Goal: Task Accomplishment & Management: Use online tool/utility

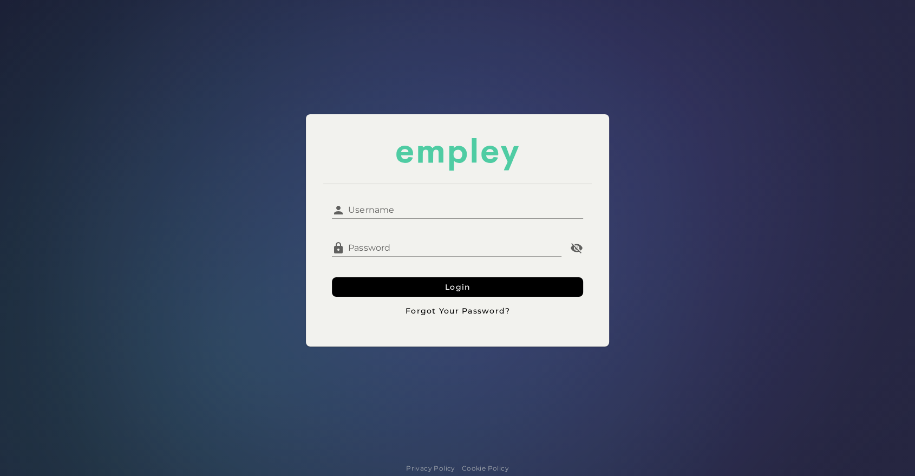
type input "**********"
click at [433, 202] on input "**********" at bounding box center [464, 206] width 238 height 26
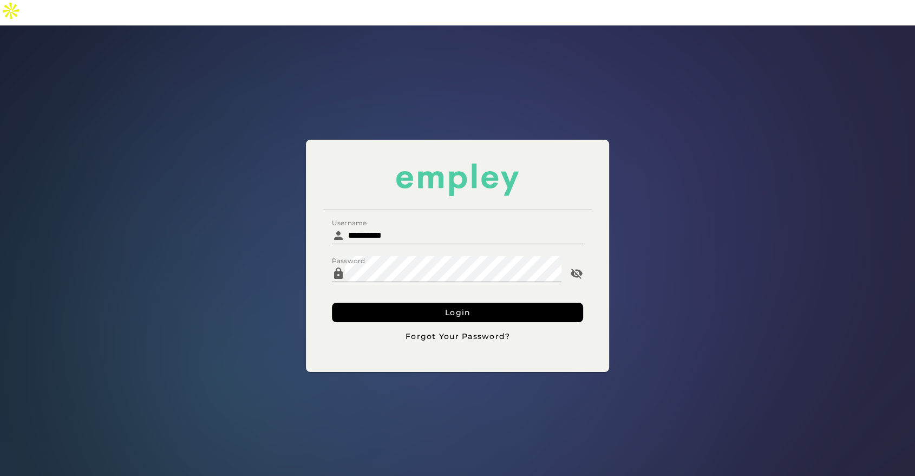
click at [264, 211] on div "**********" at bounding box center [458, 256] width 928 height 474
click at [388, 211] on button "Login" at bounding box center [457, 312] width 251 height 19
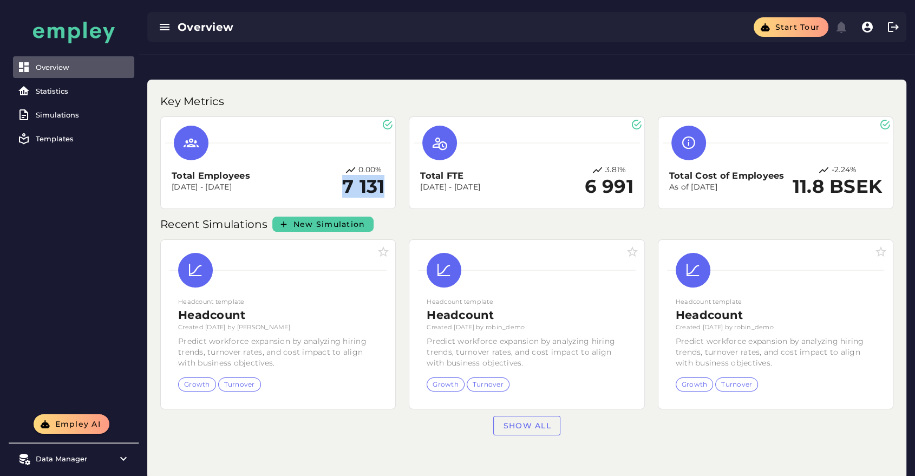
drag, startPoint x: 341, startPoint y: 164, endPoint x: 386, endPoint y: 167, distance: 45.1
click at [386, 167] on div "Total Employees [DATE] - [DATE] 0.00% 7 131" at bounding box center [278, 162] width 226 height 83
click at [460, 176] on h2 "6 991" at bounding box center [608, 187] width 49 height 22
click at [58, 211] on button "Empley AI" at bounding box center [72, 423] width 76 height 19
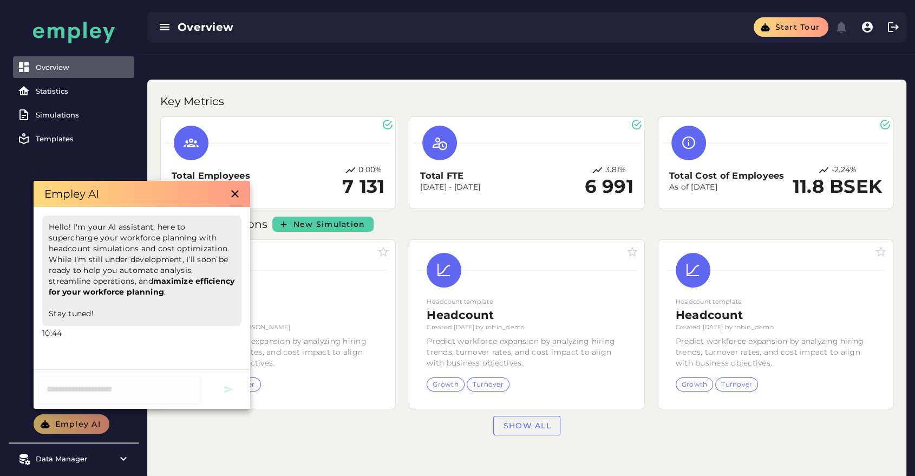
click at [114, 164] on div "Overview Statistics Simulations Templates" at bounding box center [74, 207] width 130 height 414
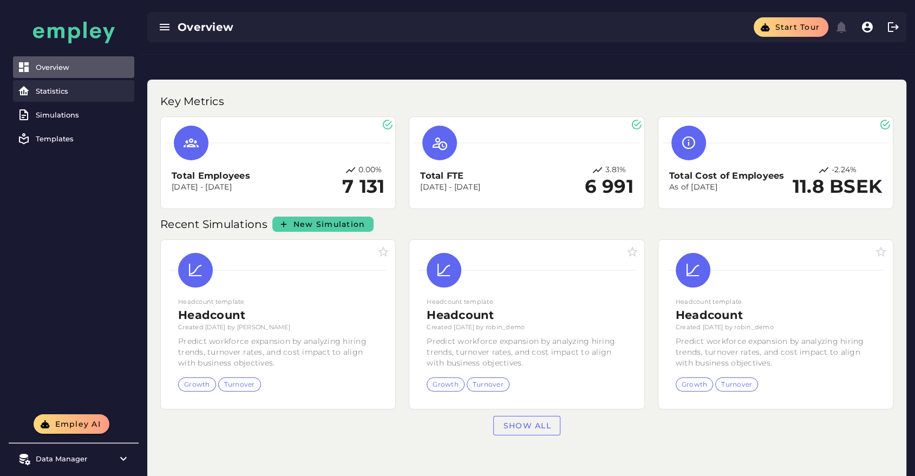
click at [68, 88] on div "Statistics" at bounding box center [83, 91] width 94 height 9
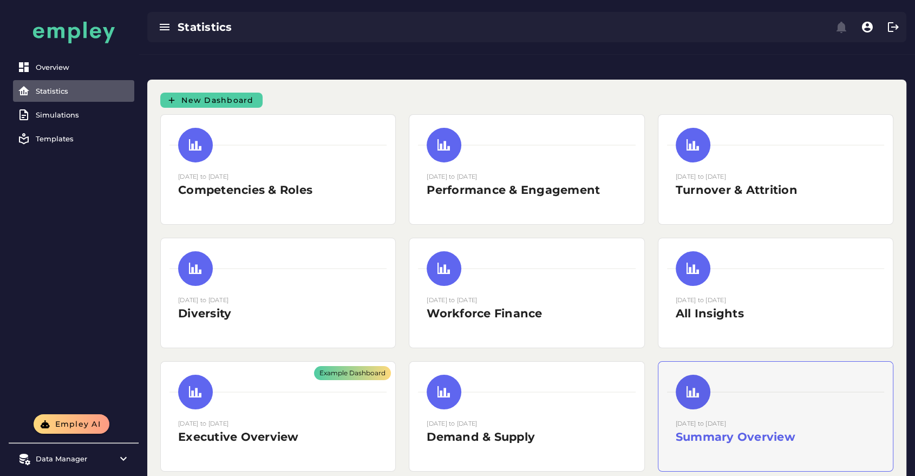
click at [460, 211] on div at bounding box center [775, 392] width 217 height 35
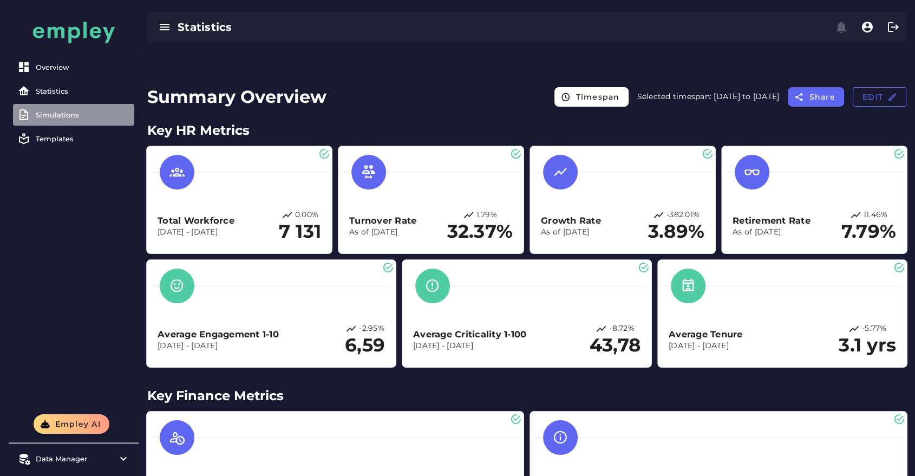
click at [95, 104] on link "Simulations" at bounding box center [73, 115] width 121 height 22
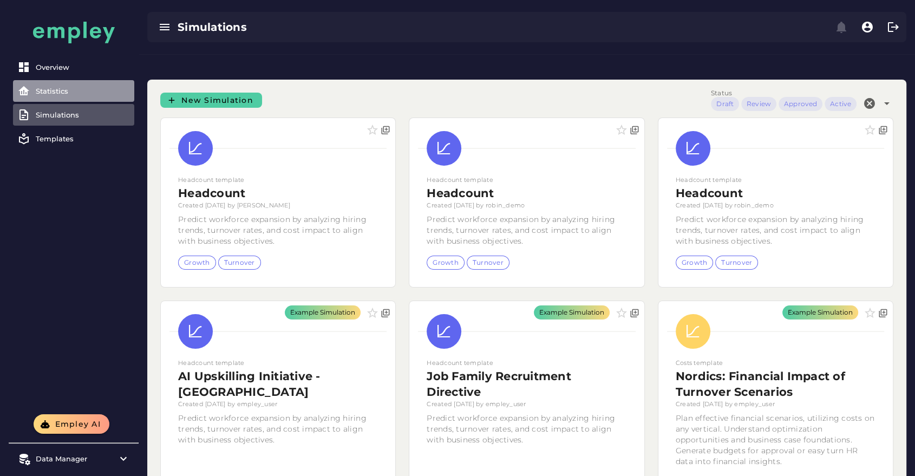
click at [72, 91] on div "Statistics" at bounding box center [83, 91] width 94 height 9
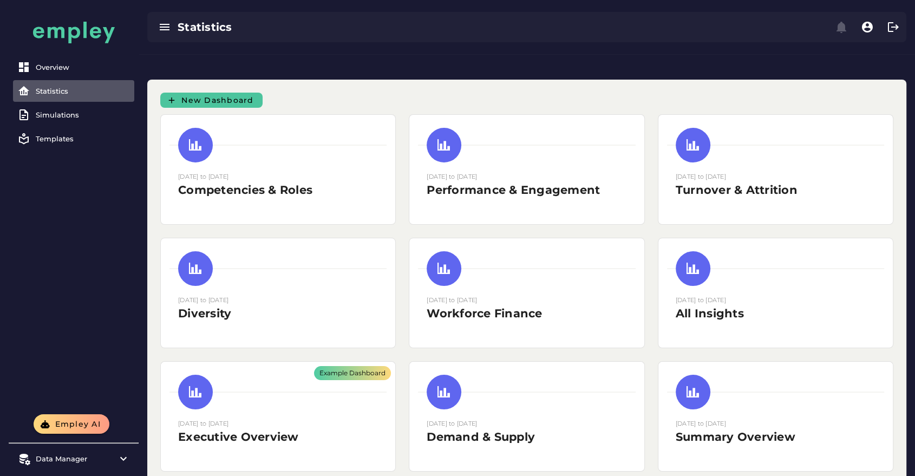
click at [230, 95] on span "New Dashboard" at bounding box center [217, 100] width 73 height 10
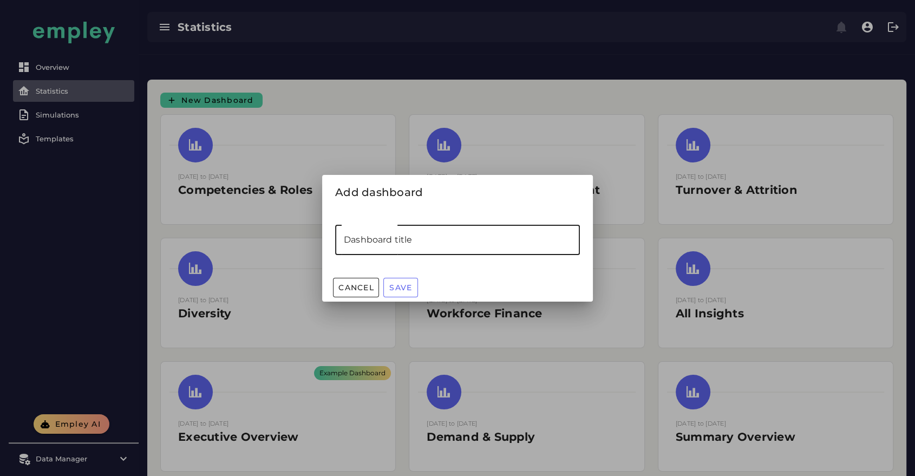
click at [412, 211] on input "Dashboard title" at bounding box center [457, 240] width 245 height 30
type input "********"
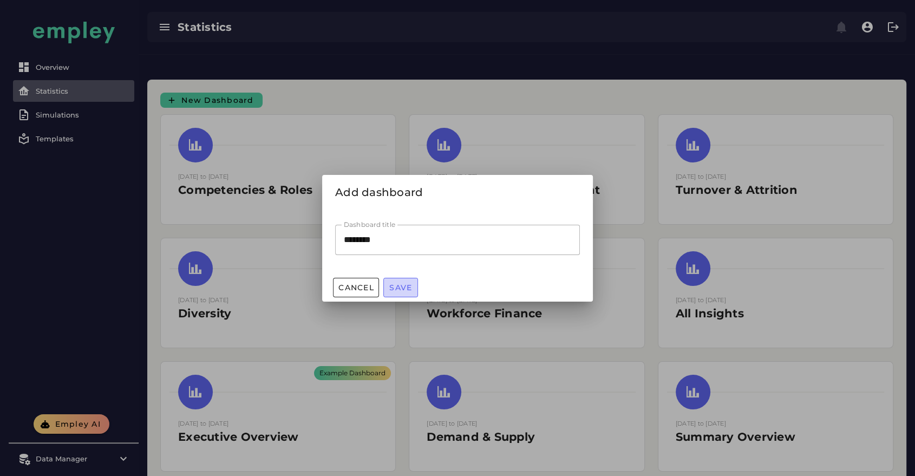
click at [400, 211] on span "Save" at bounding box center [400, 288] width 23 height 10
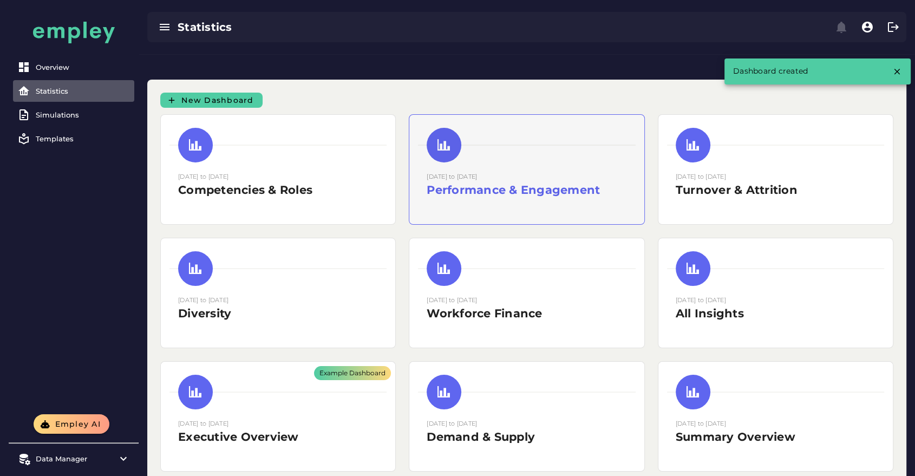
scroll to position [49, 0]
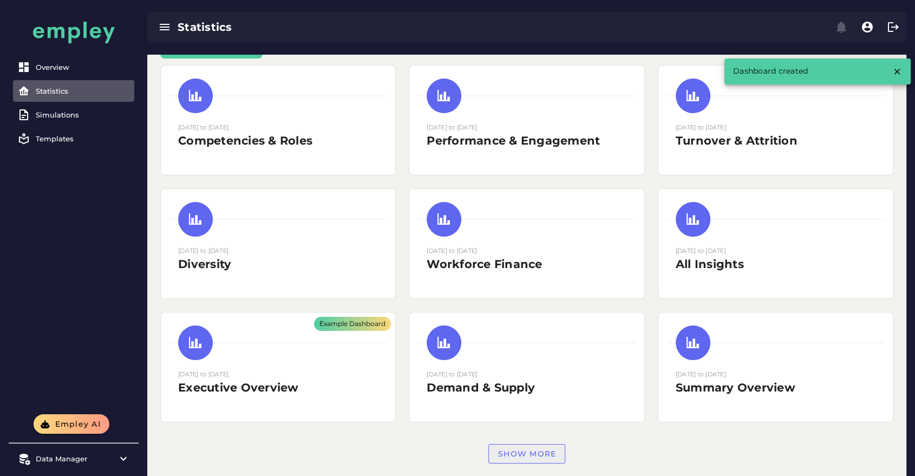
click at [460, 211] on button "Show more" at bounding box center [526, 453] width 77 height 19
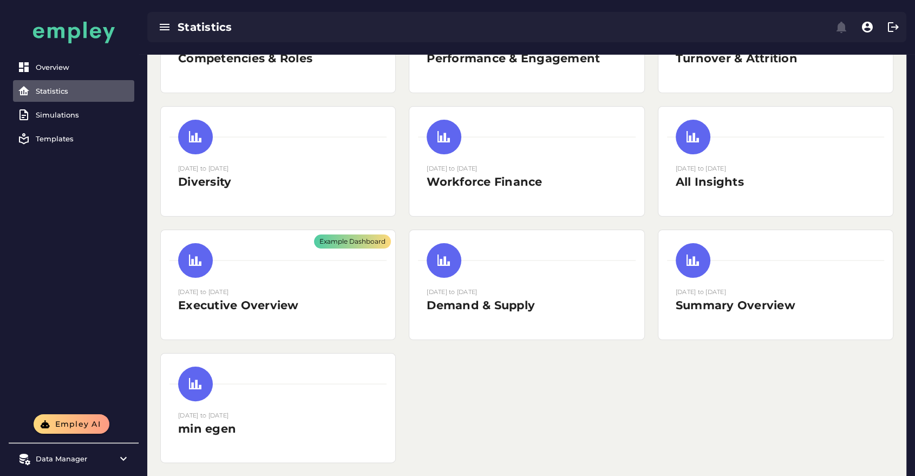
scroll to position [131, 0]
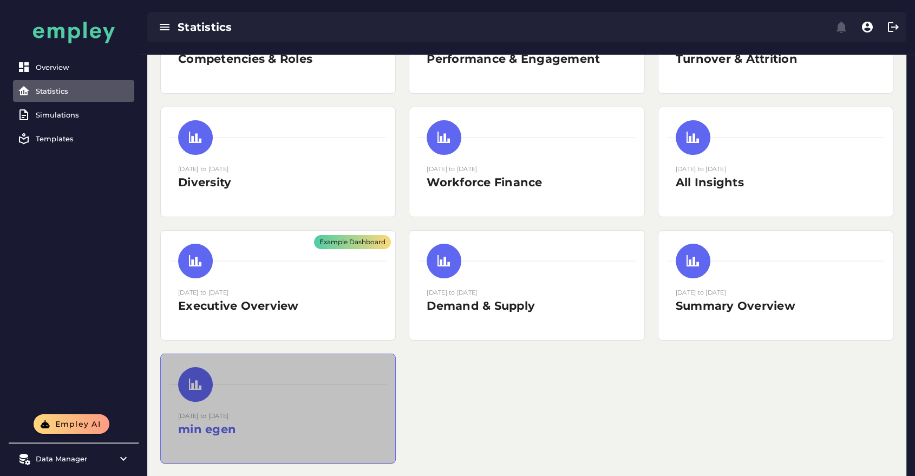
click at [224, 211] on small "[DATE] to [DATE]" at bounding box center [203, 416] width 50 height 8
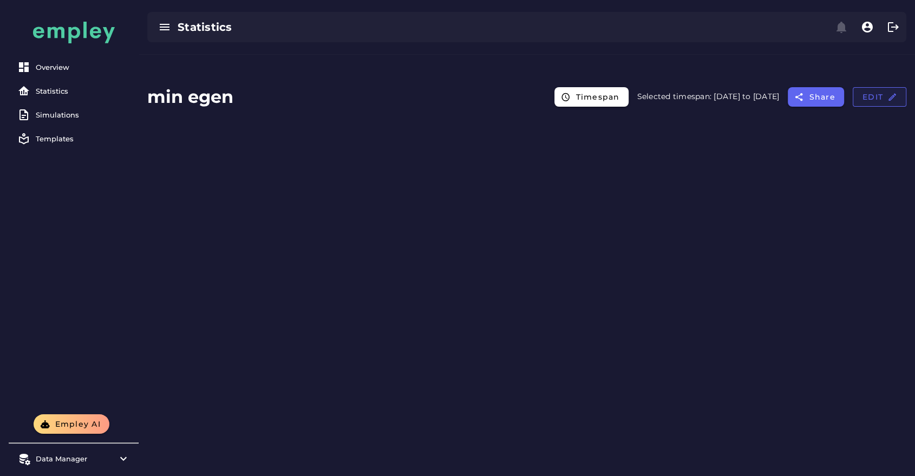
click at [460, 87] on button "Edit" at bounding box center [880, 96] width 54 height 19
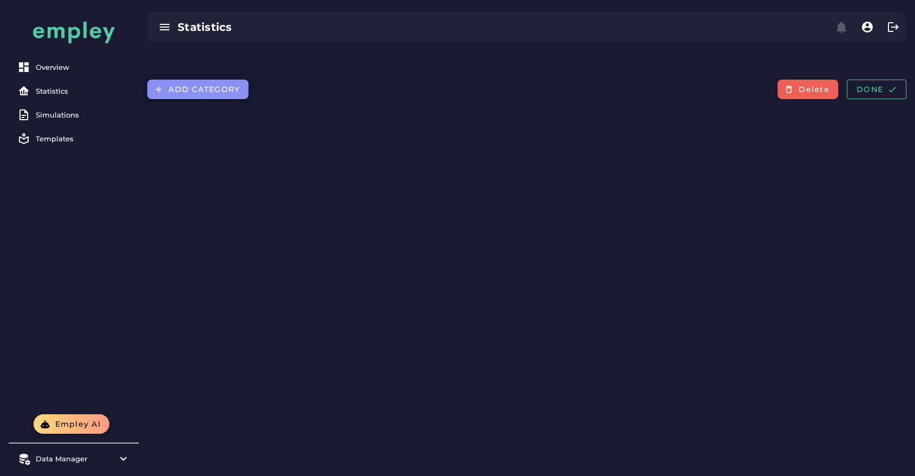
click at [199, 80] on button "Add category" at bounding box center [197, 89] width 101 height 19
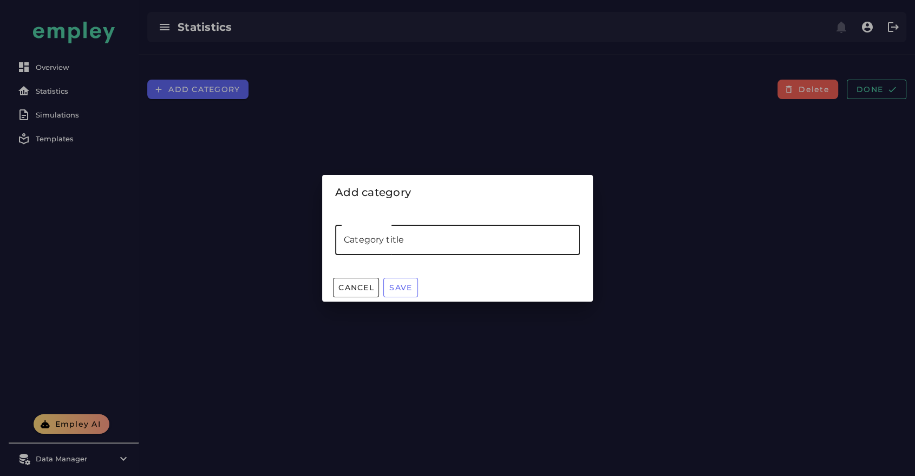
click at [384, 211] on input "Category title" at bounding box center [457, 240] width 245 height 30
type input "*"
type input "********"
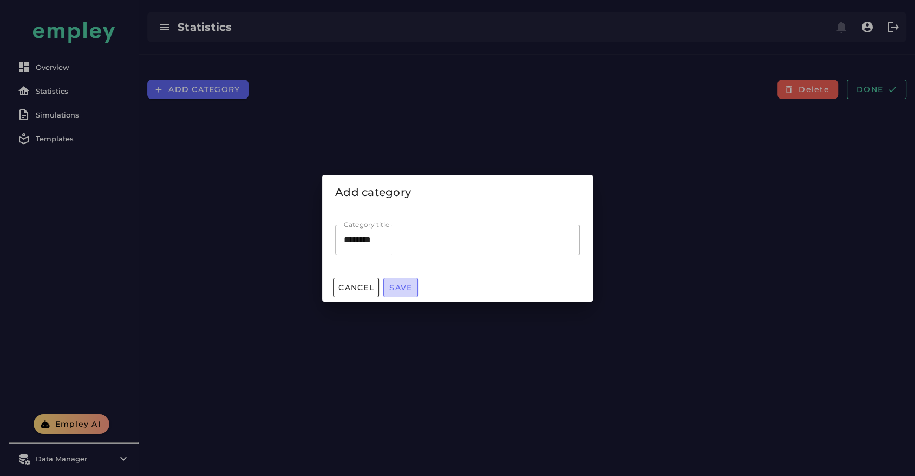
click at [412, 211] on span "Save" at bounding box center [400, 288] width 23 height 10
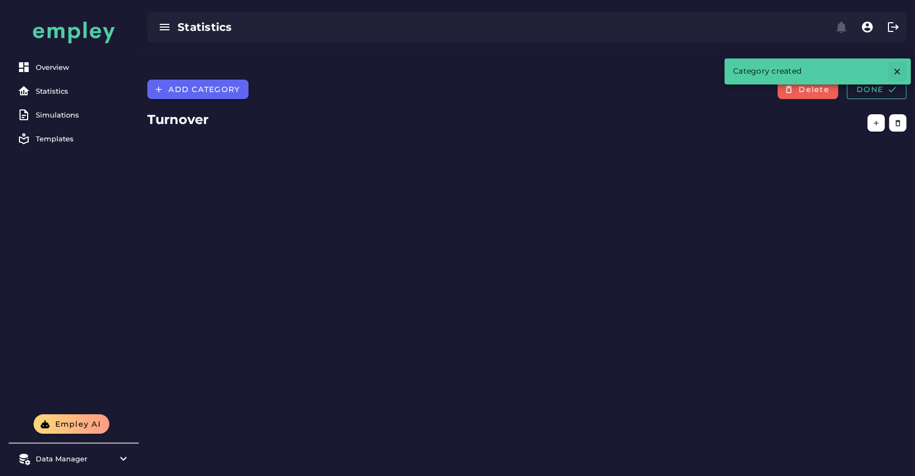
click at [460, 73] on icon "button" at bounding box center [897, 72] width 10 height 10
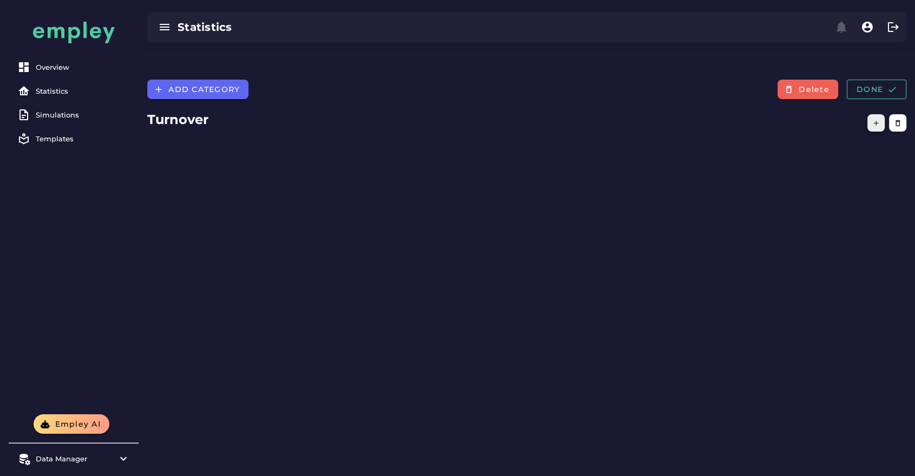
click at [460, 119] on icon "button" at bounding box center [876, 123] width 8 height 8
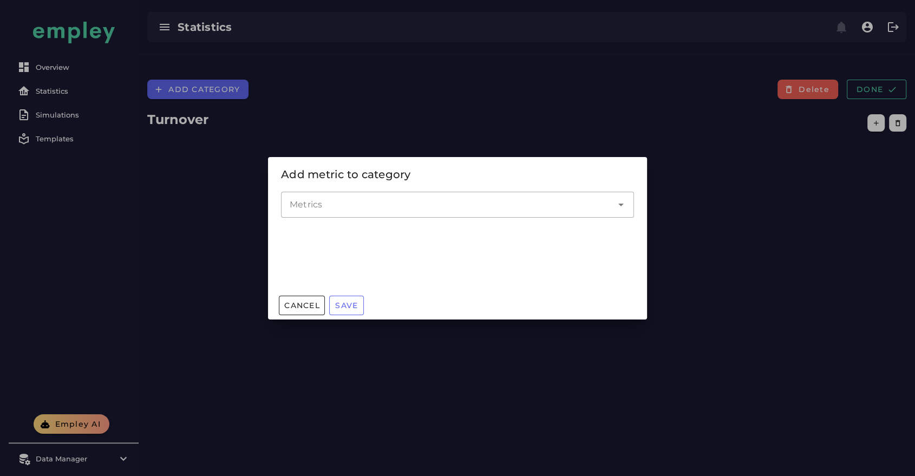
click at [447, 205] on input "Metrics" at bounding box center [450, 204] width 320 height 13
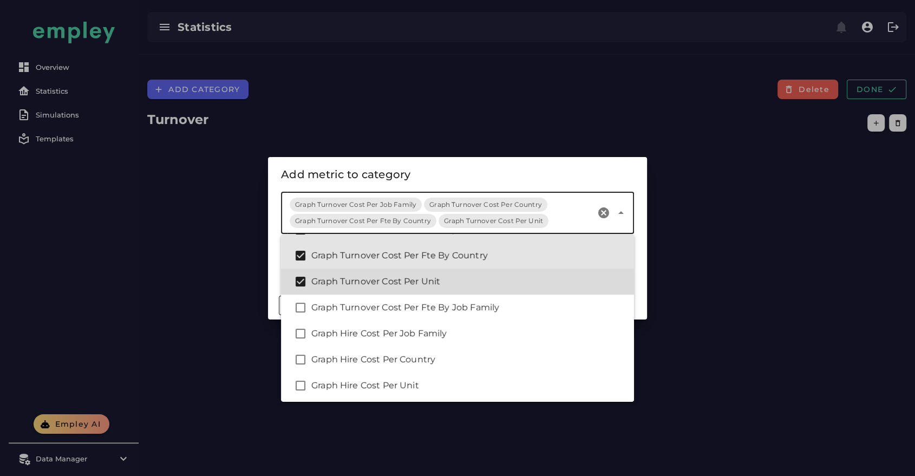
scroll to position [361, 0]
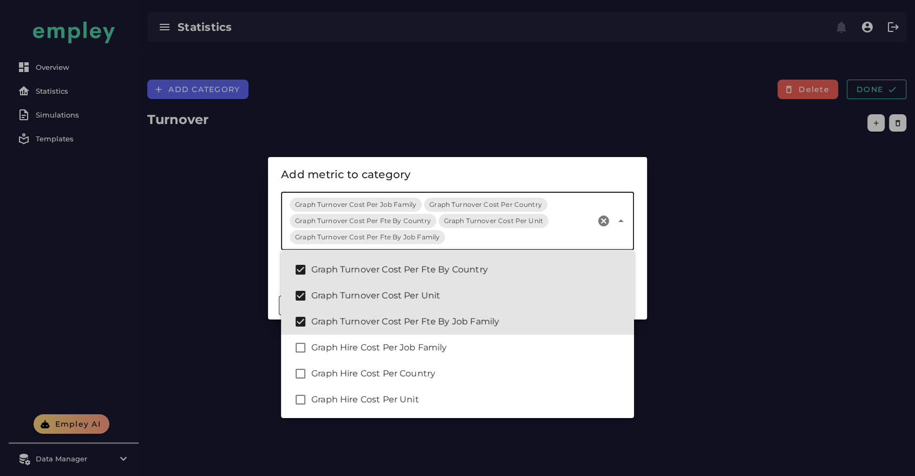
click at [460, 211] on input "Metrics" at bounding box center [519, 237] width 145 height 13
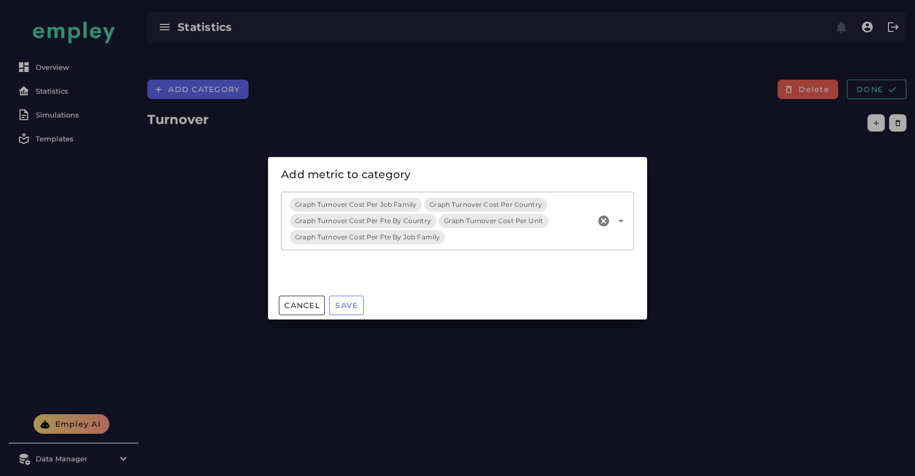
click at [460, 211] on div "Metrics Graph Turnover Cost Per Job Family Graph Turnover Cost Per Country Grap…" at bounding box center [457, 242] width 379 height 100
click at [364, 211] on button "Save" at bounding box center [346, 305] width 35 height 19
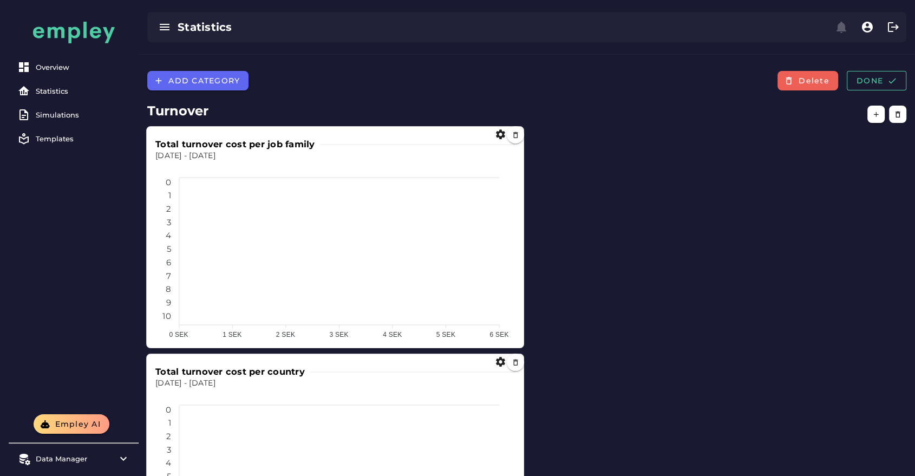
scroll to position [0, 0]
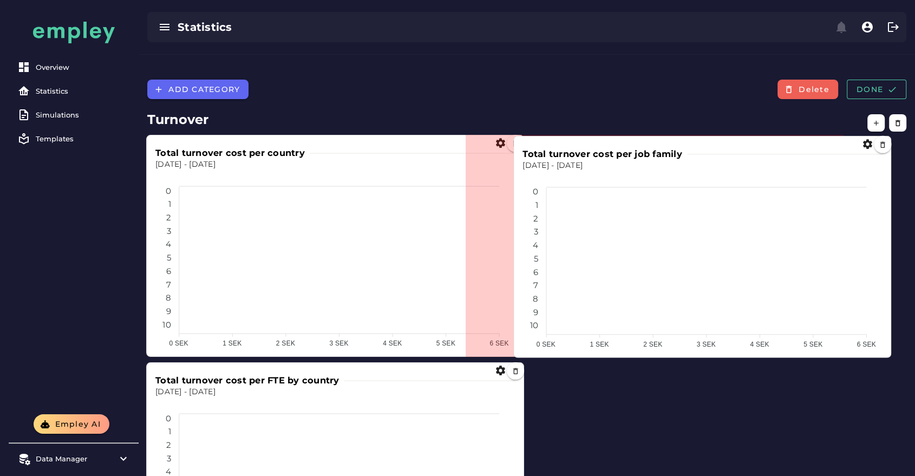
drag, startPoint x: 147, startPoint y: 111, endPoint x: 529, endPoint y: 118, distance: 381.3
click at [460, 136] on div "Total turnover cost per job family [DATE] - [DATE] 0 0 1 1 2 2 3 3 4 4 5 5 6 6 …" at bounding box center [702, 246] width 377 height 221
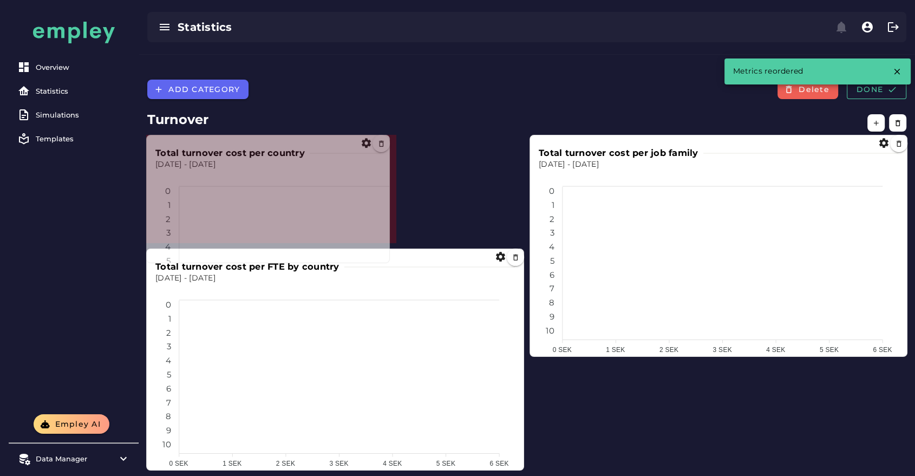
drag, startPoint x: 521, startPoint y: 328, endPoint x: 329, endPoint y: 198, distance: 232.1
click at [329, 198] on section "Total turnover cost per country [DATE] - [DATE] 0 0 1 1 2 2 3 3 4 4 5 5 6 6 7 7…" at bounding box center [268, 199] width 244 height 128
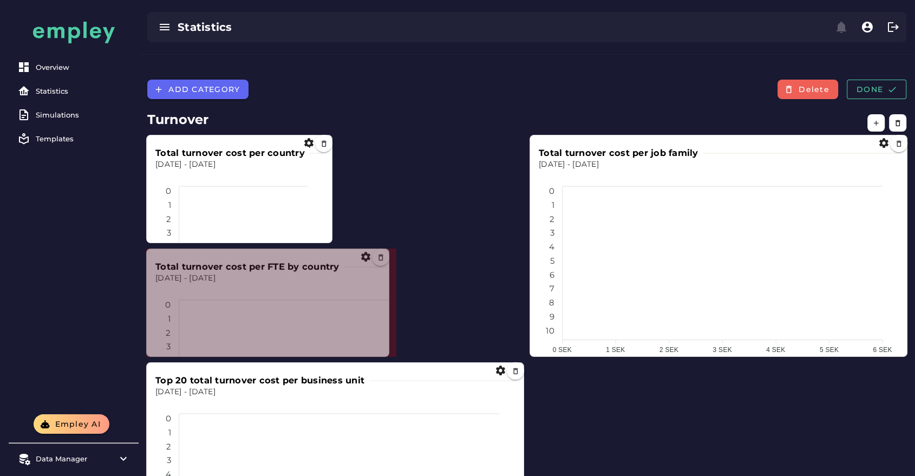
drag, startPoint x: 523, startPoint y: 441, endPoint x: 433, endPoint y: 98, distance: 354.4
click at [351, 211] on div "Total turnover cost per job family [DATE] - [DATE] 0 0 1 1 2 2 3 3 4 4 5 5 6 6 …" at bounding box center [527, 473] width 772 height 688
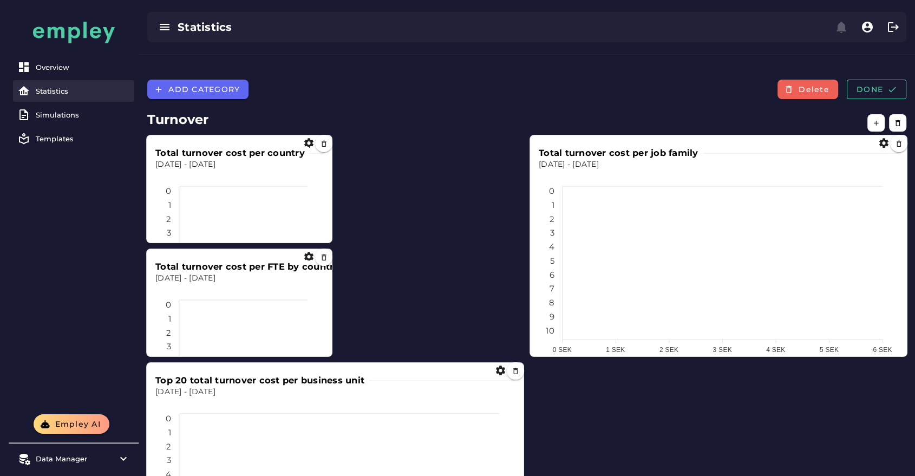
click at [56, 92] on div "Statistics" at bounding box center [83, 91] width 94 height 9
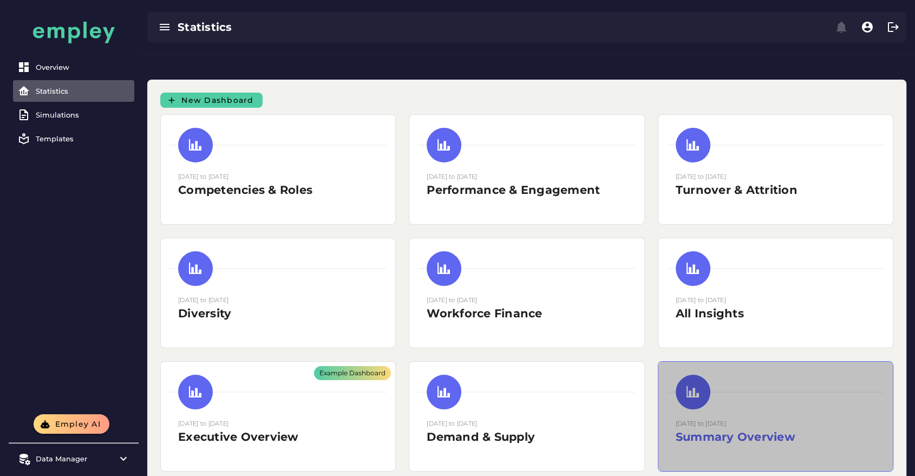
click at [460, 211] on small "[DATE] to [DATE]" at bounding box center [701, 424] width 50 height 8
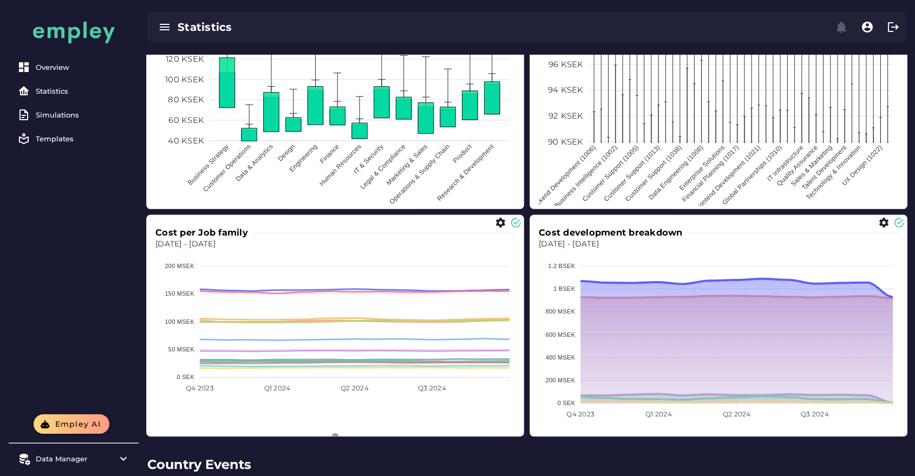
scroll to position [1183, 0]
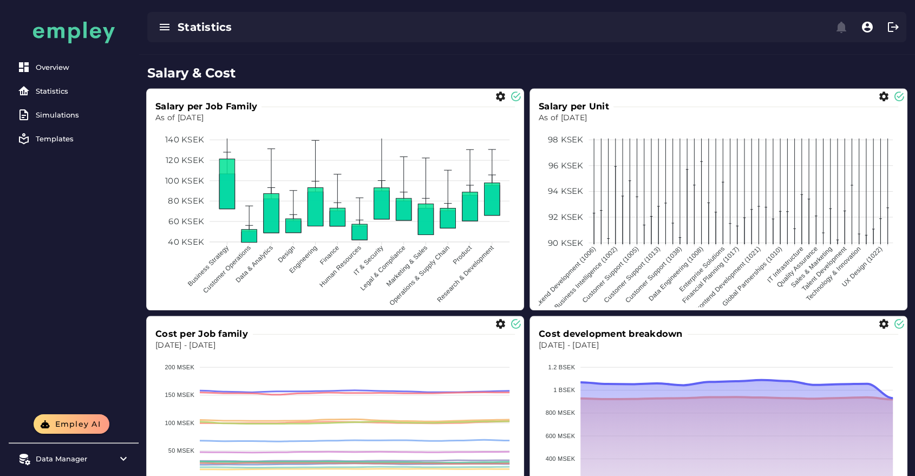
scroll to position [1041, 0]
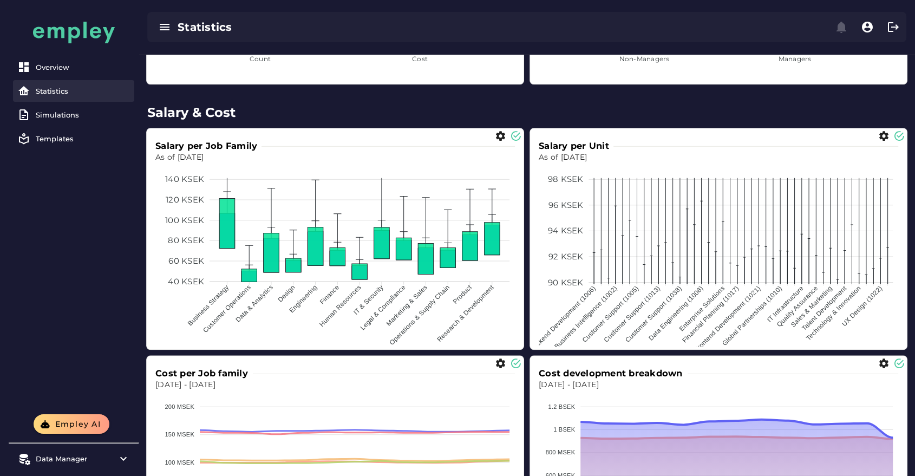
click at [67, 88] on div "Statistics" at bounding box center [83, 91] width 94 height 9
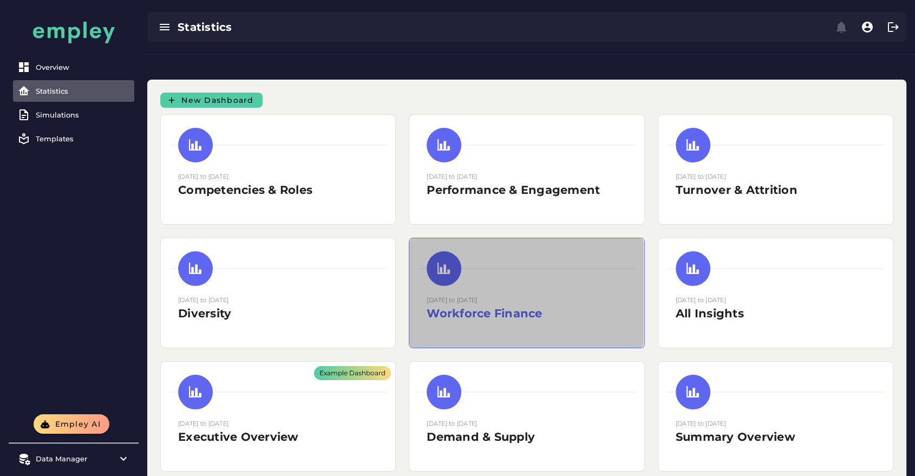
click at [460, 211] on div at bounding box center [526, 268] width 217 height 35
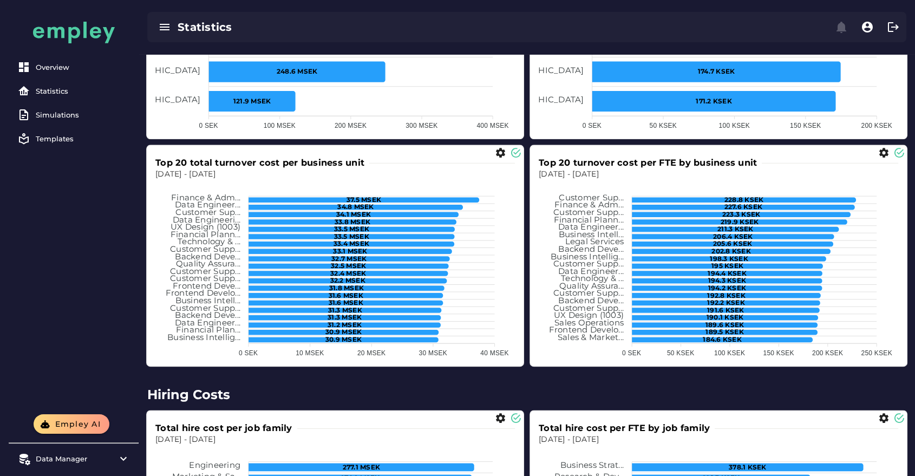
scroll to position [1261, 0]
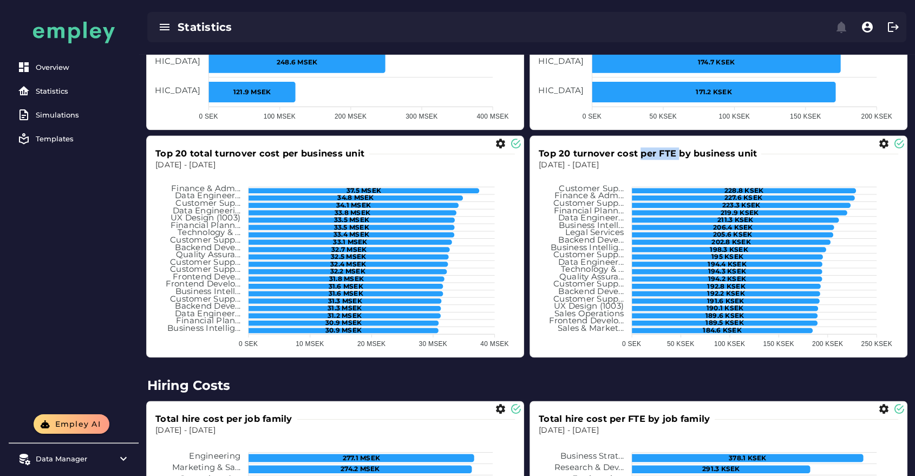
drag, startPoint x: 680, startPoint y: 126, endPoint x: 641, endPoint y: 122, distance: 39.7
click at [460, 147] on h3 "Top 20 turnover cost per FTE by business unit" at bounding box center [650, 153] width 223 height 12
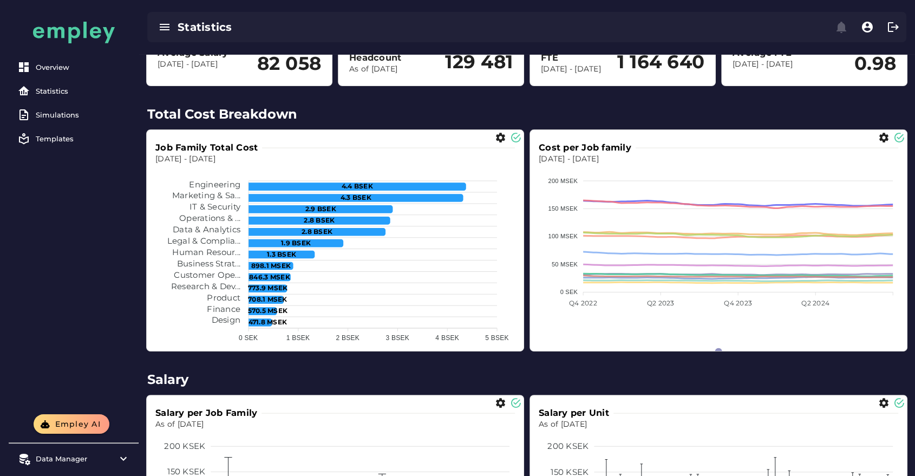
scroll to position [0, 0]
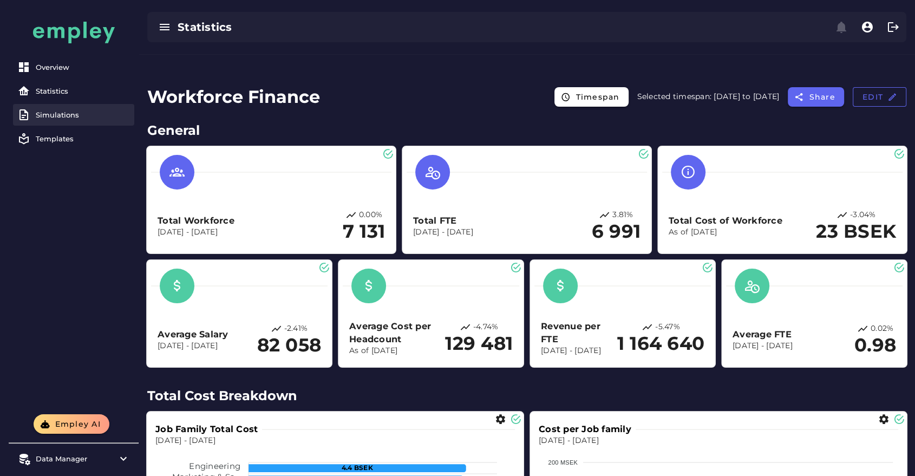
click at [75, 115] on div "Simulations" at bounding box center [83, 114] width 94 height 9
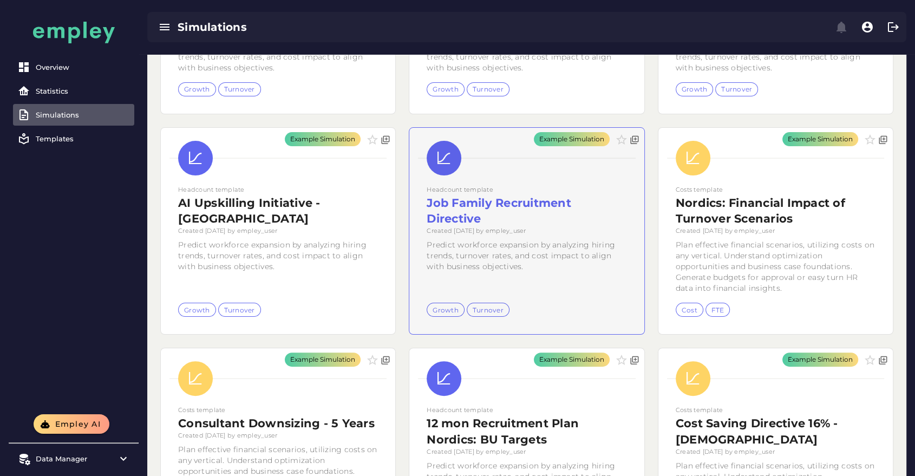
scroll to position [281, 0]
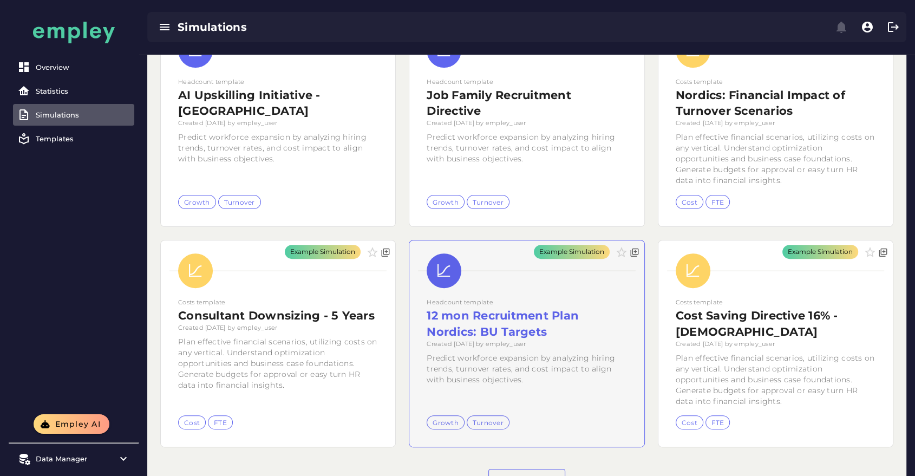
click at [460, 211] on div "Example Simulation" at bounding box center [526, 343] width 234 height 206
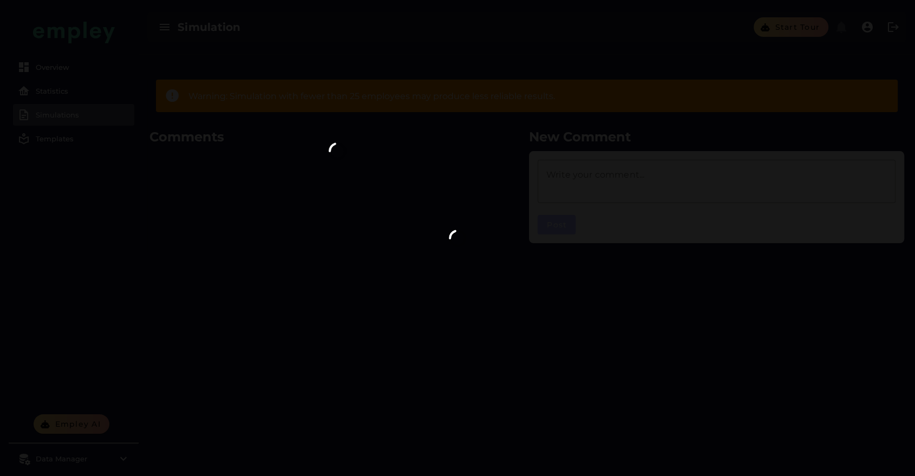
click at [460, 211] on div at bounding box center [457, 238] width 915 height 476
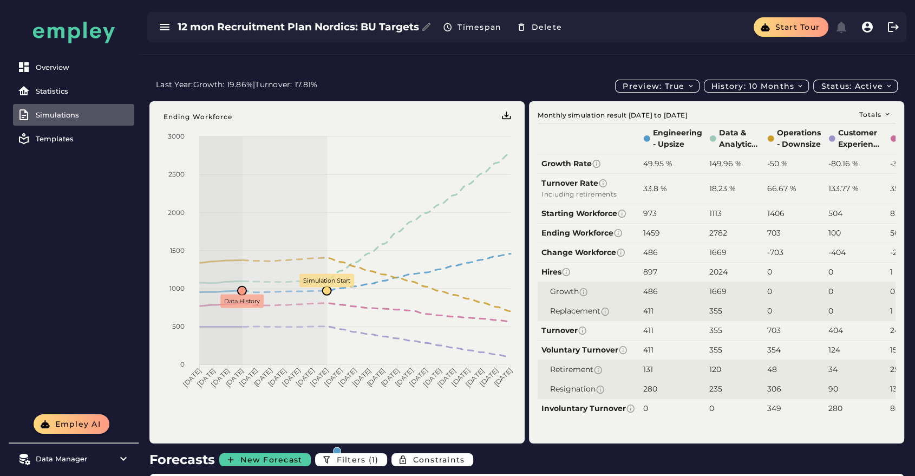
click at [99, 119] on link "Simulations" at bounding box center [73, 115] width 121 height 22
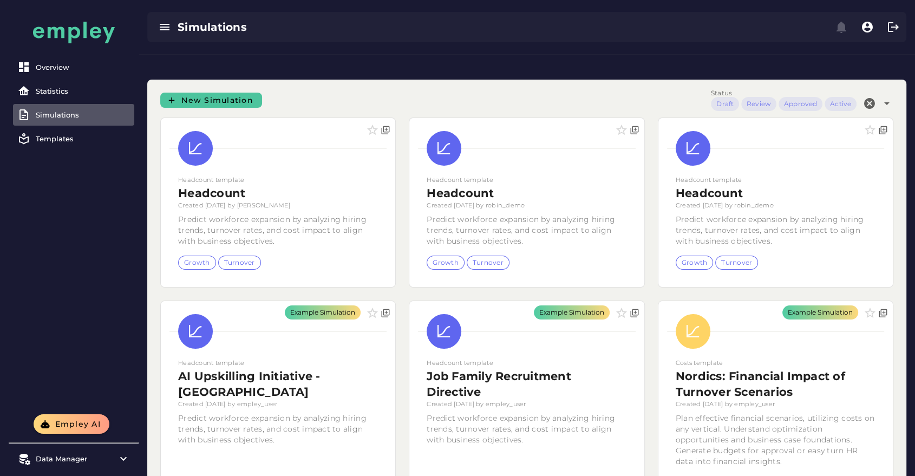
click at [219, 95] on span "New Simulation" at bounding box center [217, 100] width 73 height 10
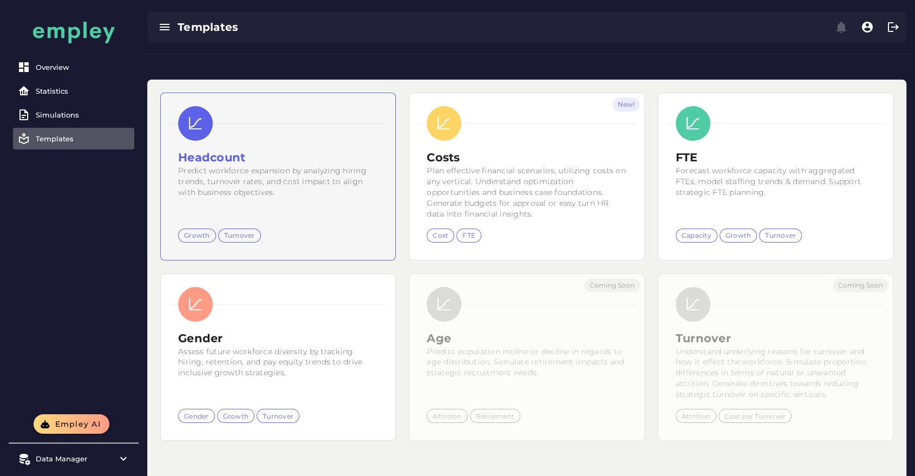
click at [409, 123] on div "Headcount Predict workforce expansion by analyzing hiring trends, turnover rate…" at bounding box center [526, 176] width 234 height 167
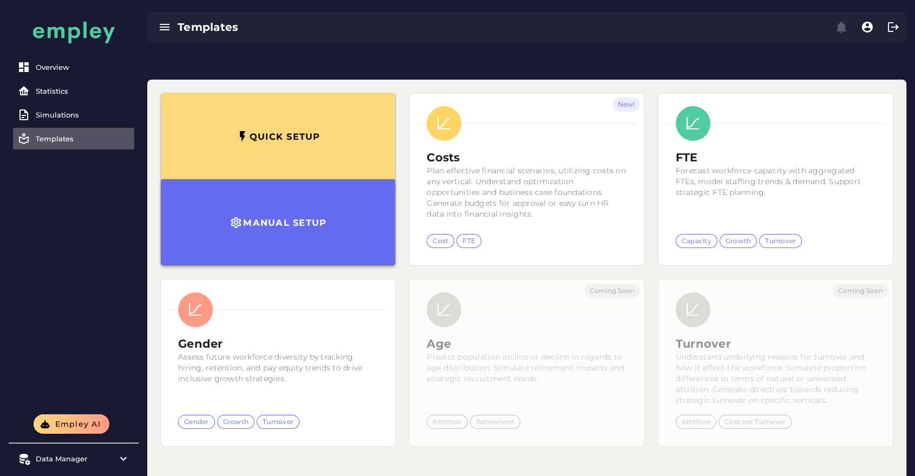
click at [276, 211] on h3 "Manual setup" at bounding box center [285, 222] width 84 height 11
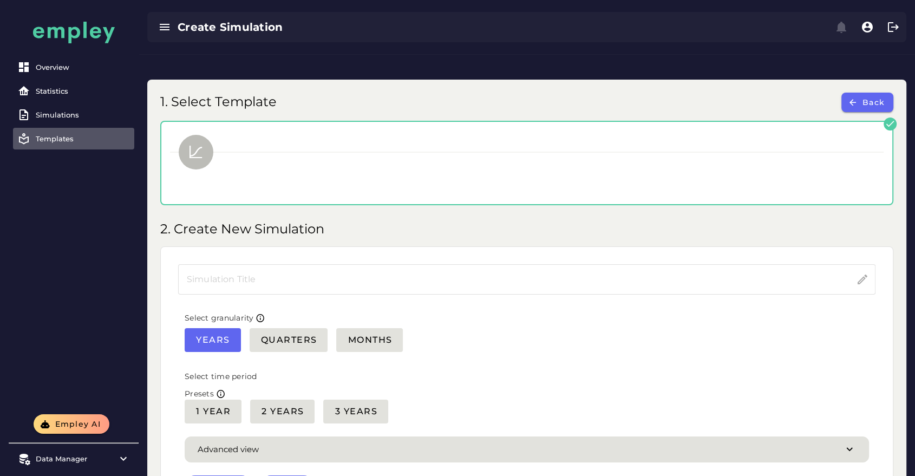
type input "*********"
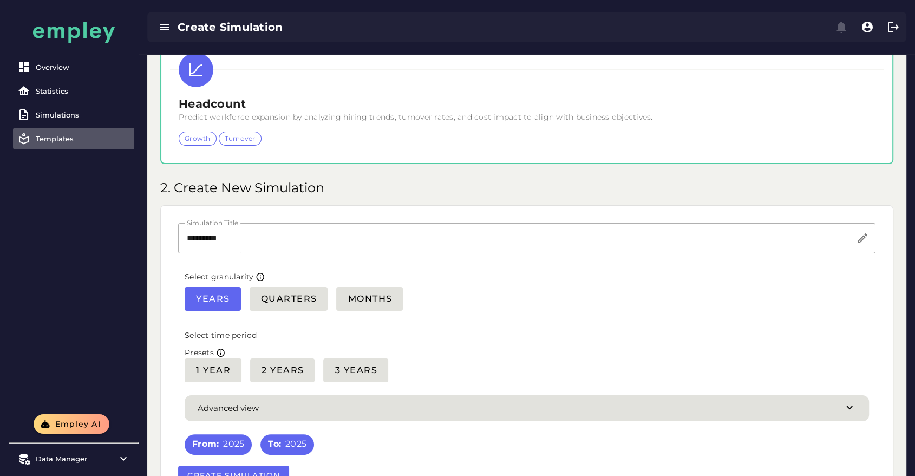
scroll to position [82, 0]
click at [272, 211] on span "Quarters" at bounding box center [288, 299] width 57 height 10
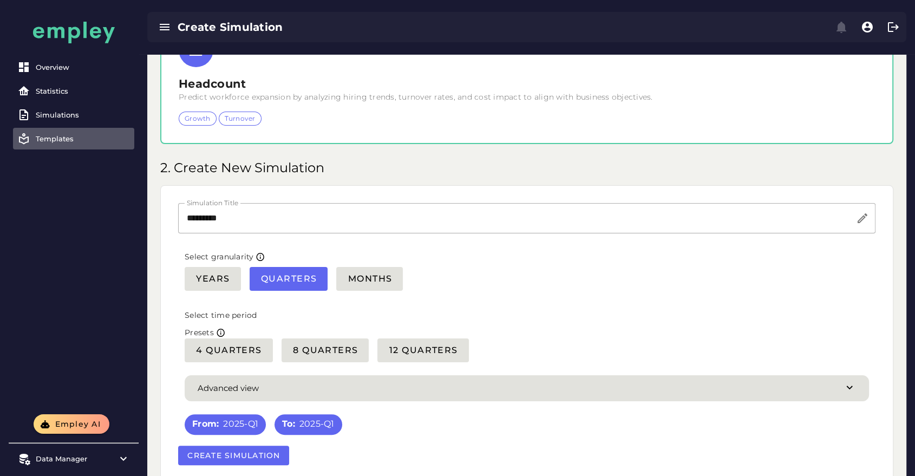
scroll to position [103, 0]
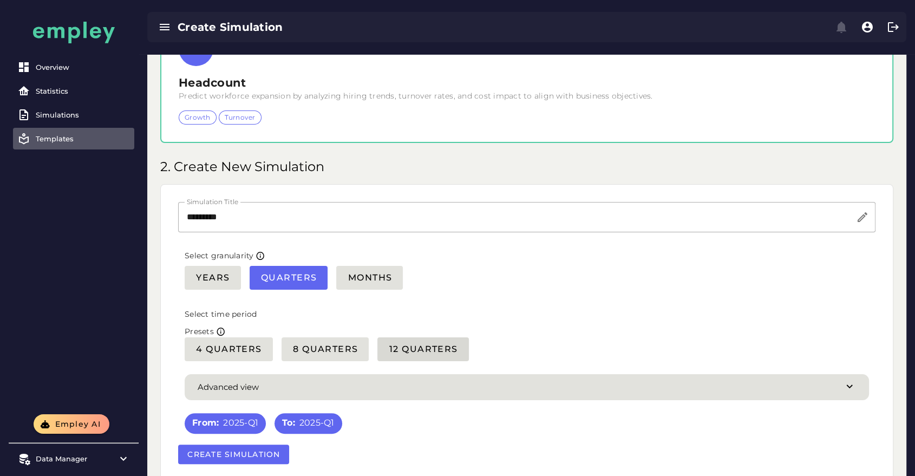
click at [407, 211] on span "12 Quarters" at bounding box center [422, 349] width 69 height 10
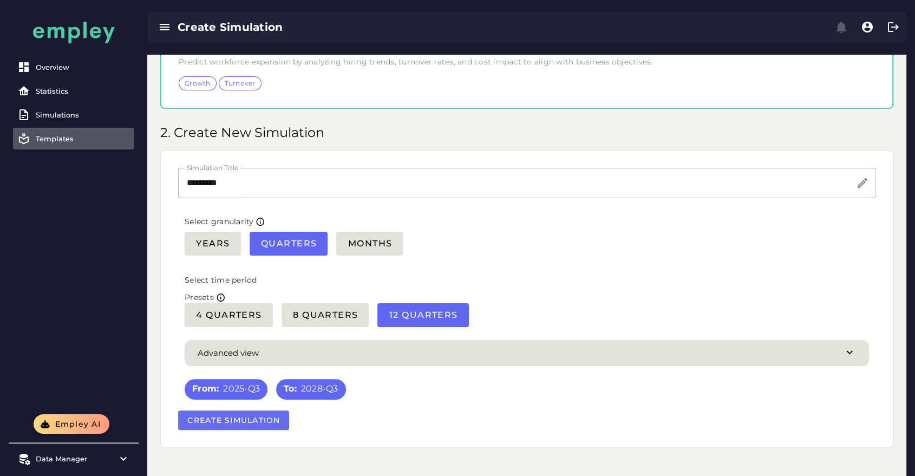
click at [264, 211] on span "Create Simulation" at bounding box center [234, 420] width 94 height 10
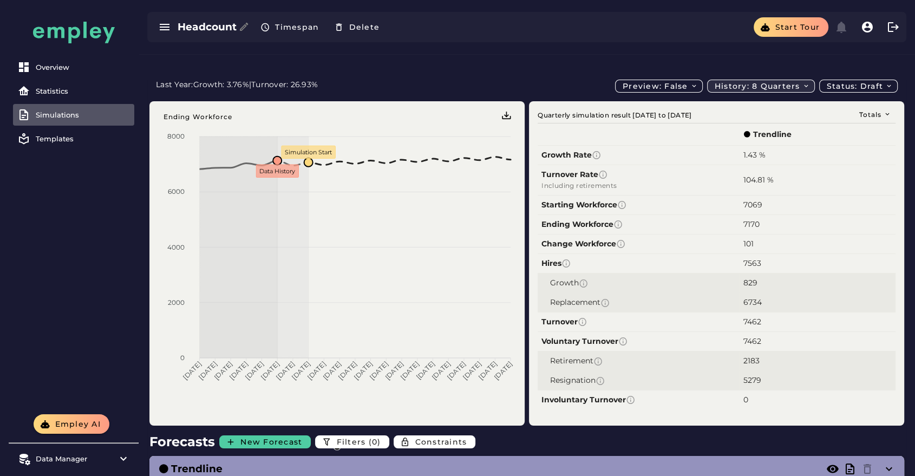
click at [460, 81] on span "History: 8 quarters" at bounding box center [762, 86] width 96 height 10
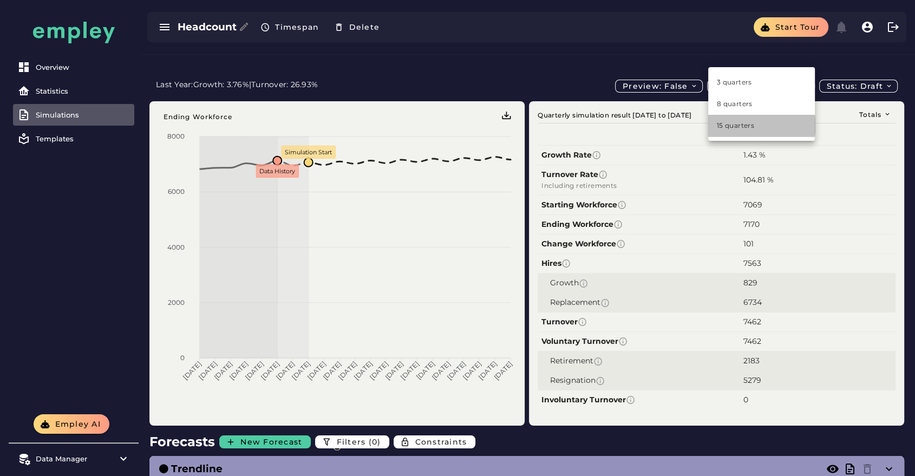
click at [460, 121] on div "15 quarters" at bounding box center [761, 126] width 89 height 10
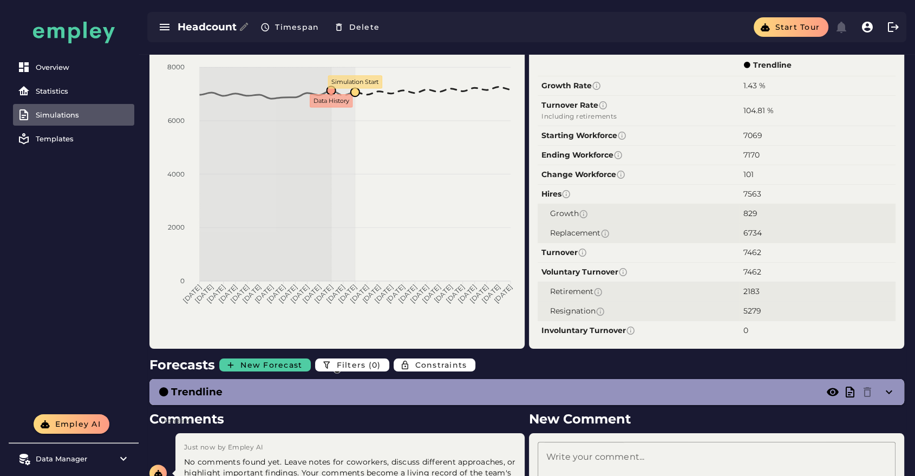
scroll to position [69, 0]
click at [357, 211] on span "Filters (0)" at bounding box center [358, 365] width 45 height 10
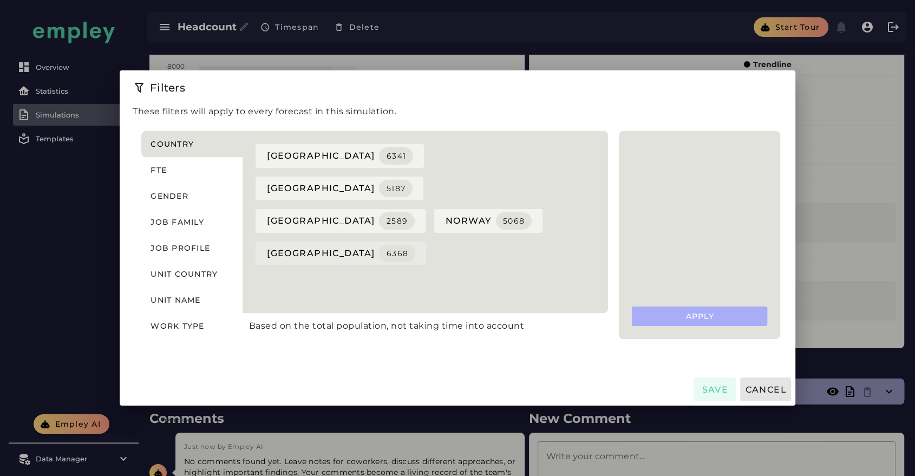
click at [284, 211] on span "sweden 6368" at bounding box center [340, 253] width 149 height 17
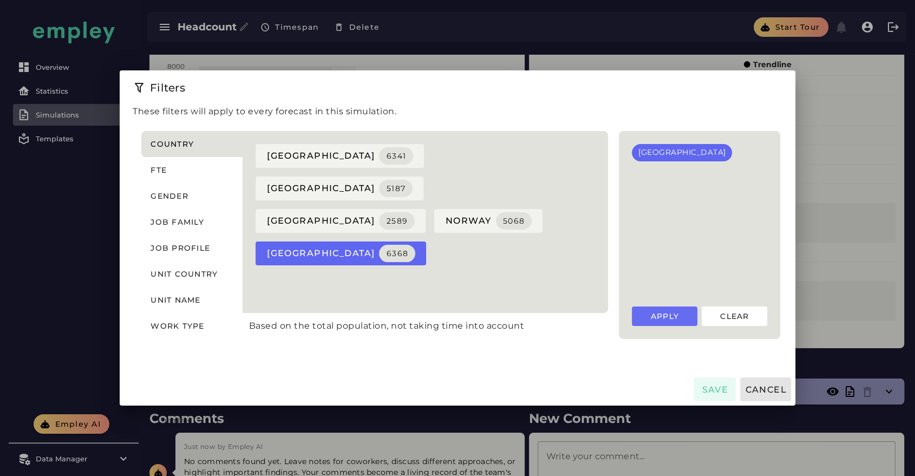
click at [460, 211] on span "Apply" at bounding box center [664, 316] width 29 height 10
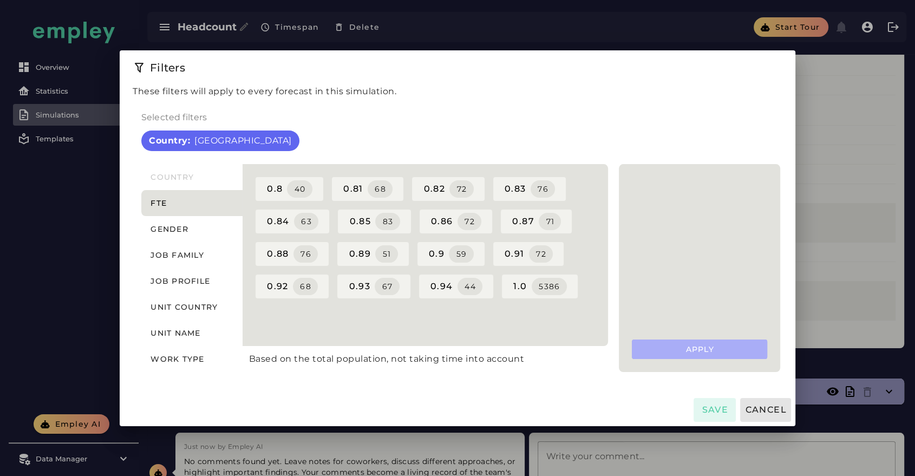
click at [460, 211] on span "Save" at bounding box center [714, 410] width 27 height 10
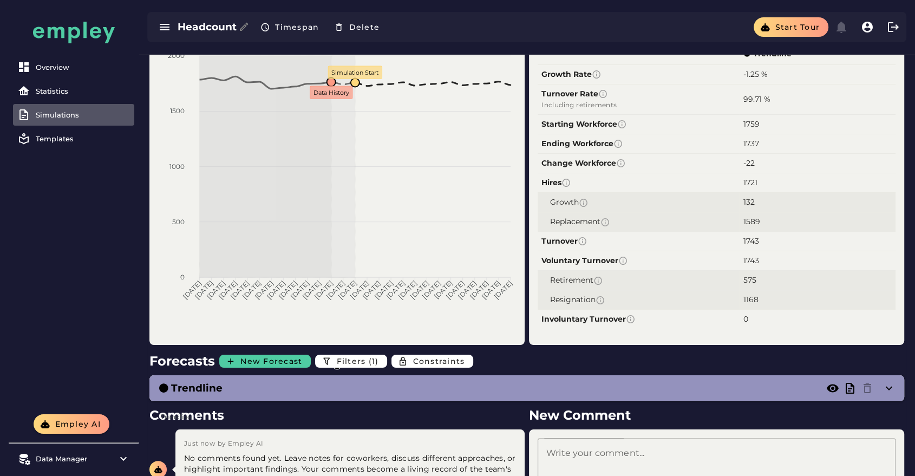
scroll to position [82, 0]
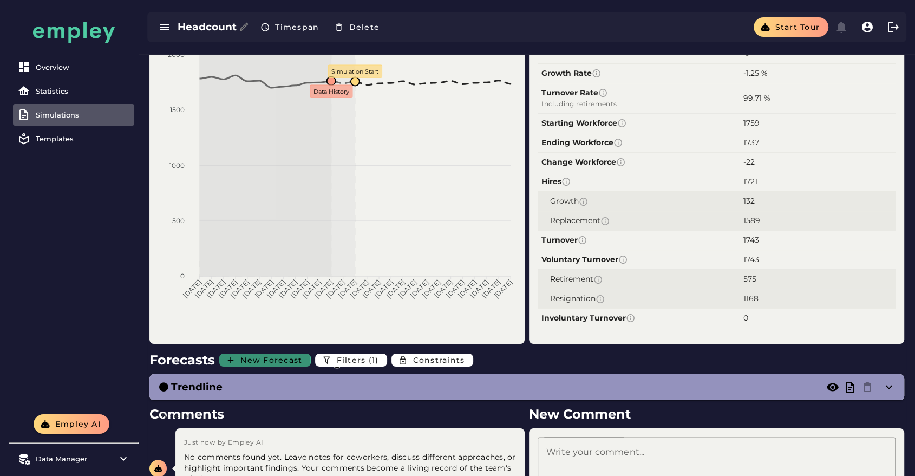
click at [281, 211] on span "New Forecast" at bounding box center [271, 360] width 62 height 10
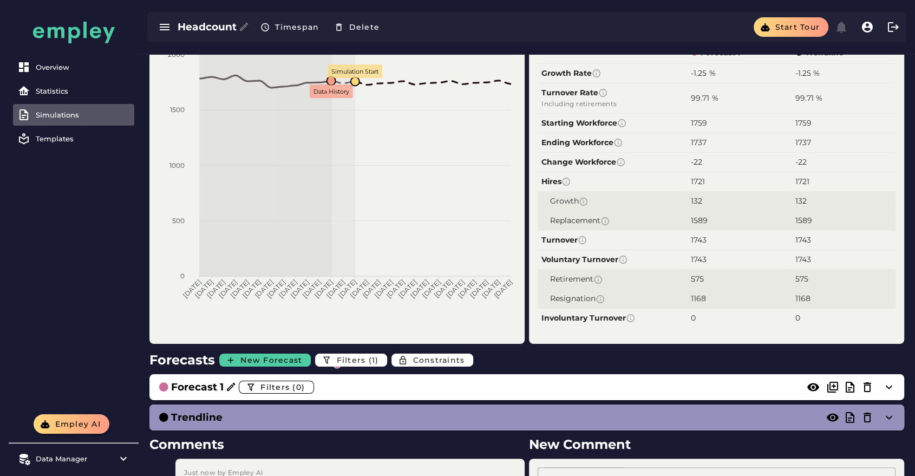
scroll to position [63, 0]
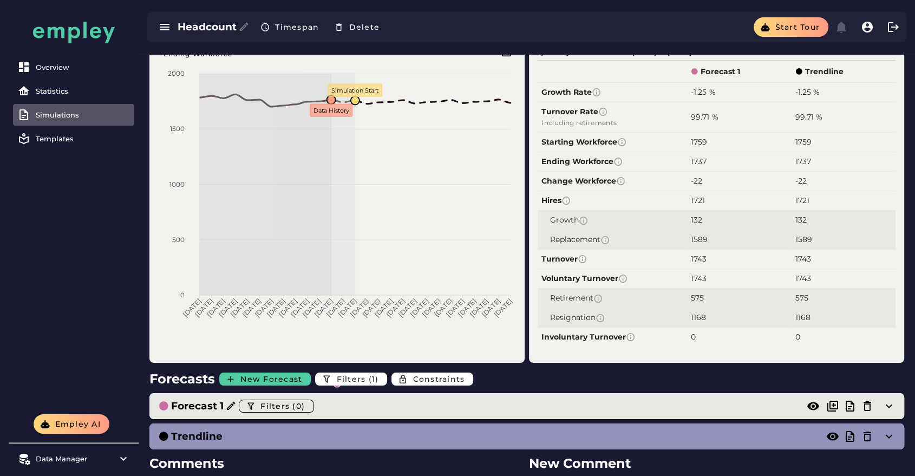
click at [203, 211] on h3 "Forecast 1" at bounding box center [197, 406] width 53 height 15
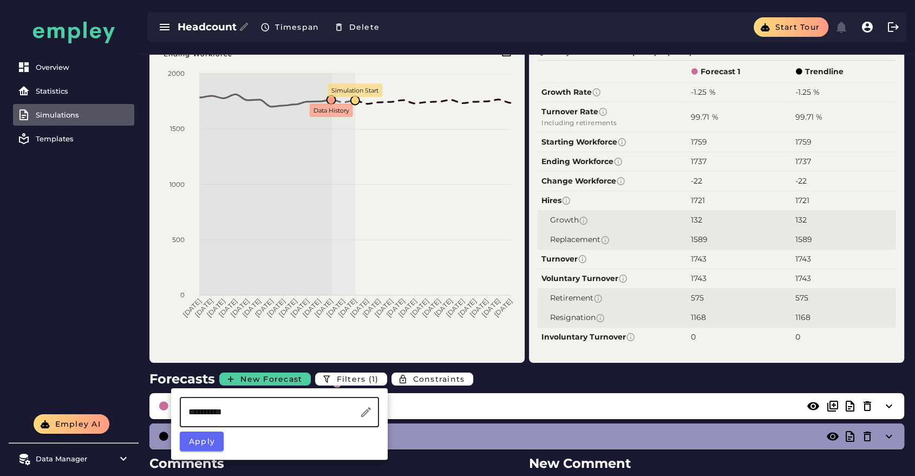
click at [217, 211] on input "**********" at bounding box center [270, 412] width 180 height 30
type input "**********"
click at [204, 211] on span "Apply" at bounding box center [201, 441] width 27 height 10
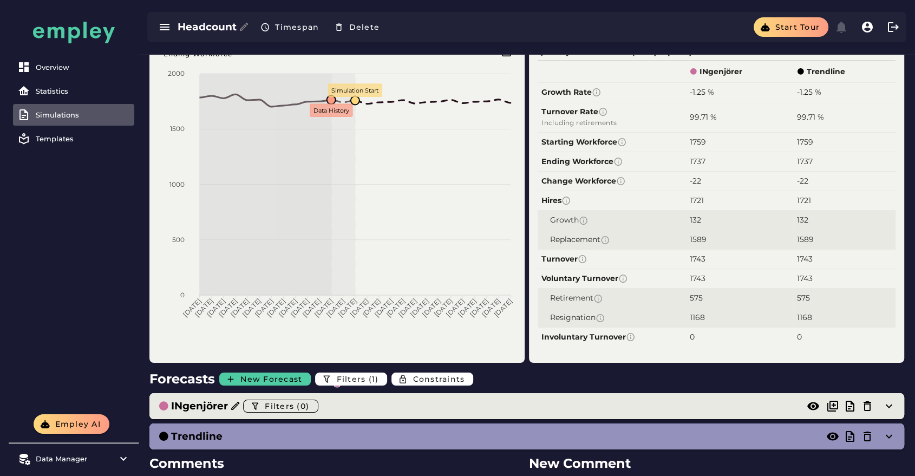
click at [346, 211] on div "INgenjörer Filters (0)" at bounding box center [516, 405] width 716 height 17
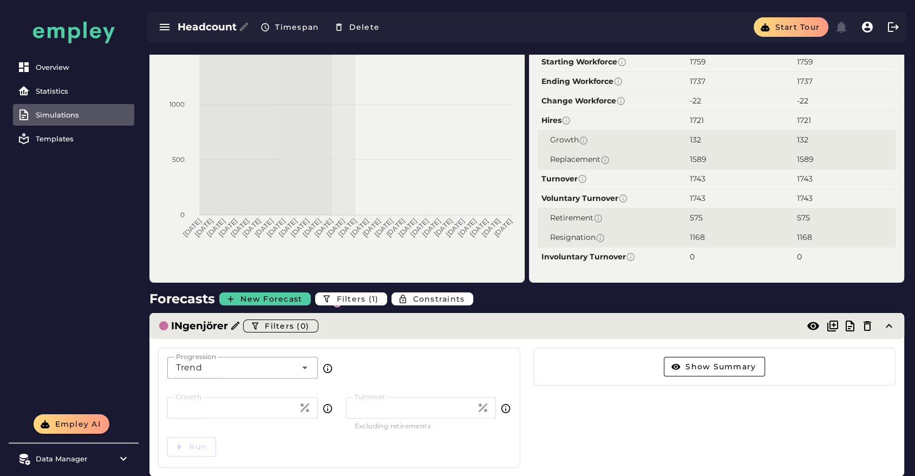
scroll to position [143, 0]
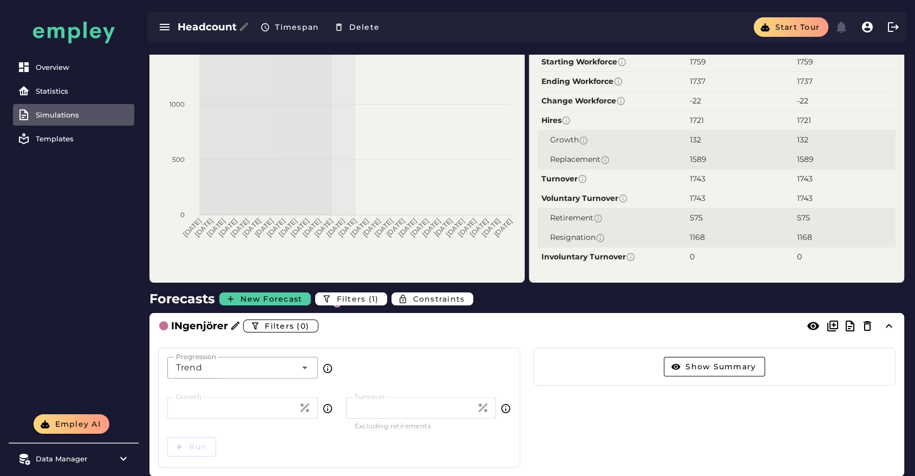
click at [233, 211] on div "Trend *****" at bounding box center [231, 368] width 129 height 22
click at [225, 211] on div "Trend *****" at bounding box center [231, 368] width 129 height 22
click at [210, 211] on div "Trend *****" at bounding box center [231, 368] width 129 height 22
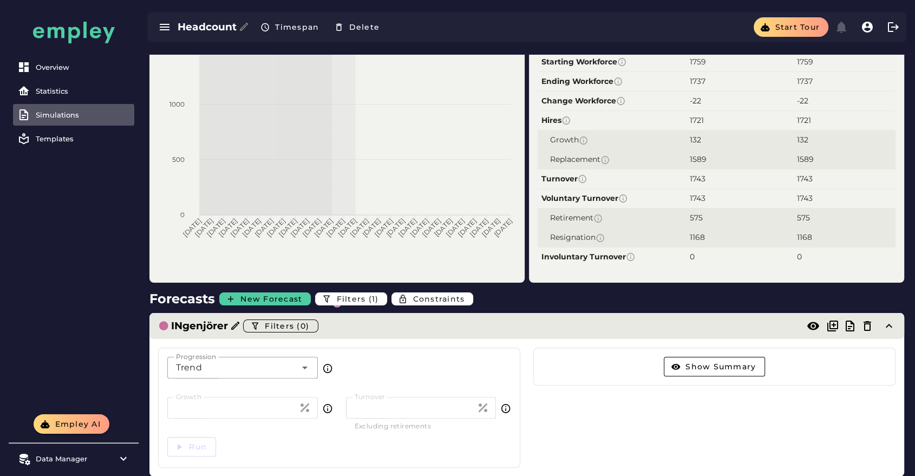
click at [460, 211] on div "INgenjörer Filters (0)" at bounding box center [516, 325] width 716 height 17
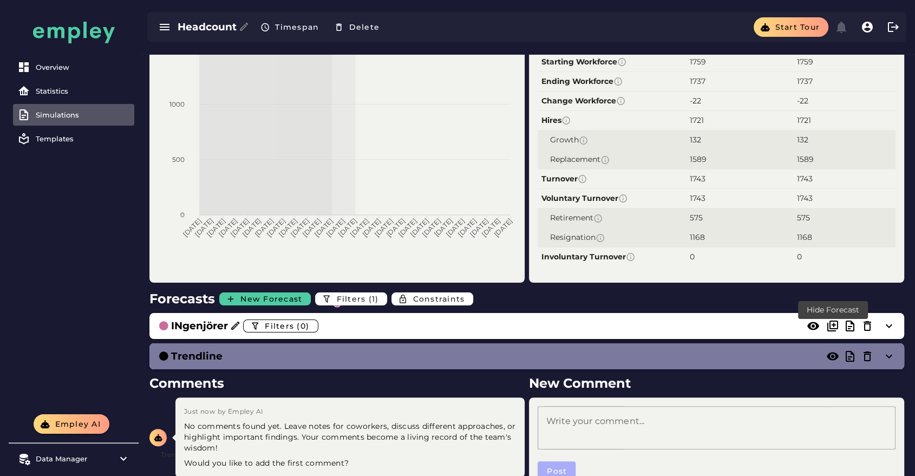
click at [460, 211] on icon at bounding box center [832, 356] width 13 height 13
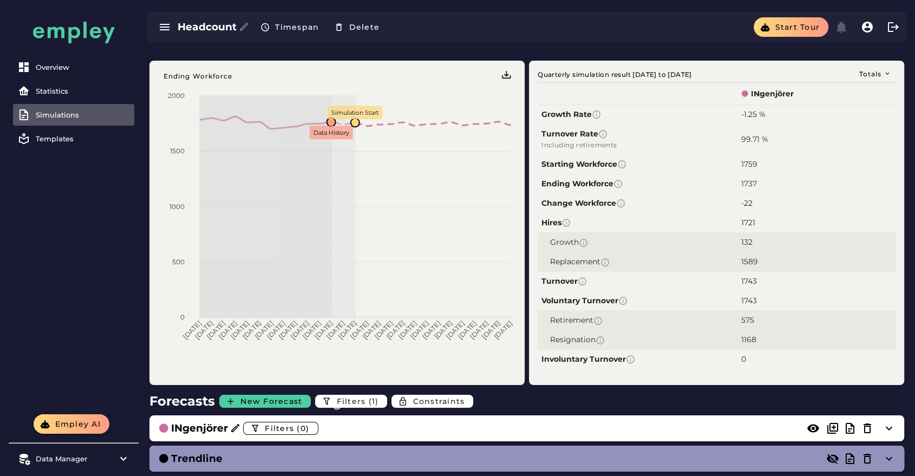
scroll to position [40, 0]
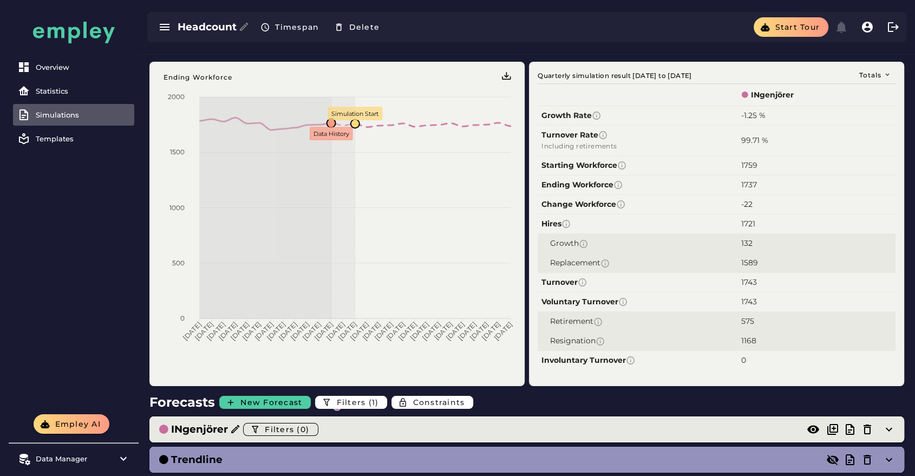
click at [407, 211] on div "INgenjörer Filters (0)" at bounding box center [516, 429] width 716 height 17
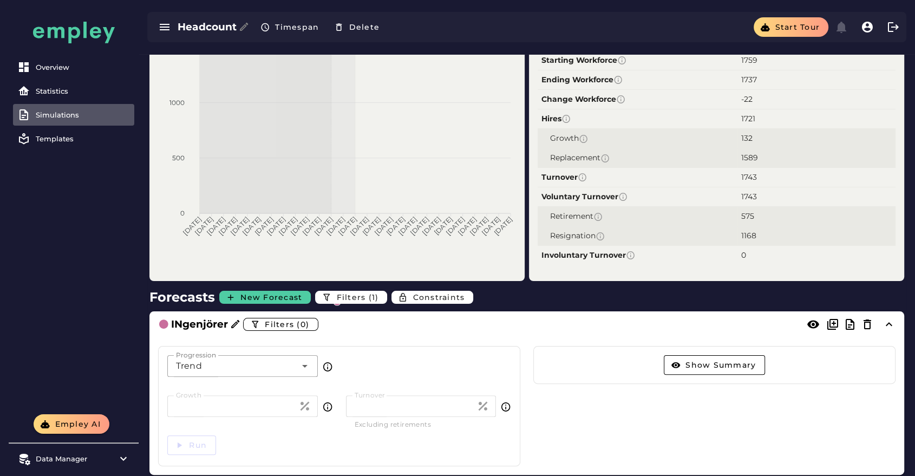
scroll to position [146, 0]
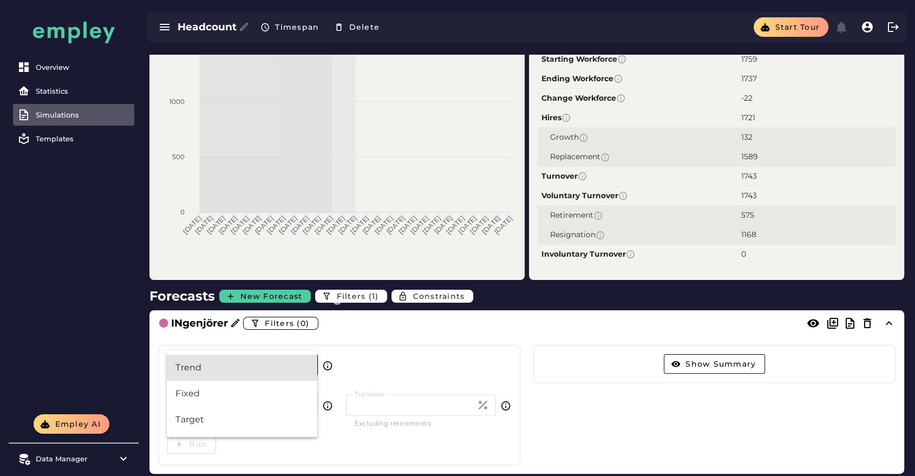
click at [259, 211] on div "Trend *****" at bounding box center [231, 365] width 129 height 22
click at [229, 211] on div "Fixed" at bounding box center [241, 393] width 133 height 13
type input "*****"
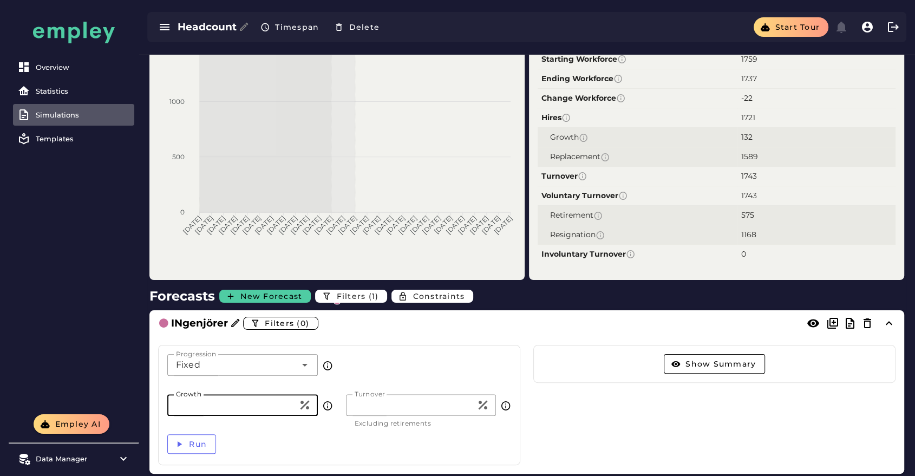
click at [223, 211] on input "*" at bounding box center [232, 405] width 131 height 22
type input "**"
click at [369, 211] on input "*" at bounding box center [411, 405] width 131 height 22
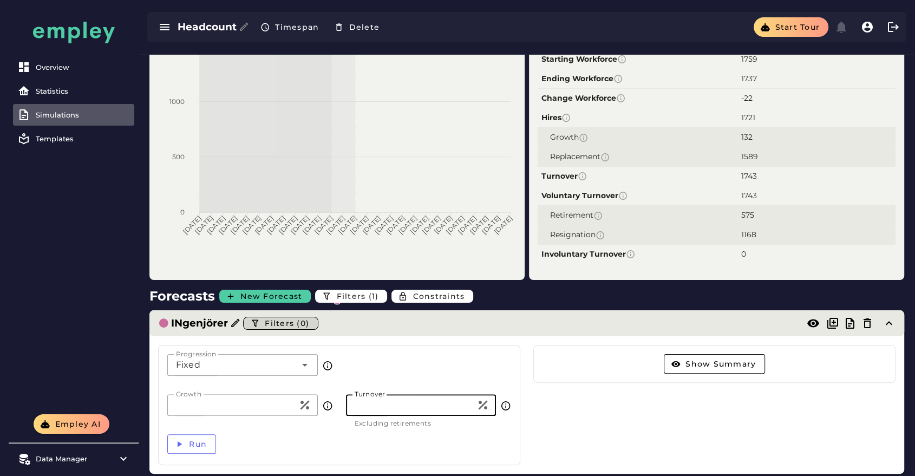
type input "**"
click at [273, 211] on span "Filters (0)" at bounding box center [286, 323] width 45 height 10
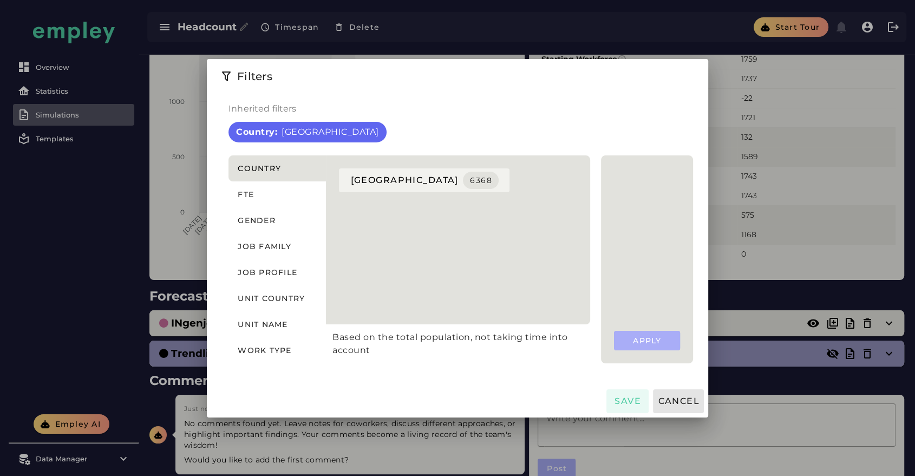
scroll to position [0, 0]
click at [270, 211] on body "Overview Statistics Simulations Templates Empley AI Data Manager Versions Impor…" at bounding box center [457, 185] width 915 height 663
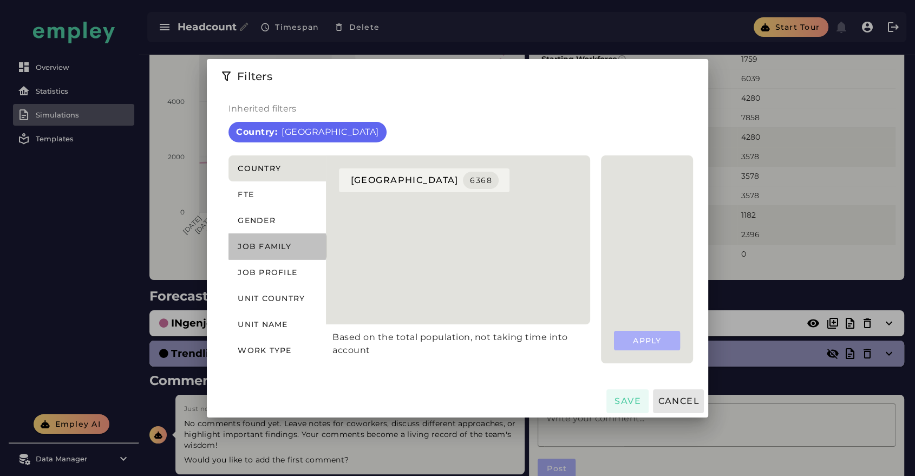
click at [282, 211] on span "Job family" at bounding box center [264, 247] width 54 height 10
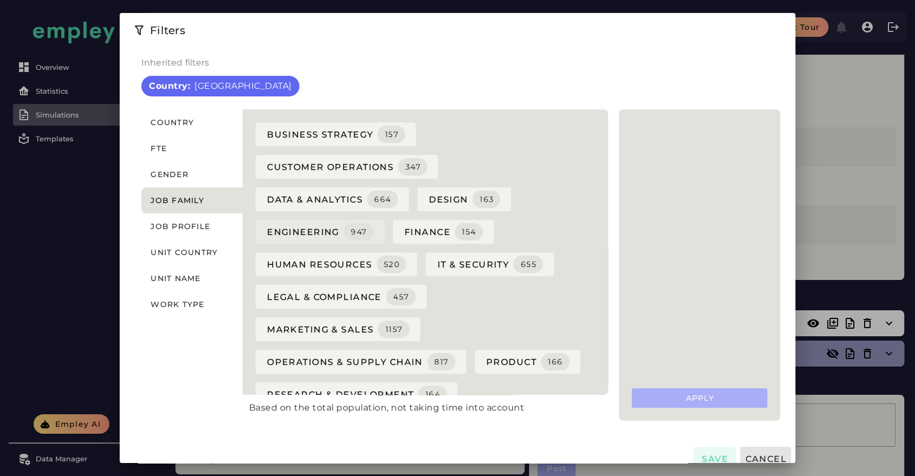
click at [308, 211] on span "Engineering 947" at bounding box center [319, 231] width 107 height 17
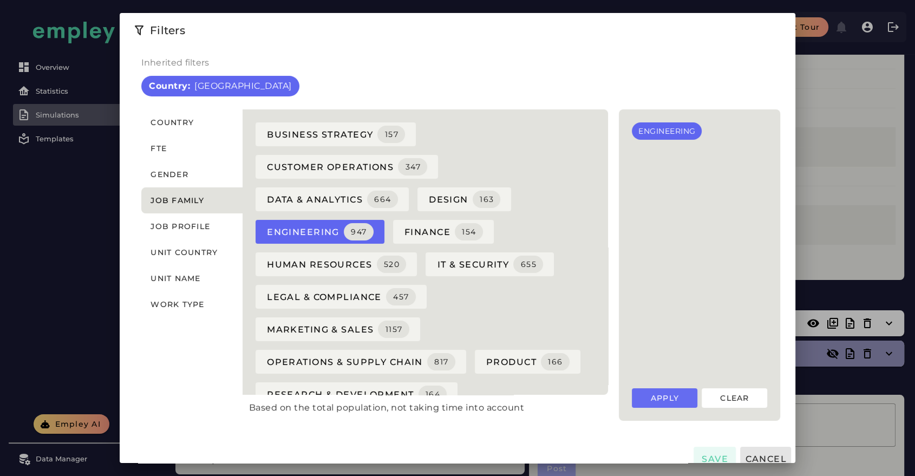
click at [460, 211] on span "Apply" at bounding box center [664, 398] width 29 height 10
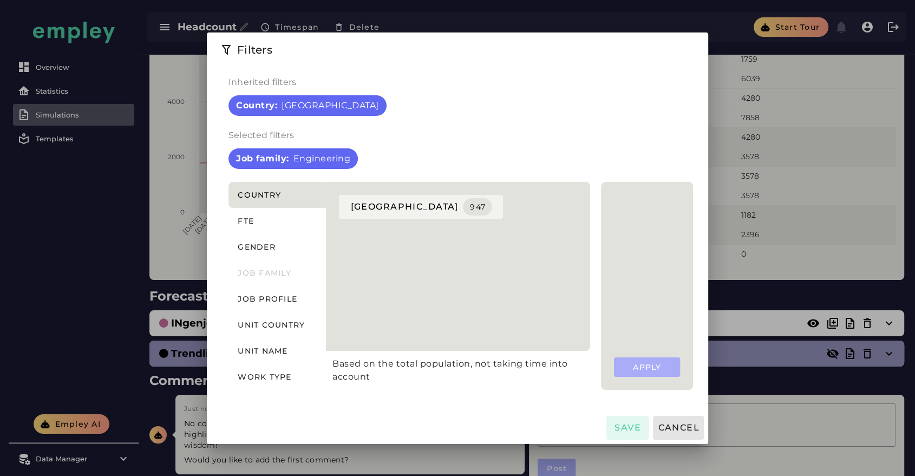
click at [460, 211] on span "Save" at bounding box center [627, 427] width 27 height 10
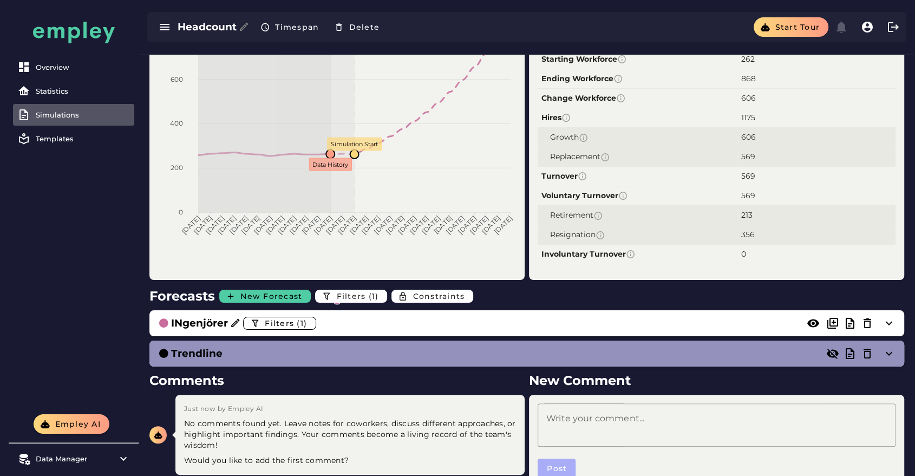
scroll to position [112, 0]
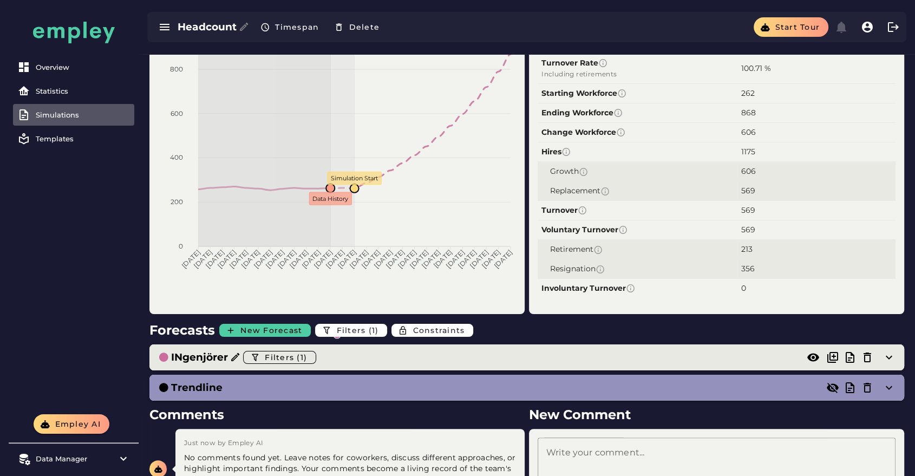
click at [336, 211] on div "INgenjörer Filters (1)" at bounding box center [516, 357] width 716 height 17
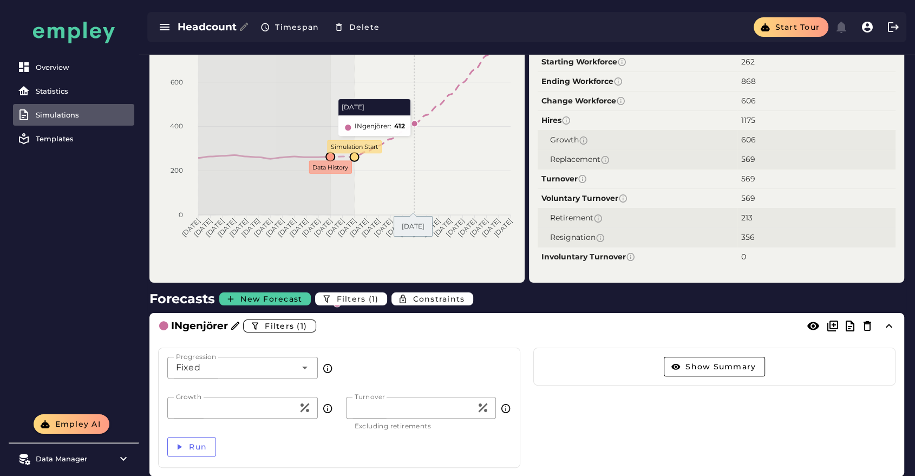
scroll to position [152, 0]
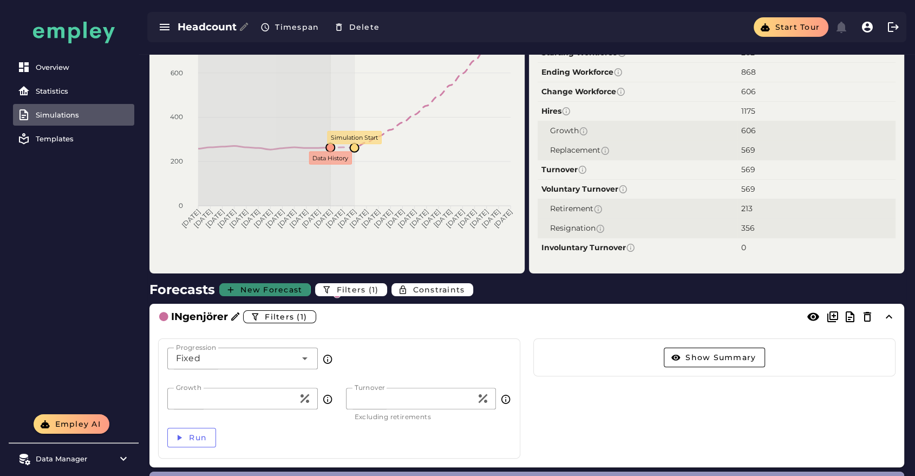
click at [277, 211] on span "New Forecast" at bounding box center [271, 290] width 62 height 10
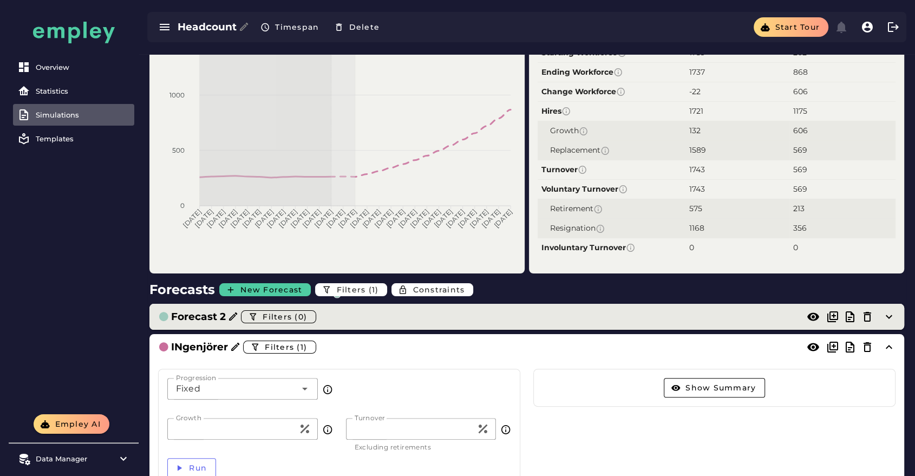
click at [191, 211] on h3 "Forecast 2" at bounding box center [198, 316] width 55 height 15
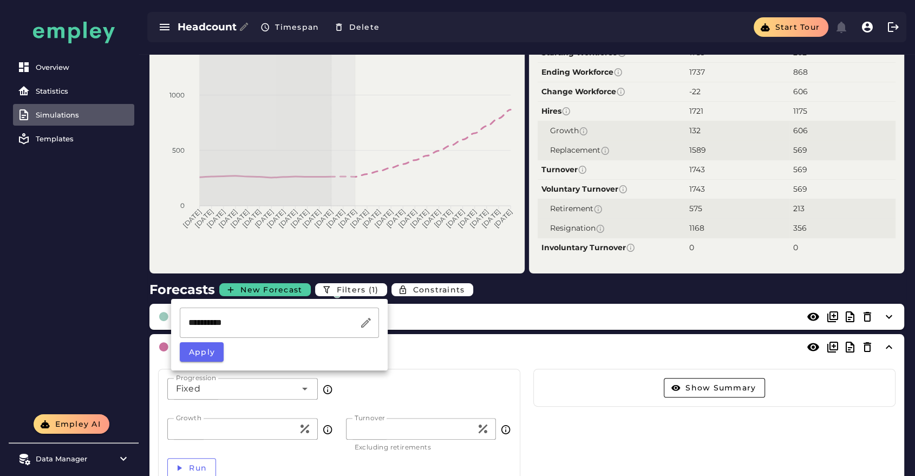
click at [221, 211] on input "**********" at bounding box center [270, 323] width 180 height 30
type input "**********"
click at [201, 211] on span "Apply" at bounding box center [201, 352] width 27 height 10
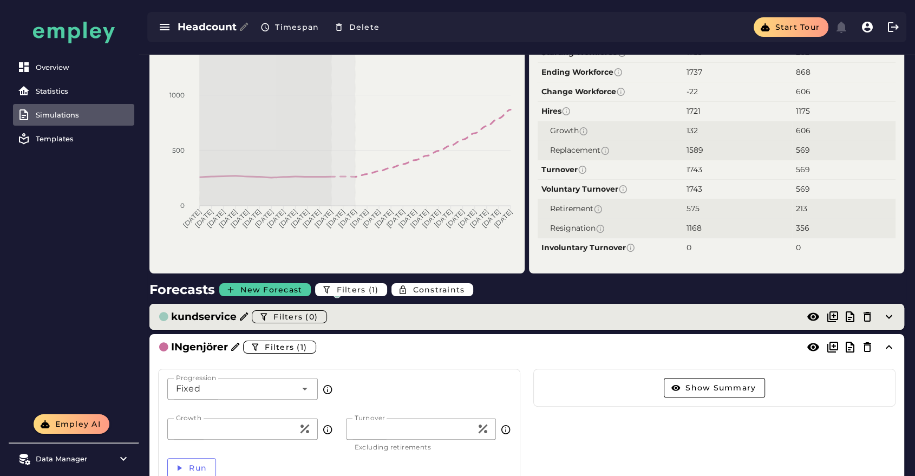
click at [367, 211] on div "kundservice Filters (0)" at bounding box center [516, 316] width 716 height 17
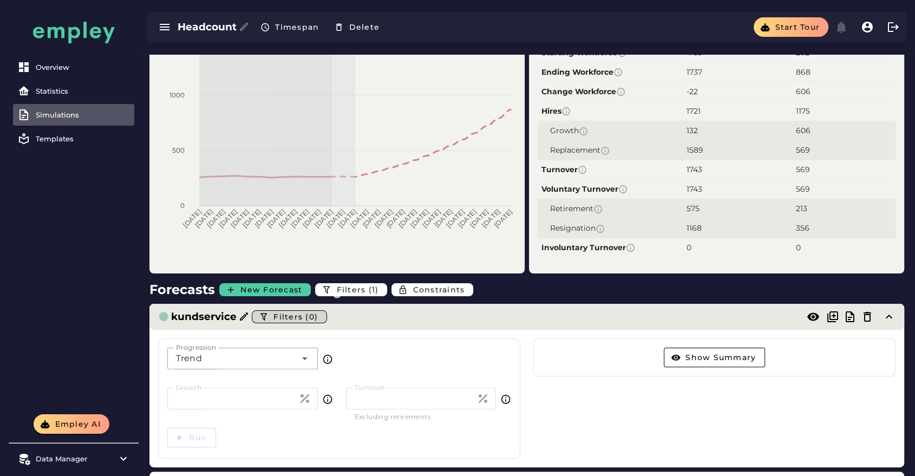
click at [297, 211] on button "Filters (0)" at bounding box center [289, 316] width 75 height 13
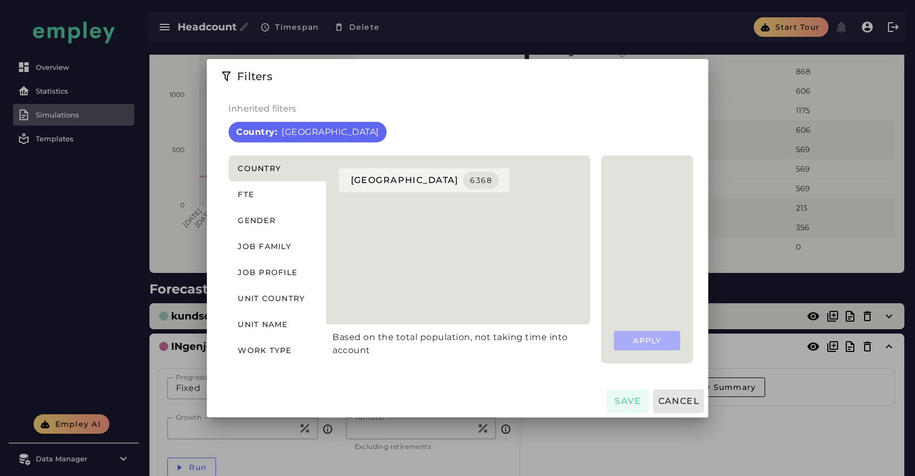
scroll to position [0, 0]
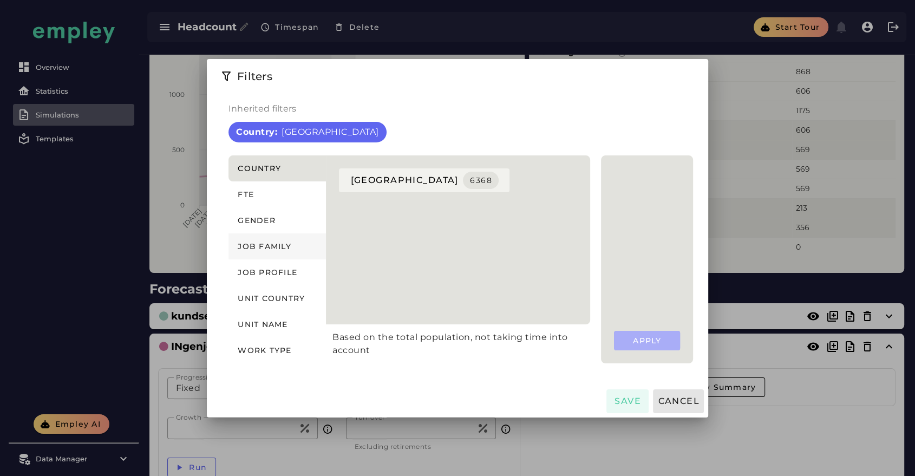
click at [282, 211] on button "Job family" at bounding box center [277, 246] width 97 height 26
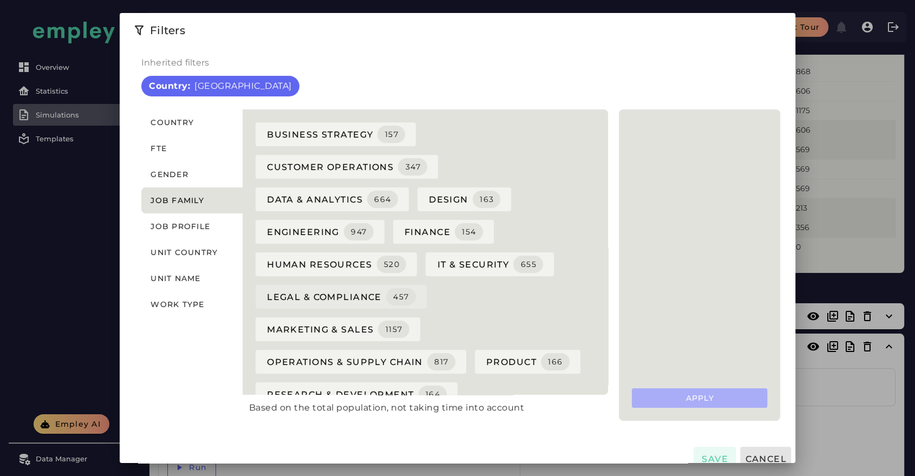
scroll to position [11, 0]
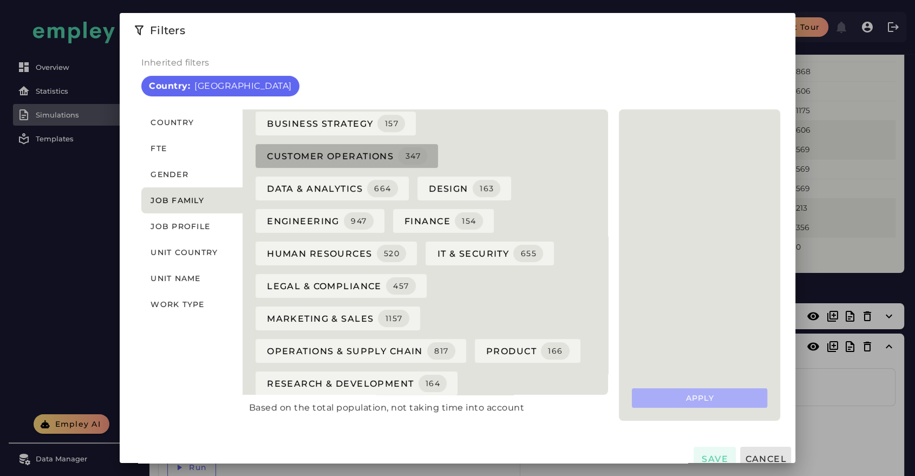
click at [329, 155] on span "Customer Operations 347" at bounding box center [346, 155] width 161 height 17
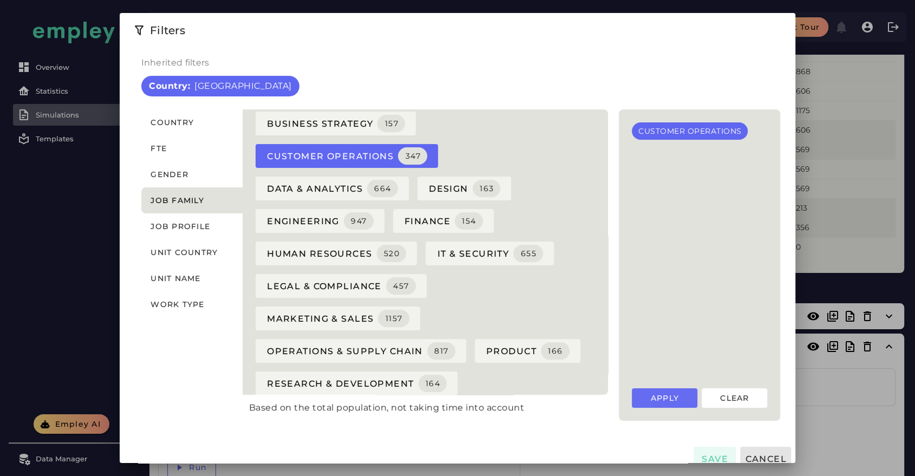
click at [460, 211] on span "Apply" at bounding box center [664, 398] width 29 height 10
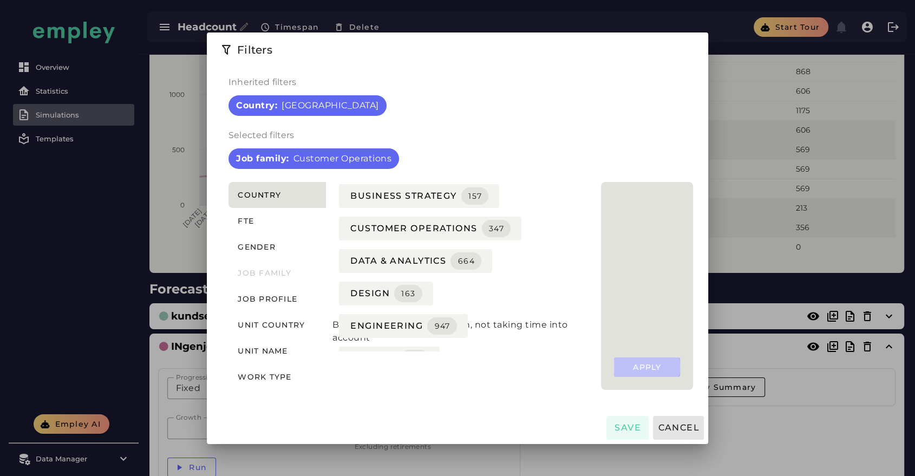
scroll to position [0, 0]
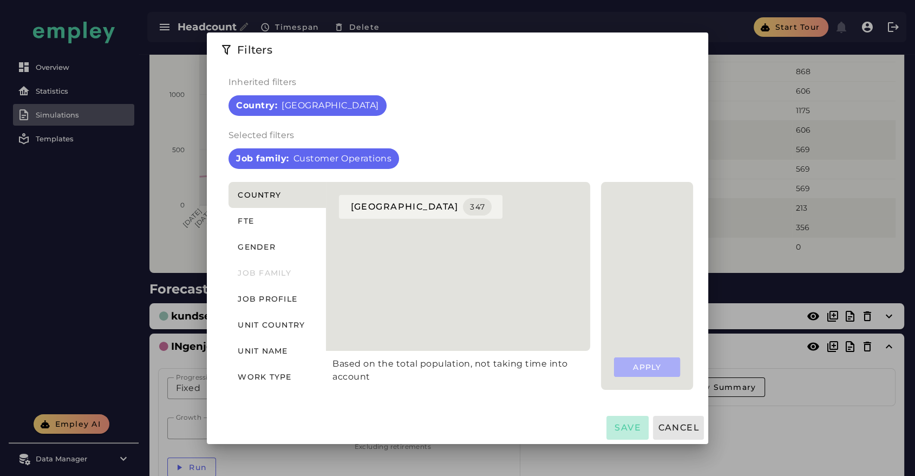
click at [460, 211] on button "Save" at bounding box center [628, 428] width 42 height 24
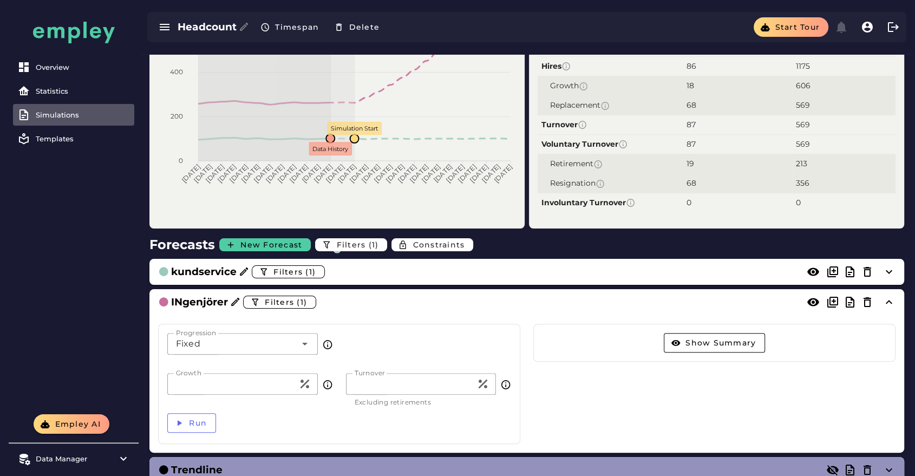
scroll to position [205, 0]
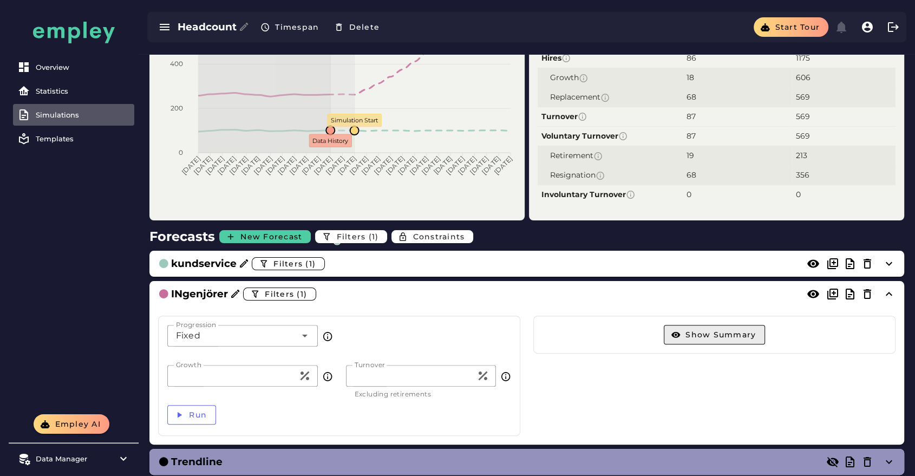
click at [460, 211] on span "Show Summary" at bounding box center [720, 335] width 71 height 10
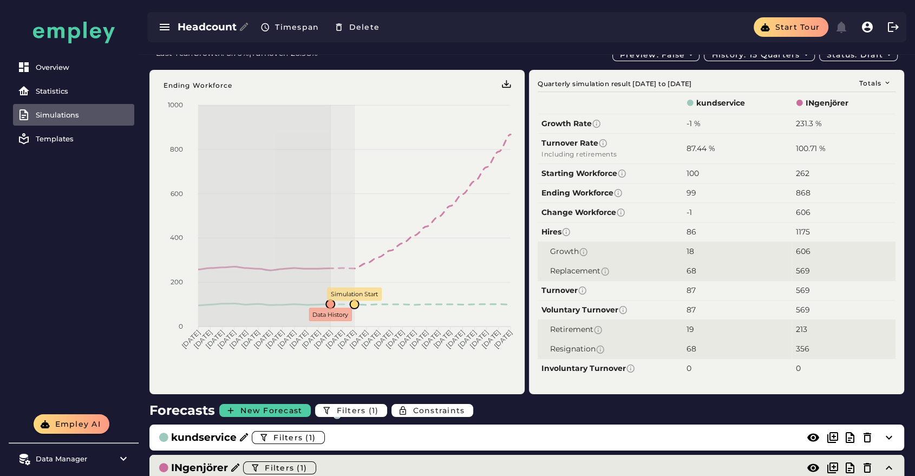
scroll to position [0, 0]
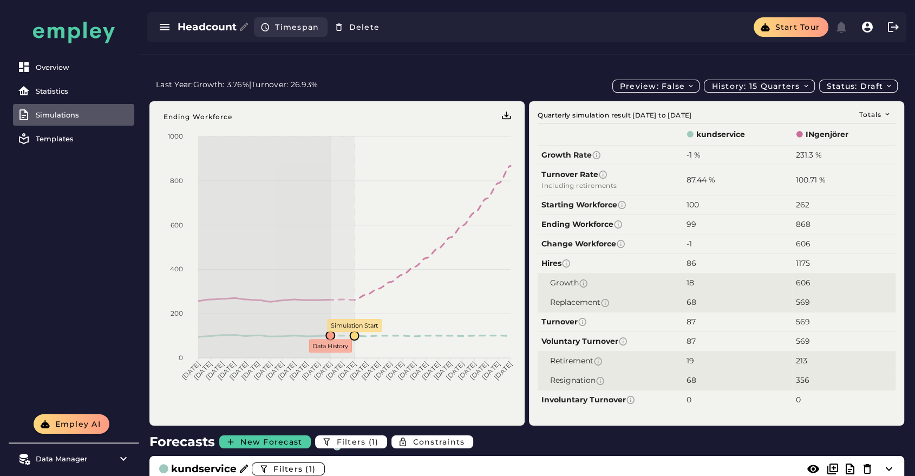
click at [278, 18] on button "Timespan" at bounding box center [291, 26] width 74 height 19
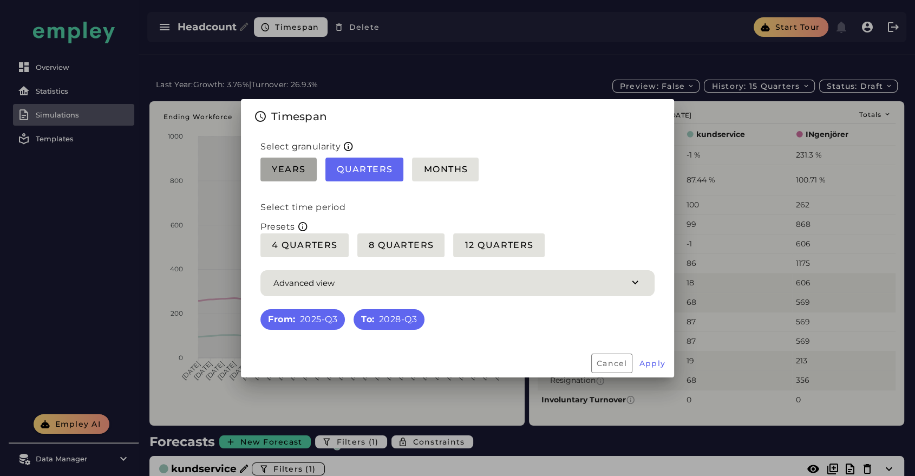
click at [286, 172] on span "Years" at bounding box center [288, 169] width 35 height 10
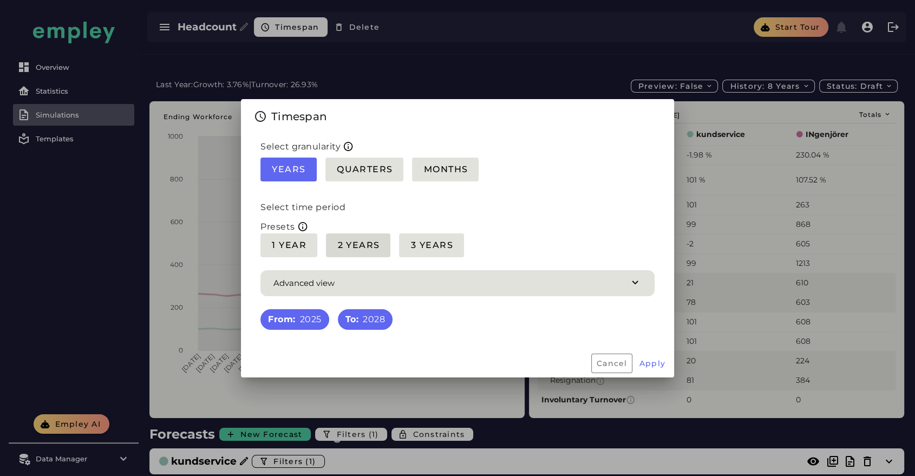
click at [399, 211] on button "2 Years" at bounding box center [431, 245] width 64 height 24
click at [415, 211] on button "3 Years" at bounding box center [431, 245] width 64 height 24
click at [460, 211] on span "Apply" at bounding box center [652, 363] width 27 height 10
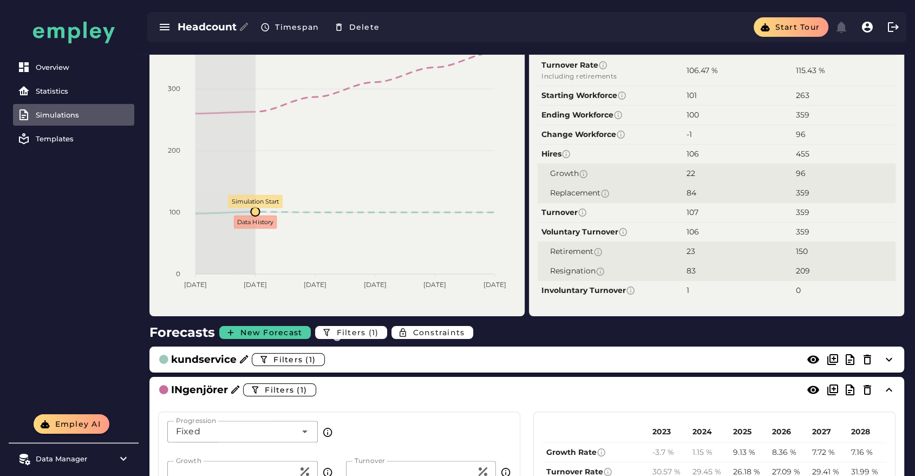
scroll to position [113, 0]
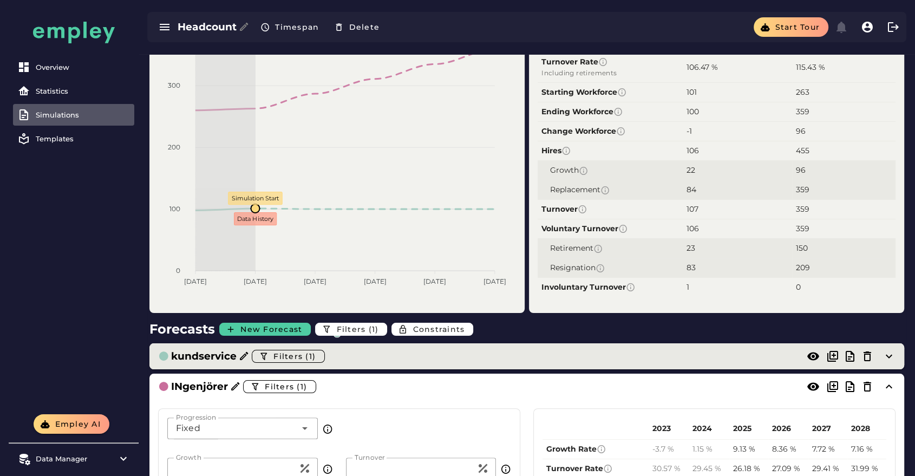
click at [460, 211] on div "kundservice Filters (1)" at bounding box center [516, 356] width 716 height 17
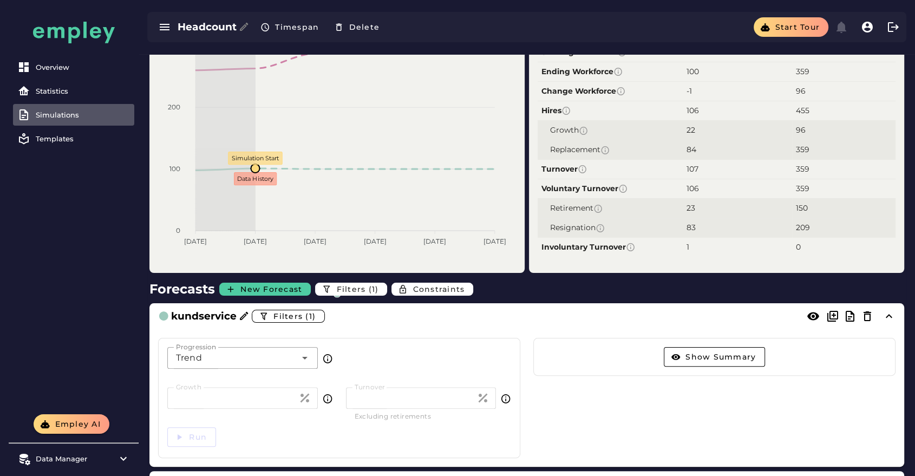
scroll to position [153, 0]
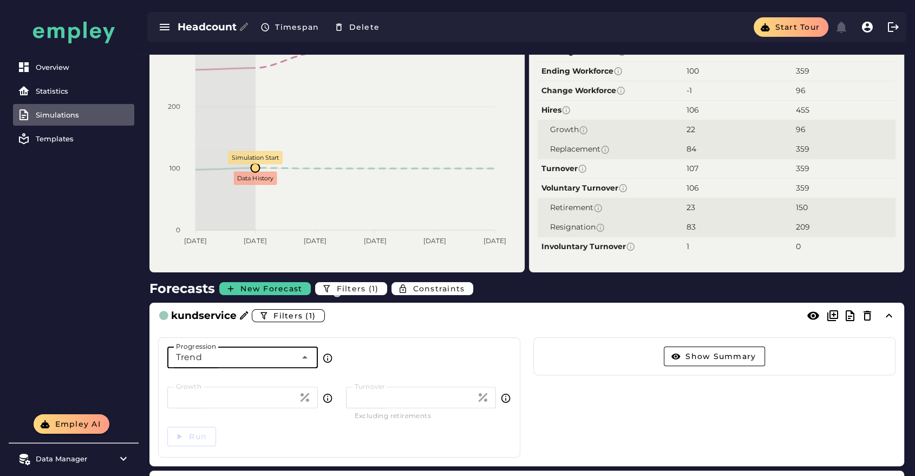
click at [298, 211] on icon at bounding box center [304, 357] width 13 height 13
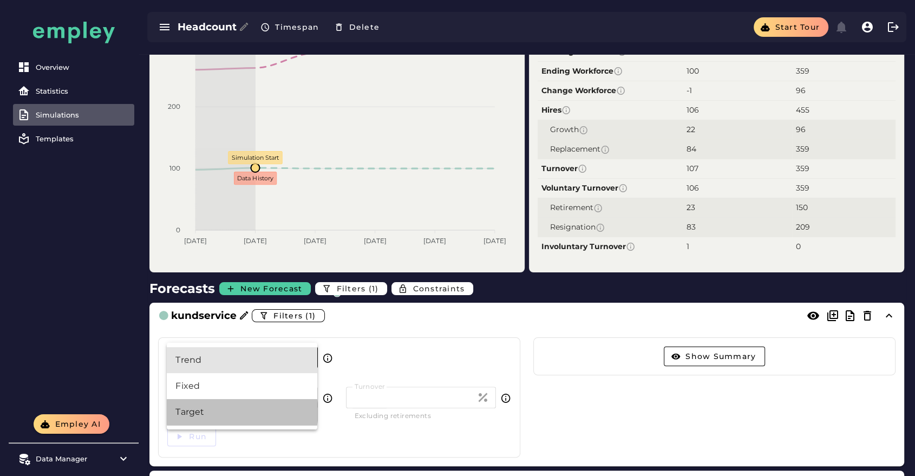
click at [218, 211] on div "Target" at bounding box center [241, 412] width 133 height 13
type input "******"
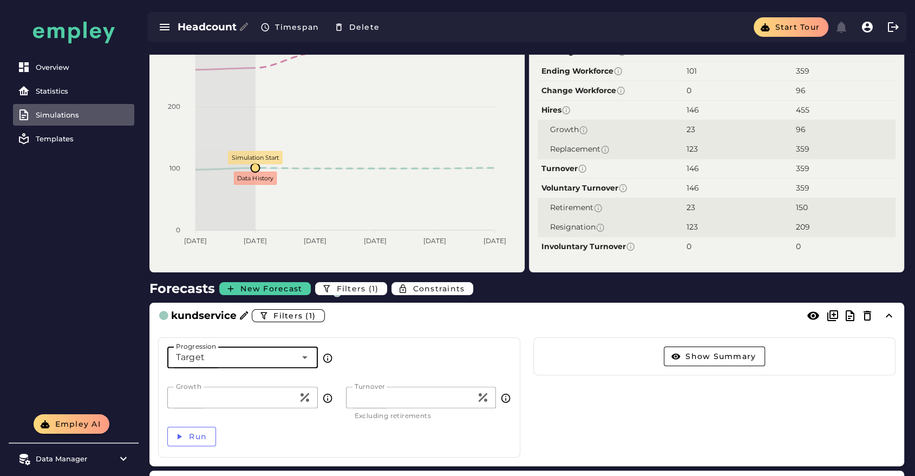
click at [220, 211] on input "*" at bounding box center [232, 398] width 131 height 22
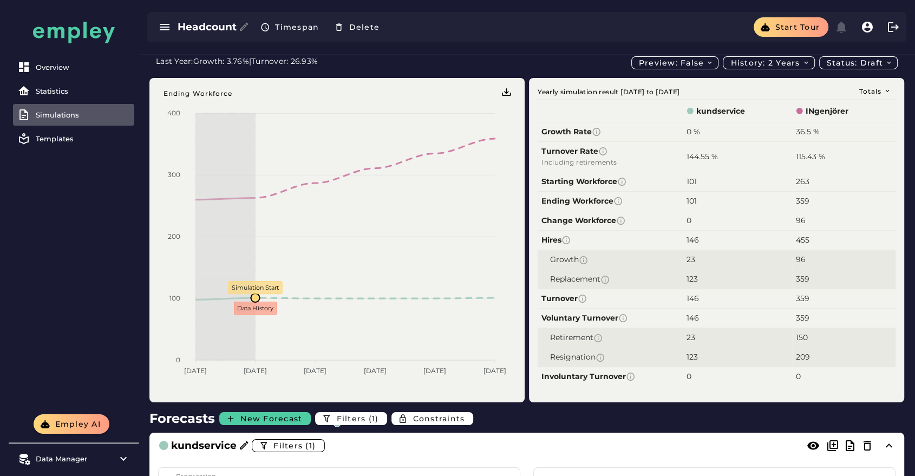
scroll to position [6, 0]
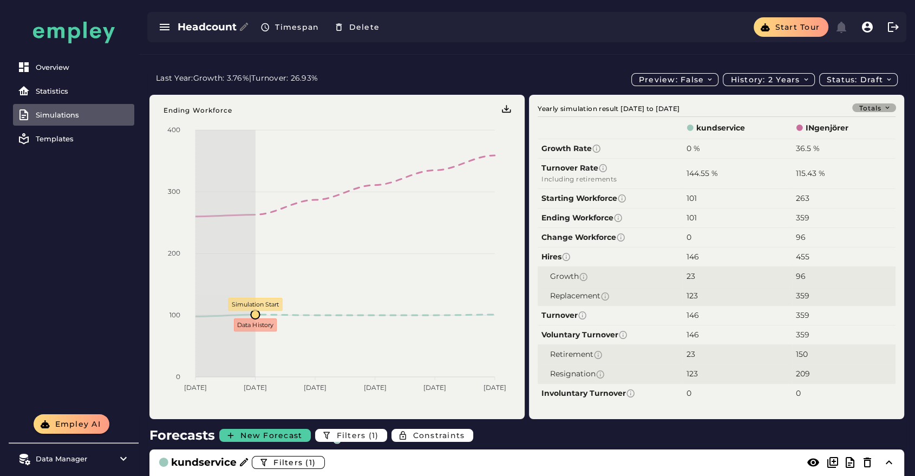
click at [460, 104] on span "Totals" at bounding box center [875, 108] width 33 height 8
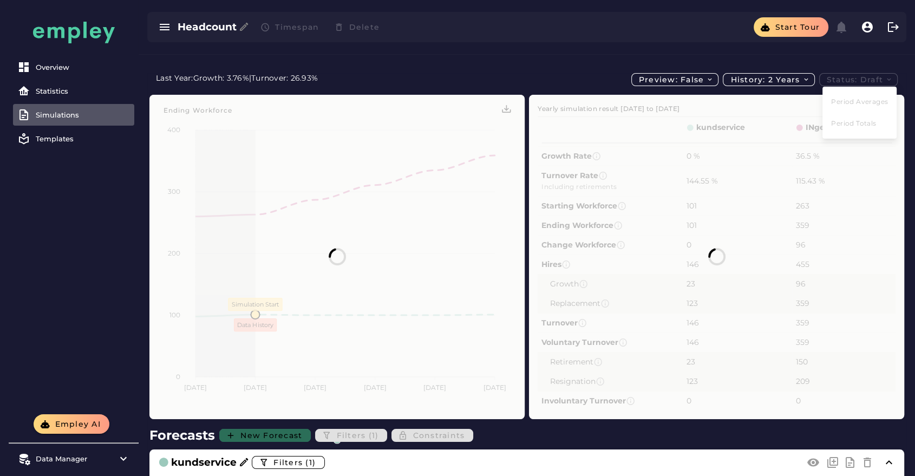
scroll to position [0, 0]
click at [460, 95] on div at bounding box center [716, 257] width 375 height 324
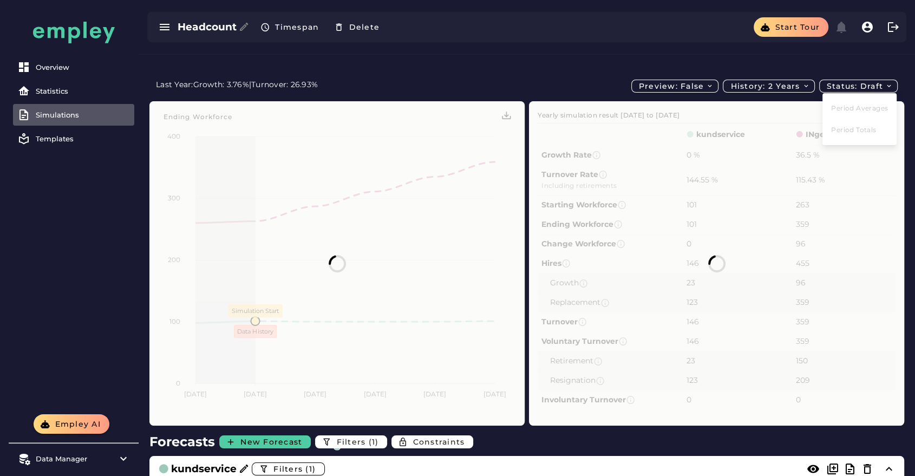
scroll to position [6, 0]
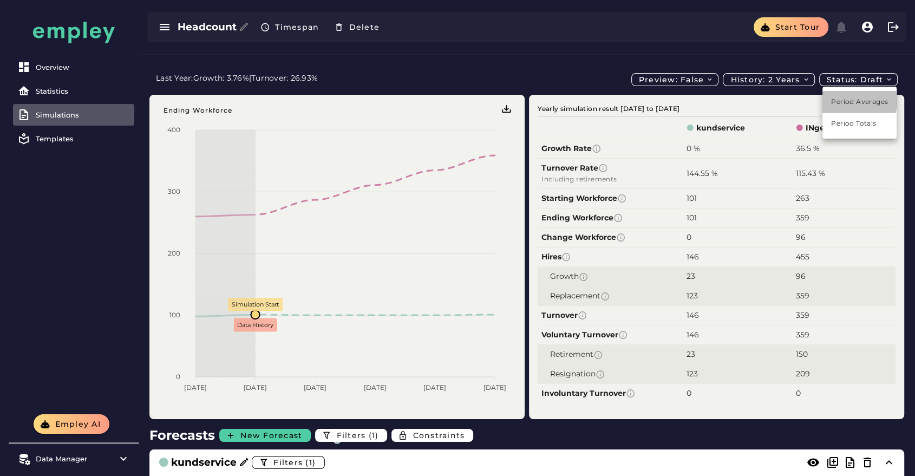
click at [460, 97] on div "Period Averages" at bounding box center [859, 102] width 57 height 10
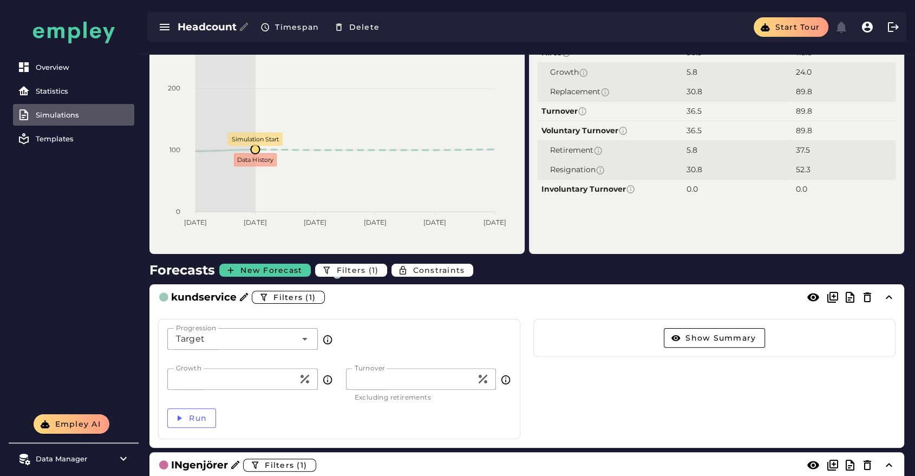
scroll to position [172, 0]
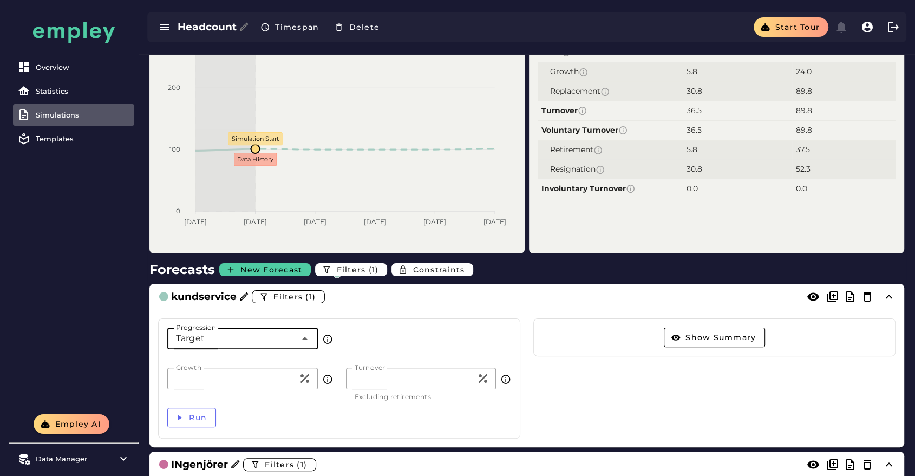
click at [249, 211] on div "Target ******" at bounding box center [231, 339] width 129 height 22
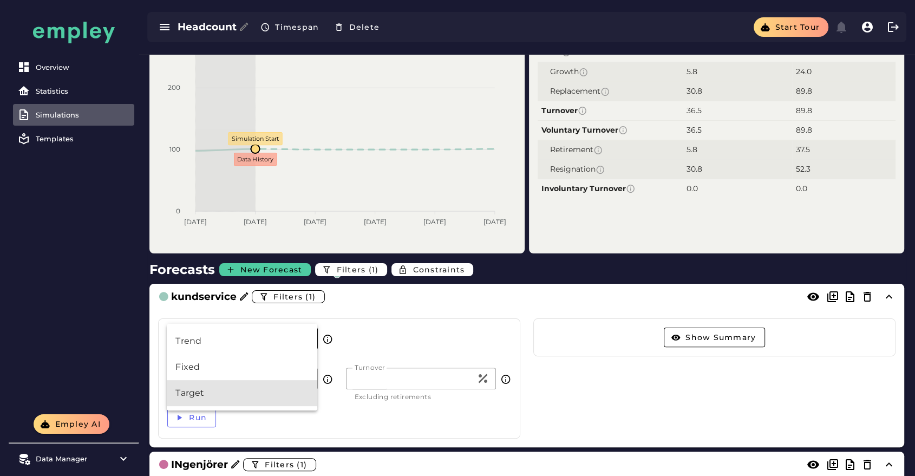
click at [249, 211] on div "Target ******" at bounding box center [231, 339] width 129 height 22
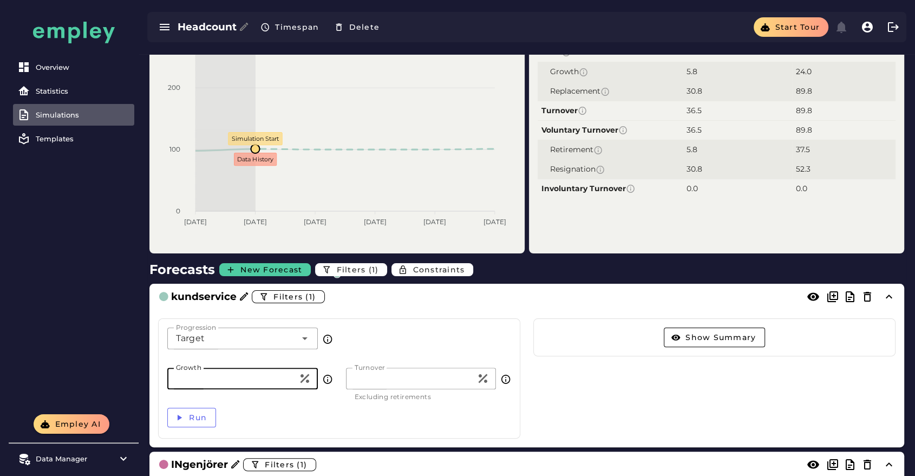
click at [214, 211] on input "*" at bounding box center [232, 379] width 131 height 22
click at [266, 211] on input "*" at bounding box center [232, 379] width 131 height 22
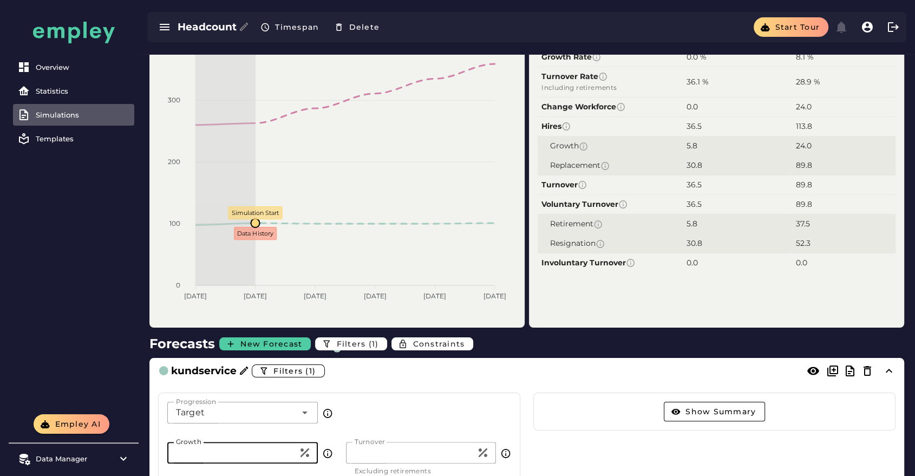
scroll to position [158, 0]
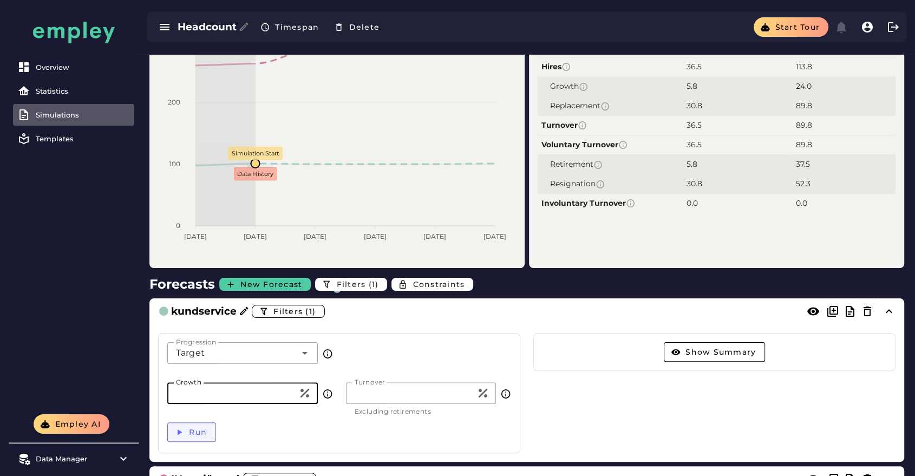
type input "***"
click at [198, 211] on button "Run" at bounding box center [191, 431] width 49 height 19
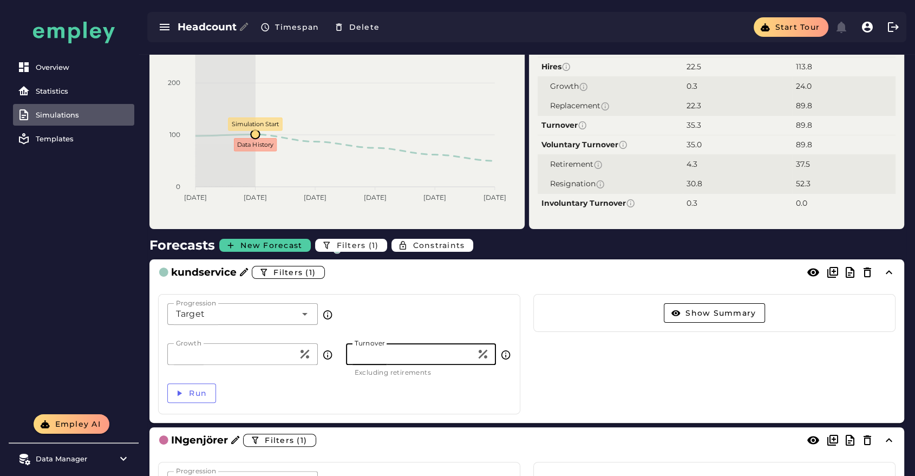
click at [437, 211] on input "*" at bounding box center [411, 354] width 131 height 22
type input "**"
click at [188, 211] on span "Run" at bounding box center [197, 393] width 18 height 10
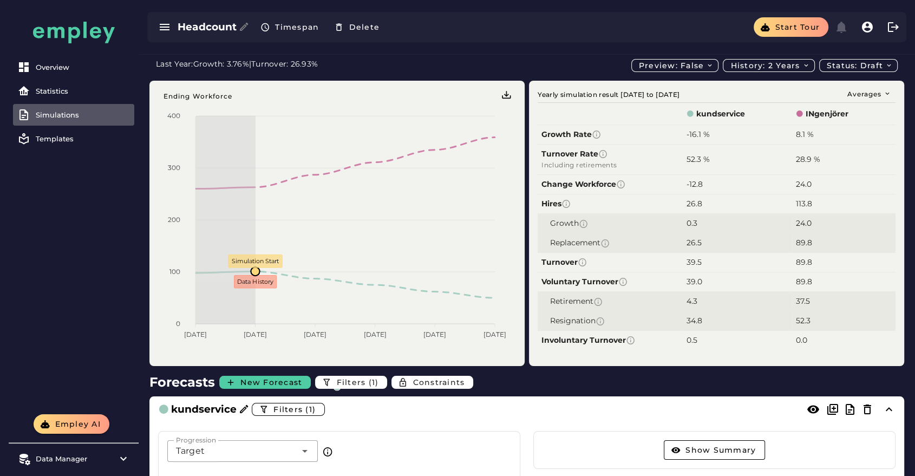
scroll to position [9, 0]
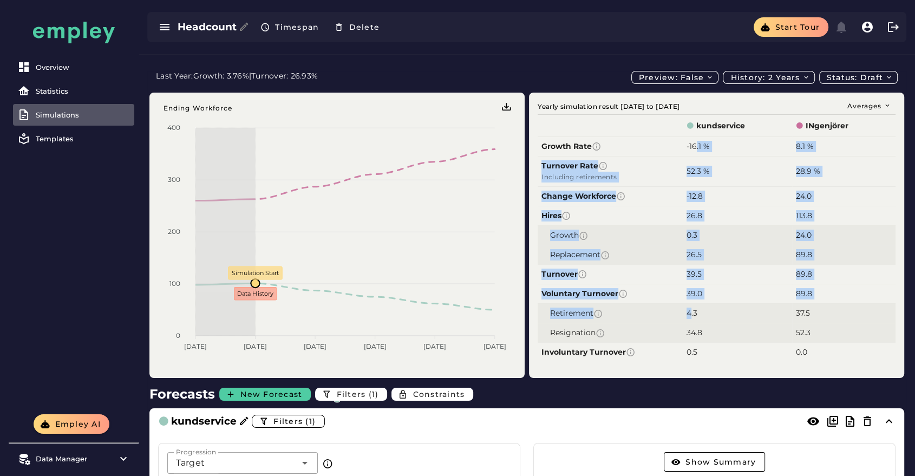
drag, startPoint x: 697, startPoint y: 118, endPoint x: 692, endPoint y: 279, distance: 161.5
click at [460, 211] on tbody "Growth Rate -16.1 % 8.1 % Turnover Rate Including retirements 52.3 % 28.9 % Cha…" at bounding box center [717, 248] width 358 height 225
click at [460, 211] on td "4.3" at bounding box center [737, 312] width 109 height 19
drag, startPoint x: 680, startPoint y: 250, endPoint x: 703, endPoint y: 251, distance: 23.8
click at [460, 211] on tr "Turnover 39.5 89.8" at bounding box center [717, 273] width 358 height 19
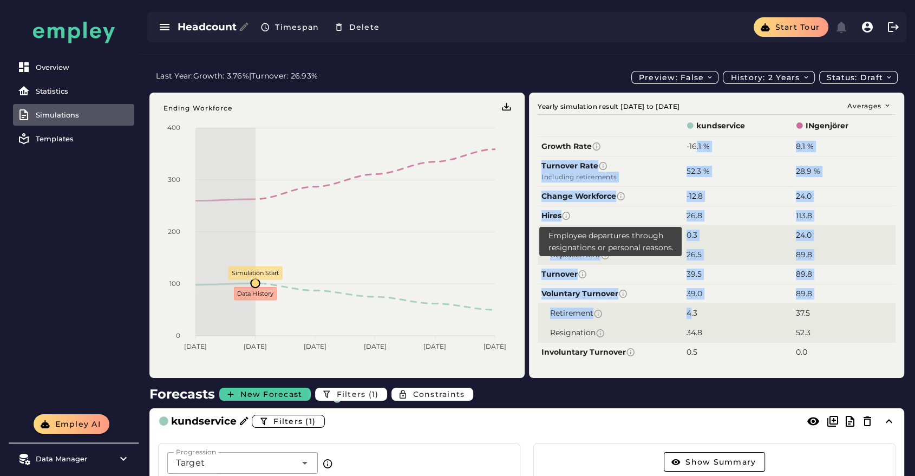
drag, startPoint x: 690, startPoint y: 264, endPoint x: 706, endPoint y: 266, distance: 16.5
click at [460, 211] on tr "Voluntary Turnover 39.0 89.8" at bounding box center [717, 293] width 358 height 19
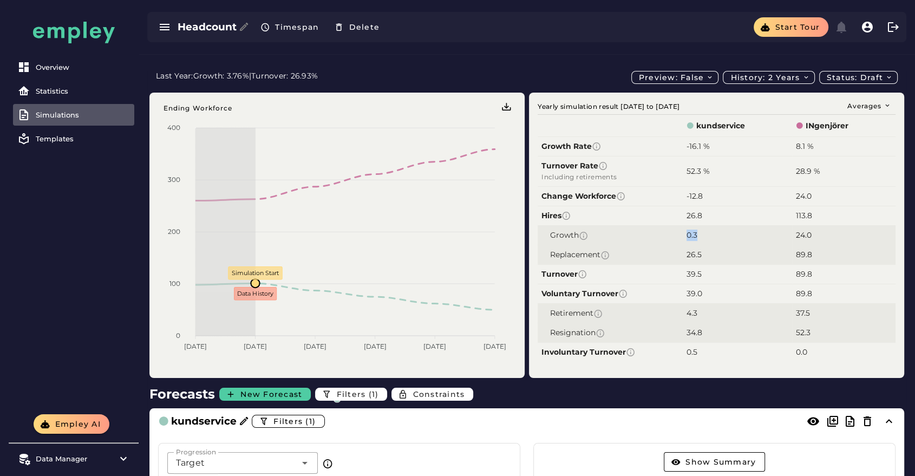
drag, startPoint x: 714, startPoint y: 208, endPoint x: 684, endPoint y: 204, distance: 30.6
click at [460, 211] on td "0.3" at bounding box center [737, 234] width 109 height 19
click at [460, 211] on td "39.5" at bounding box center [737, 273] width 109 height 19
drag, startPoint x: 721, startPoint y: 224, endPoint x: 683, endPoint y: 228, distance: 38.1
click at [460, 211] on td "26.5" at bounding box center [737, 254] width 109 height 19
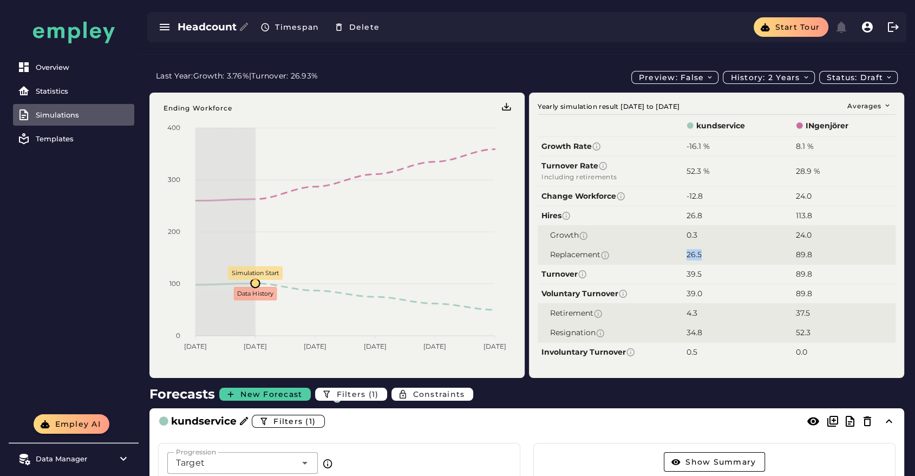
click at [460, 211] on div "26.5" at bounding box center [738, 254] width 102 height 11
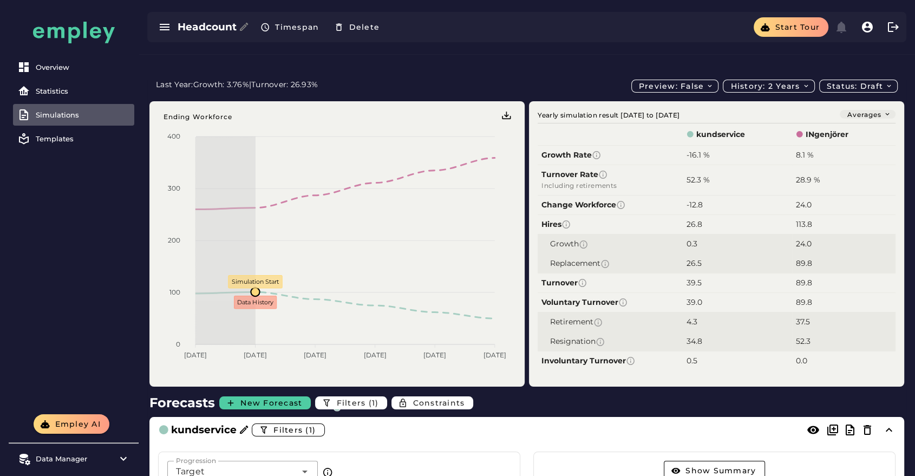
click at [460, 110] on span "Averages" at bounding box center [868, 114] width 45 height 8
click at [460, 131] on div "Period Totals" at bounding box center [859, 130] width 57 height 10
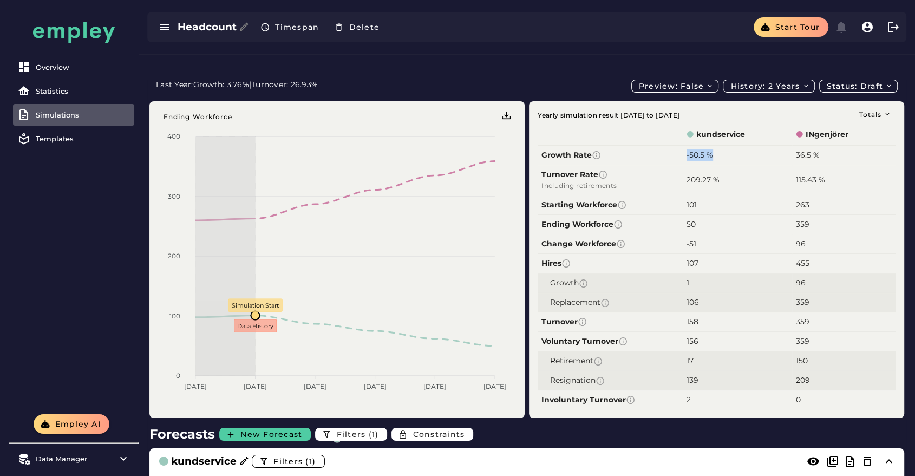
drag, startPoint x: 720, startPoint y: 130, endPoint x: 687, endPoint y: 125, distance: 32.9
click at [460, 149] on div "-50.5 %" at bounding box center [738, 154] width 102 height 11
click at [87, 119] on link "Simulations" at bounding box center [73, 115] width 121 height 22
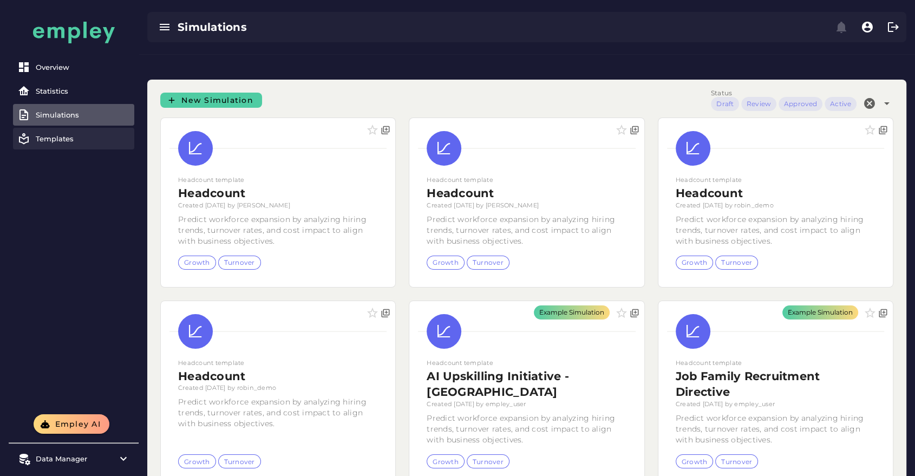
click at [64, 144] on link "Templates" at bounding box center [73, 139] width 121 height 22
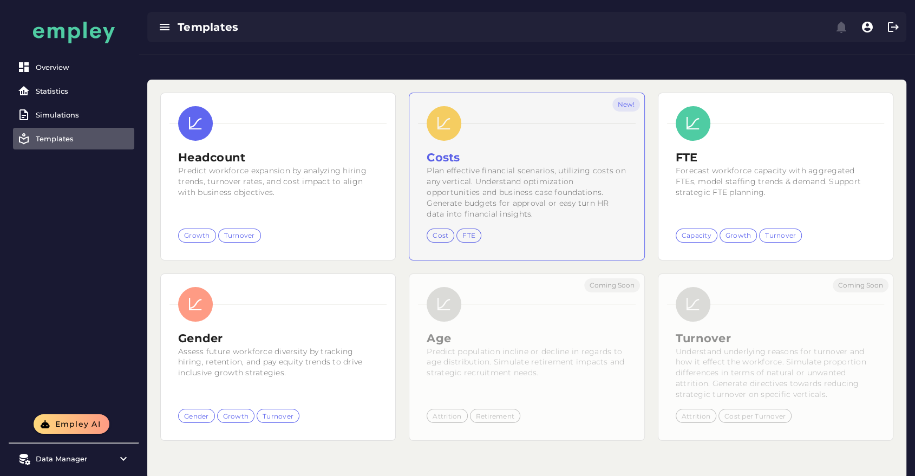
click at [460, 149] on div "New!" at bounding box center [526, 176] width 234 height 167
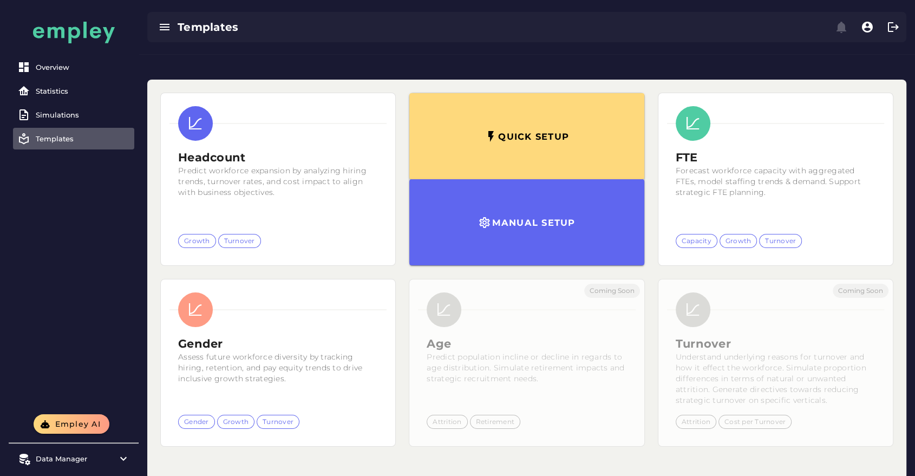
click at [61, 211] on div "Overview Statistics Simulations Templates" at bounding box center [74, 207] width 130 height 414
click at [68, 109] on link "Simulations" at bounding box center [73, 115] width 121 height 22
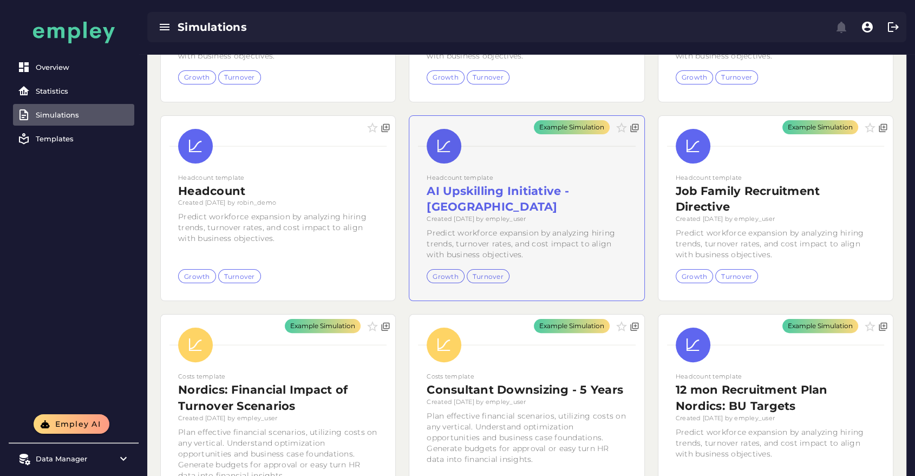
scroll to position [186, 0]
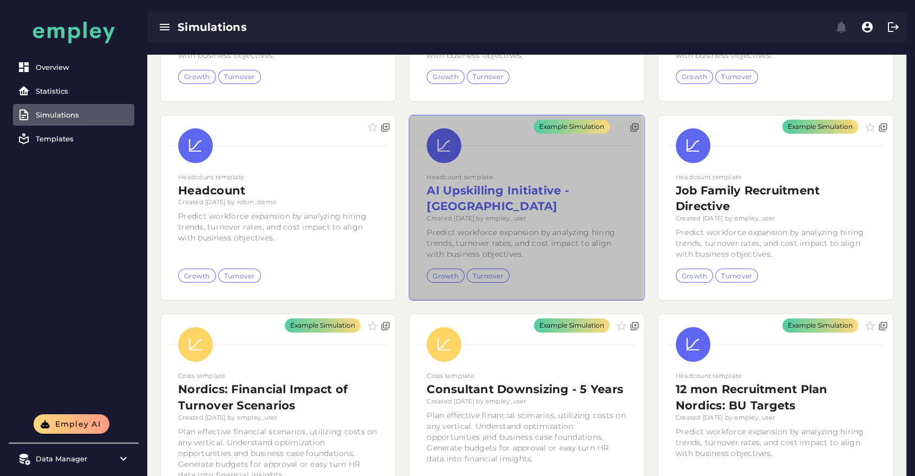
click at [460, 193] on div "Example Simulation" at bounding box center [526, 207] width 234 height 185
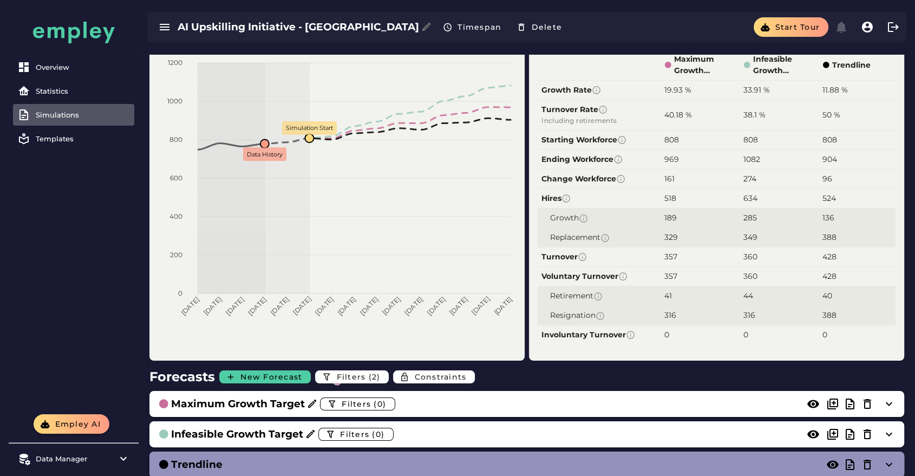
scroll to position [74, 0]
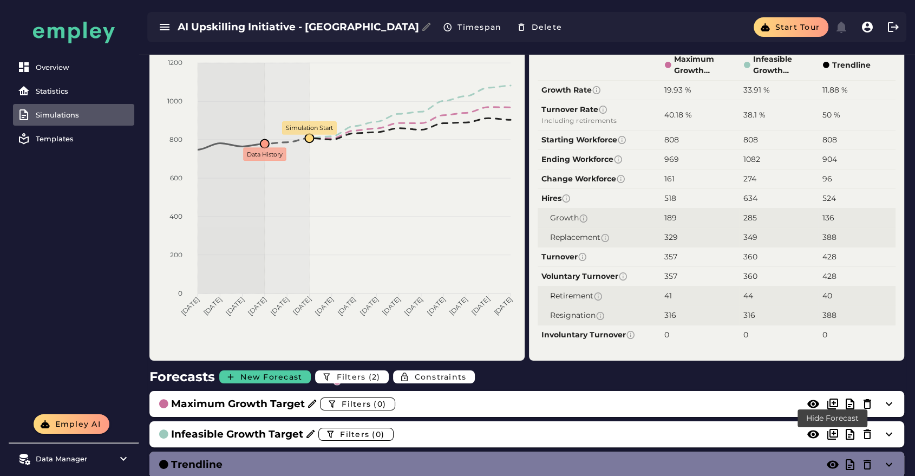
click at [460, 211] on icon at bounding box center [832, 464] width 13 height 13
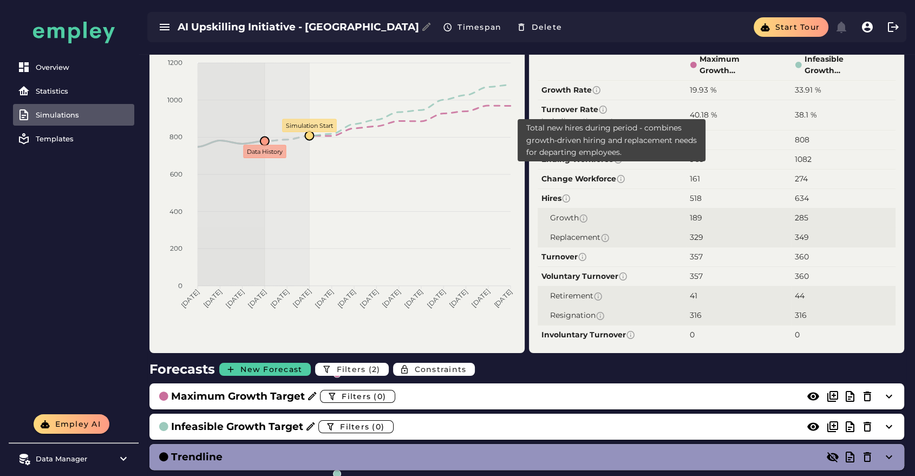
scroll to position [0, 0]
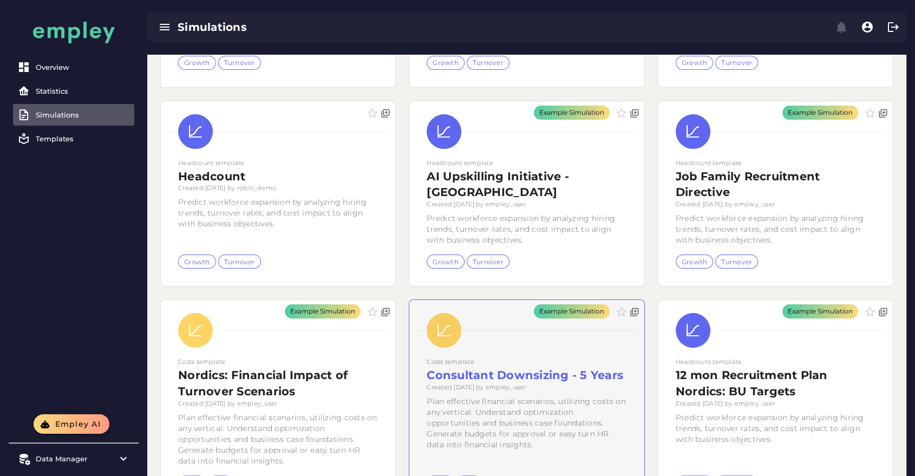
scroll to position [199, 0]
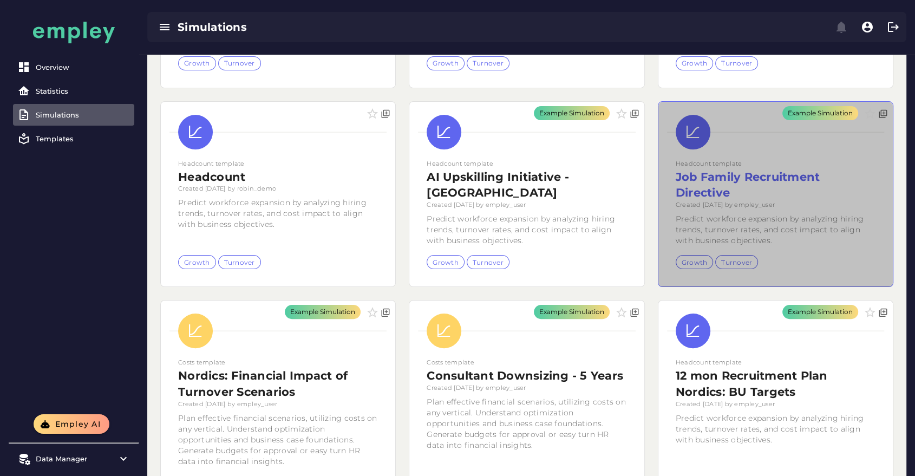
click at [460, 181] on div "Example Simulation" at bounding box center [776, 194] width 234 height 185
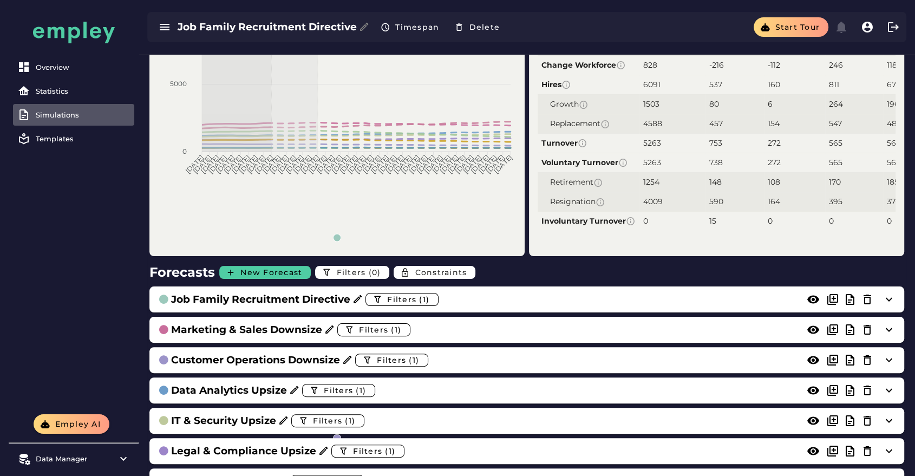
scroll to position [188, 0]
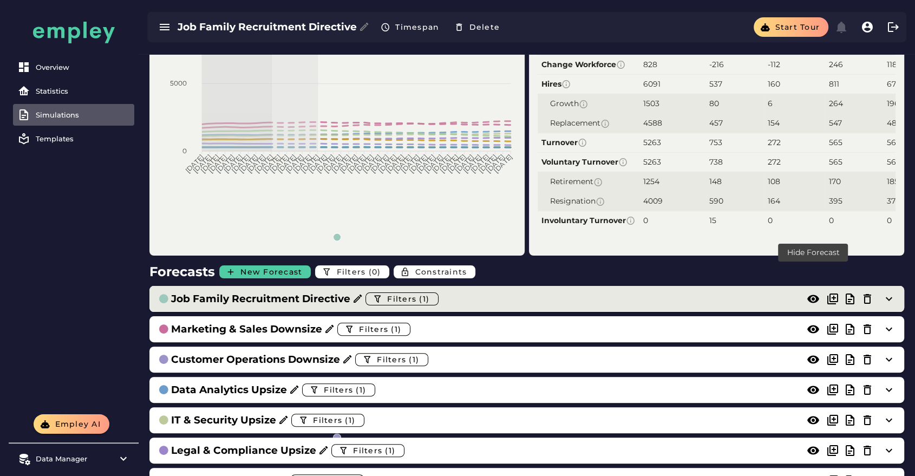
click at [460, 211] on icon at bounding box center [813, 298] width 13 height 13
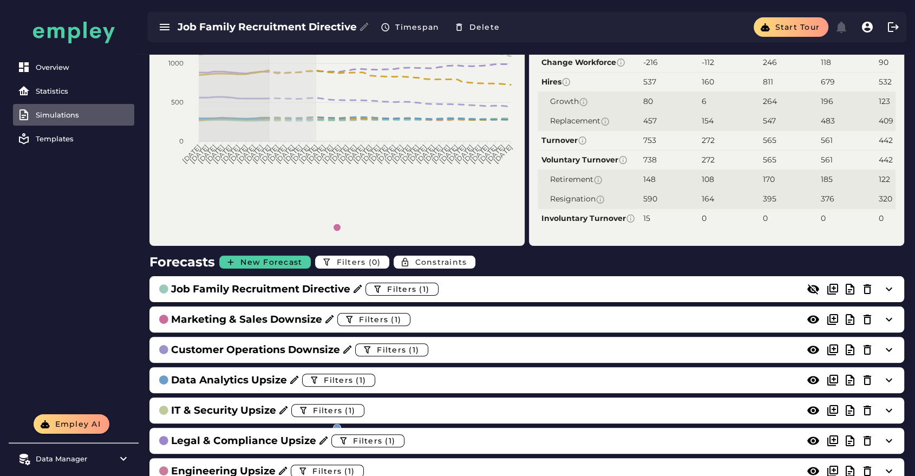
scroll to position [271, 0]
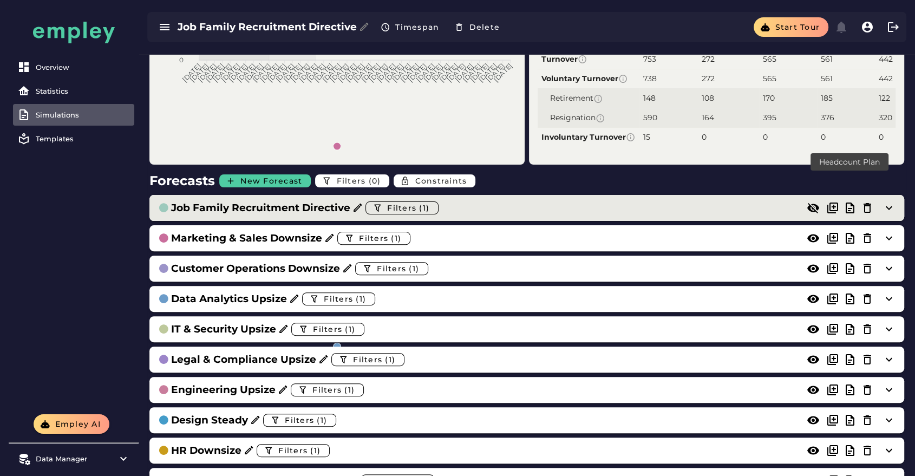
click at [460, 201] on icon at bounding box center [850, 207] width 13 height 13
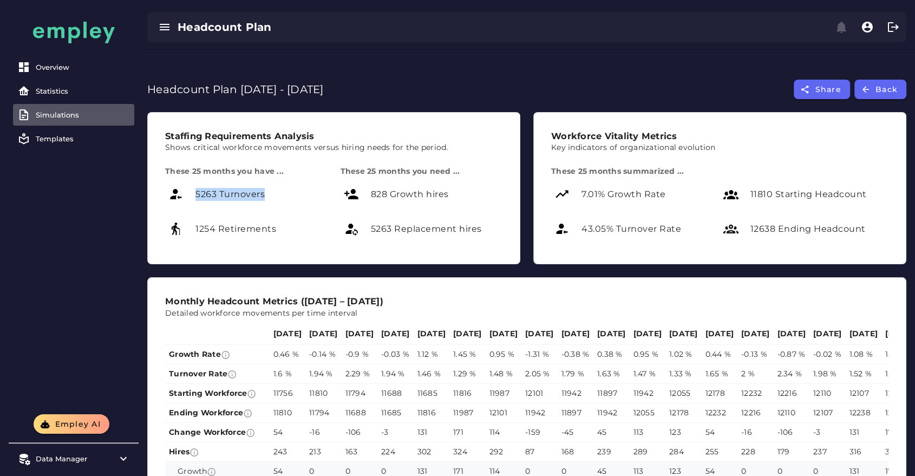
drag, startPoint x: 276, startPoint y: 177, endPoint x: 173, endPoint y: 162, distance: 103.5
click at [173, 181] on div "5263 Turnovers" at bounding box center [246, 194] width 162 height 26
drag, startPoint x: 435, startPoint y: 169, endPoint x: 373, endPoint y: 164, distance: 63.0
click at [373, 188] on p "828 Growth hires" at bounding box center [437, 194] width 132 height 13
click at [445, 211] on div "5263 Replacement hires" at bounding box center [422, 229] width 162 height 26
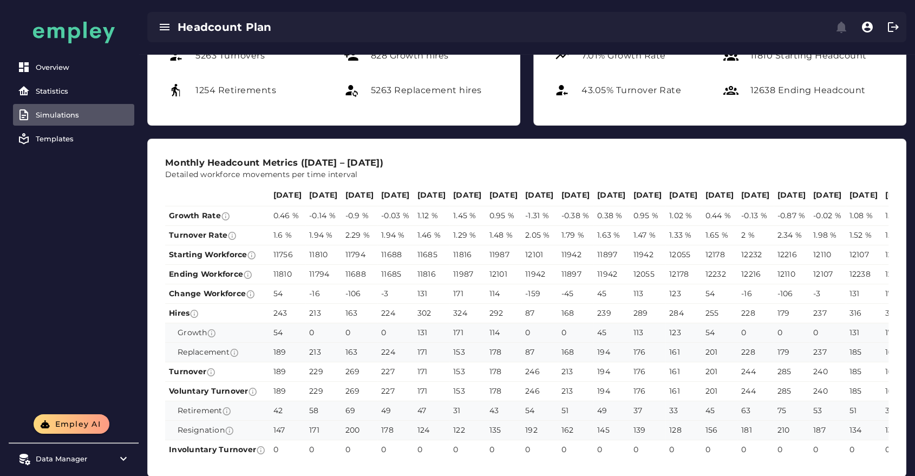
scroll to position [156, 0]
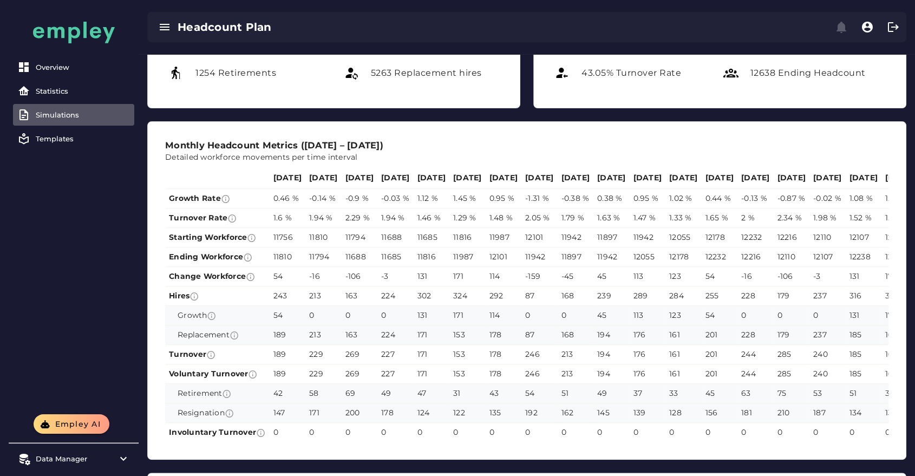
drag, startPoint x: 268, startPoint y: 290, endPoint x: 364, endPoint y: 296, distance: 96.0
click at [364, 211] on tr "Growth 54 0 0 0 131 171 114 0 0 45 113 123 54 0 0 0 131 171 115 0 0 45 113 123 …" at bounding box center [685, 314] width 1041 height 19
click at [302, 211] on td "189" at bounding box center [288, 334] width 36 height 19
drag, startPoint x: 355, startPoint y: 301, endPoint x: 761, endPoint y: 315, distance: 405.9
click at [460, 211] on tr "Replacement 189 213 163 224 171 153 178 87 168 194 176 161 201 228 179 237 185 …" at bounding box center [685, 334] width 1041 height 19
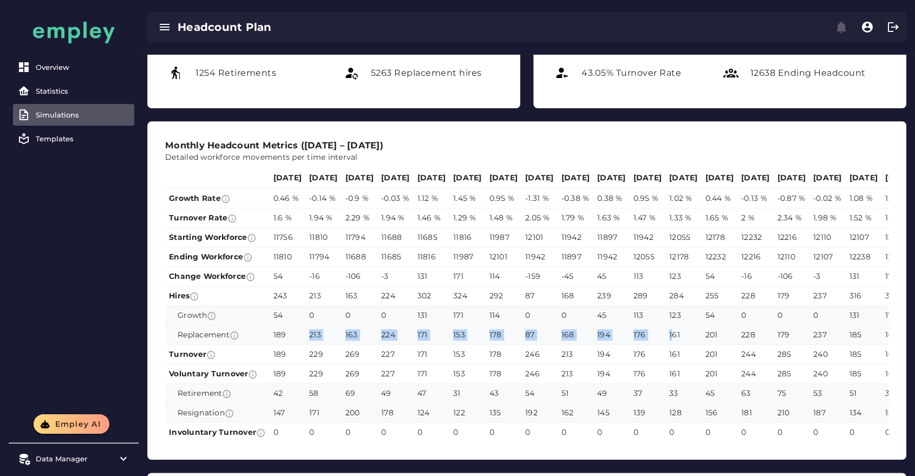
click at [460, 211] on span "194" at bounding box center [603, 334] width 13 height 11
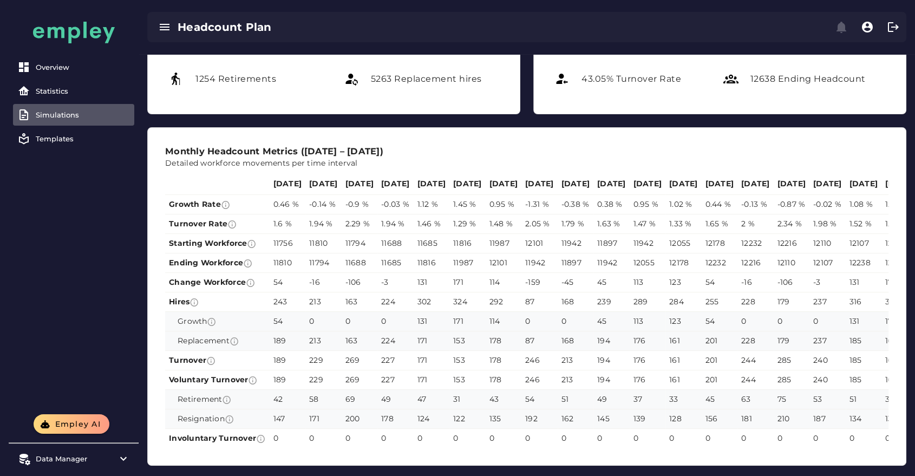
scroll to position [0, 0]
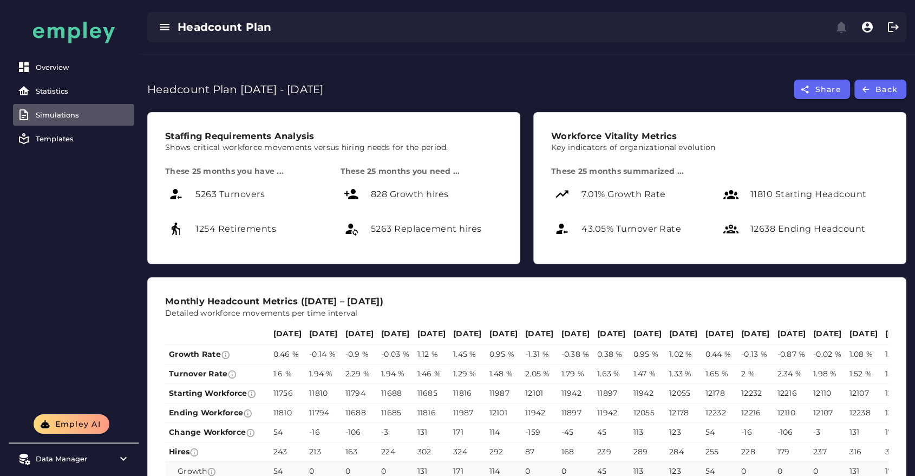
click at [99, 109] on link "Simulations" at bounding box center [73, 115] width 121 height 22
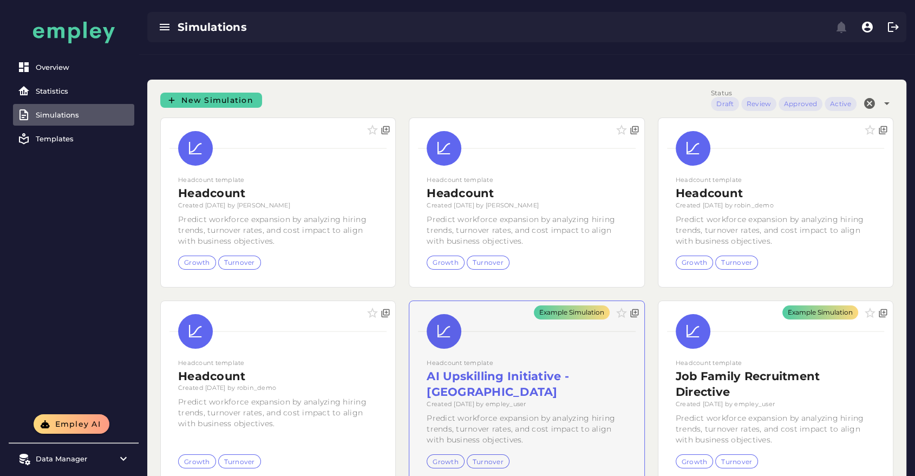
click at [460, 211] on div "Example Simulation" at bounding box center [526, 393] width 234 height 185
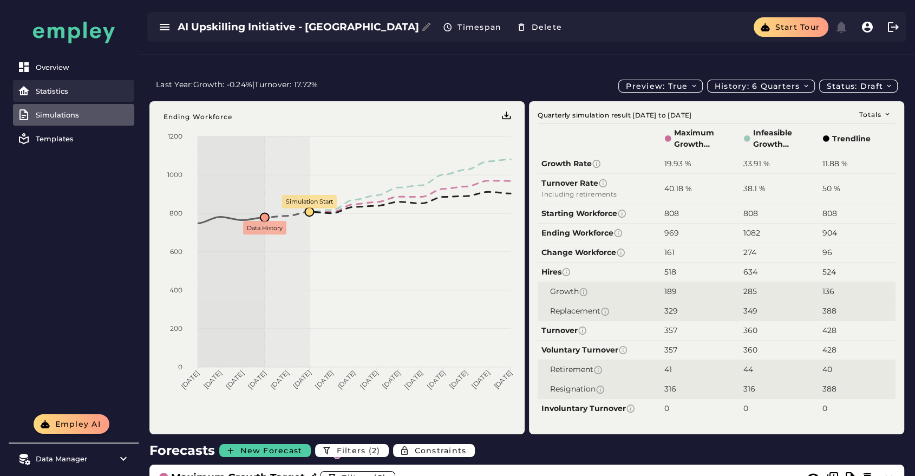
click at [73, 92] on div "Statistics" at bounding box center [83, 91] width 94 height 9
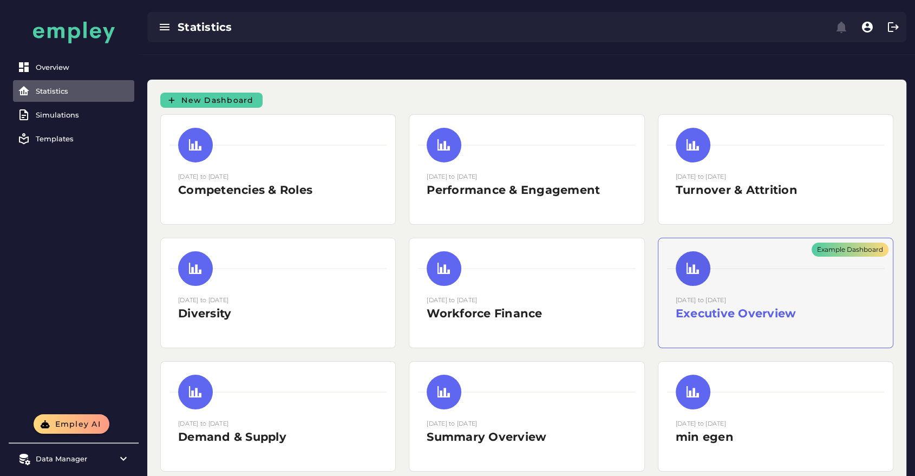
click at [460, 211] on div "Example Dashboard" at bounding box center [776, 292] width 234 height 109
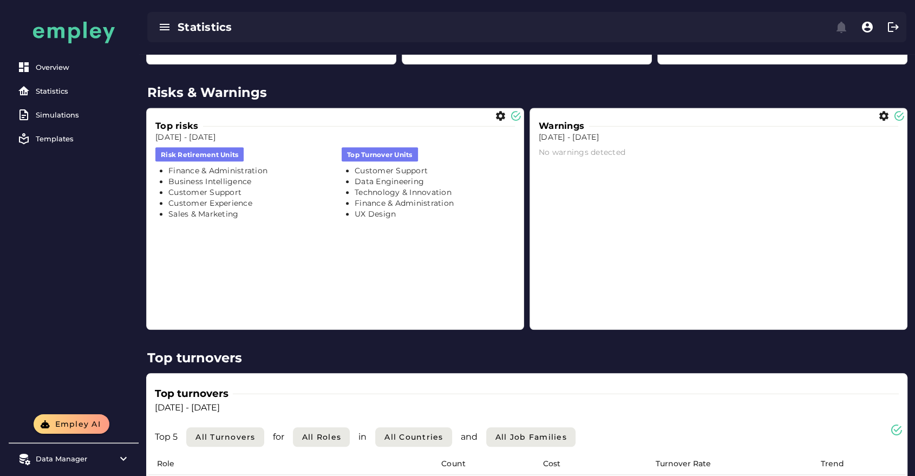
scroll to position [1018, 0]
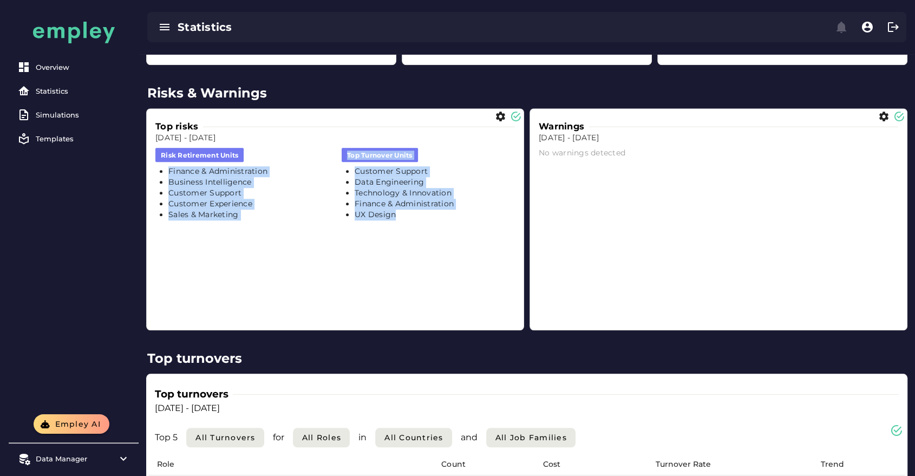
drag, startPoint x: 169, startPoint y: 151, endPoint x: 399, endPoint y: 203, distance: 235.5
click at [399, 203] on div "Top risks [DATE] - [DATE] risk retirement units Finance & Administration Busine…" at bounding box center [335, 219] width 368 height 212
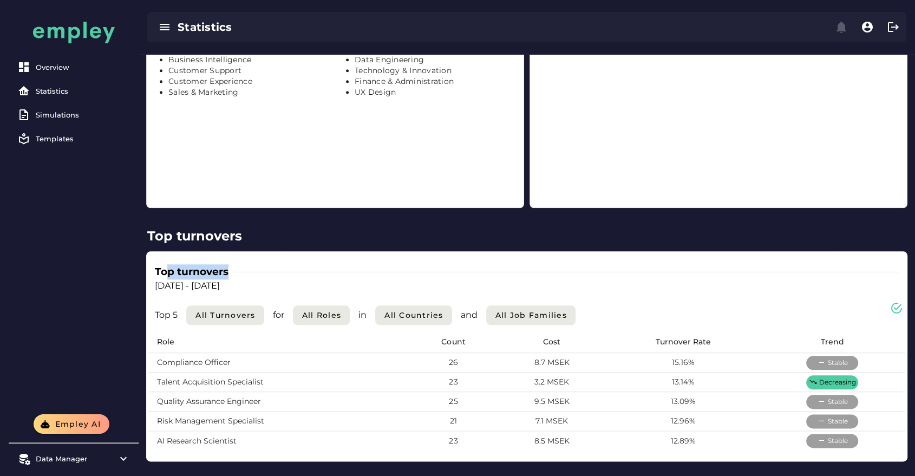
drag, startPoint x: 166, startPoint y: 250, endPoint x: 300, endPoint y: 247, distance: 134.3
click at [300, 211] on div "Top turnovers" at bounding box center [527, 271] width 744 height 15
drag, startPoint x: 300, startPoint y: 247, endPoint x: 505, endPoint y: 236, distance: 205.6
click at [460, 211] on div "Top turnovers [DATE] - [DATE] Top 5 All Turnovers for All roles in All countrie…" at bounding box center [526, 356] width 761 height 210
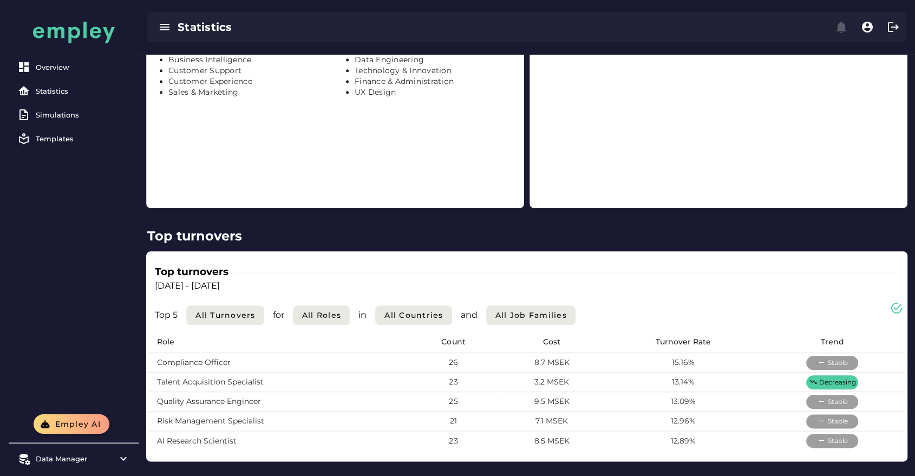
click at [460, 211] on div "Top turnovers [DATE] - [DATE] Top 5 All Turnovers for All roles in All countrie…" at bounding box center [526, 356] width 761 height 210
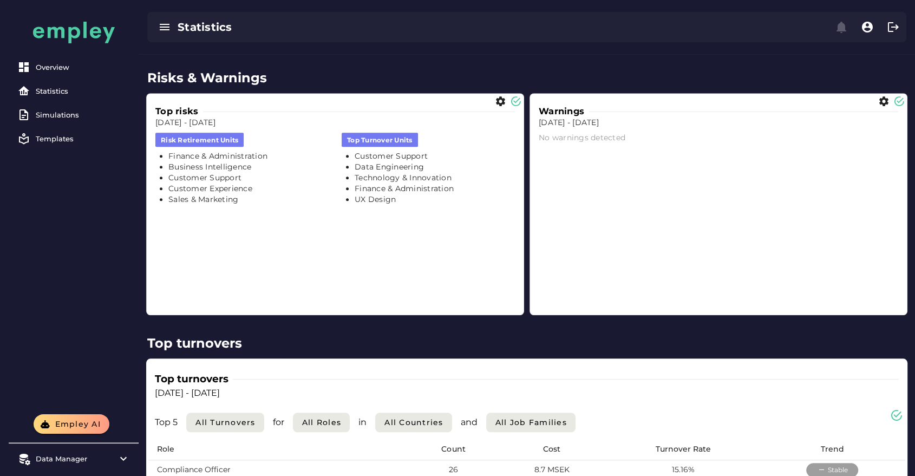
scroll to position [1052, 0]
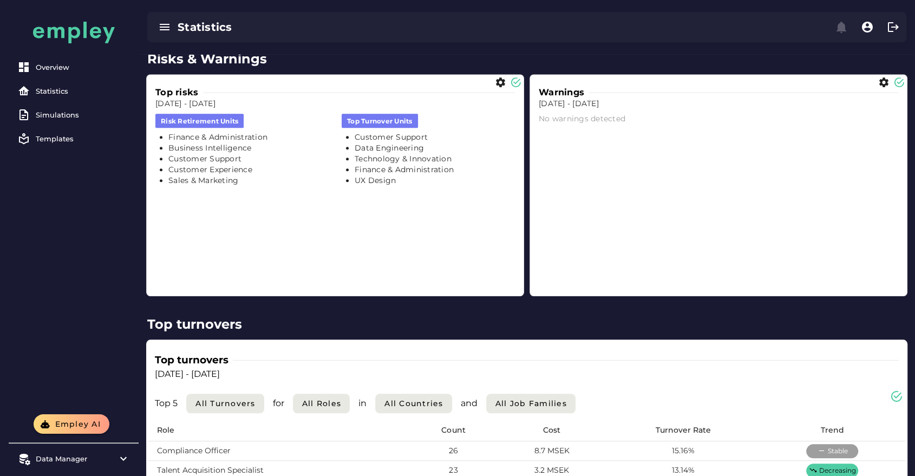
click at [384, 175] on li "UX Design" at bounding box center [435, 180] width 160 height 11
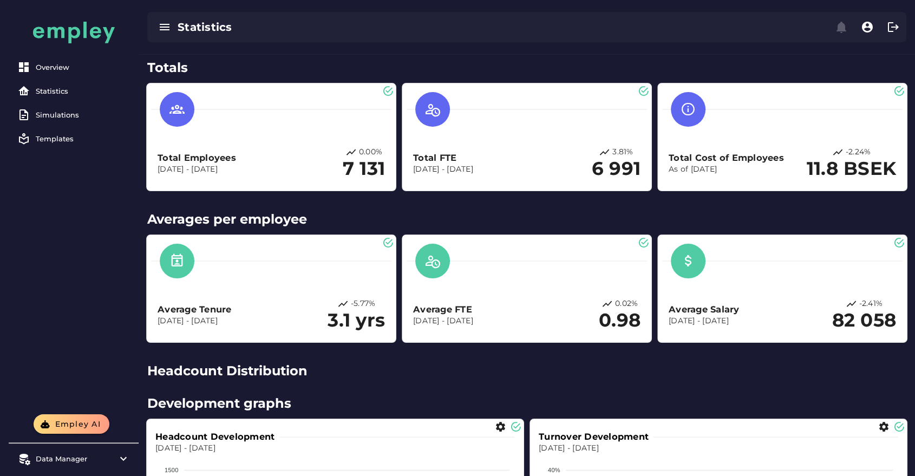
scroll to position [0, 0]
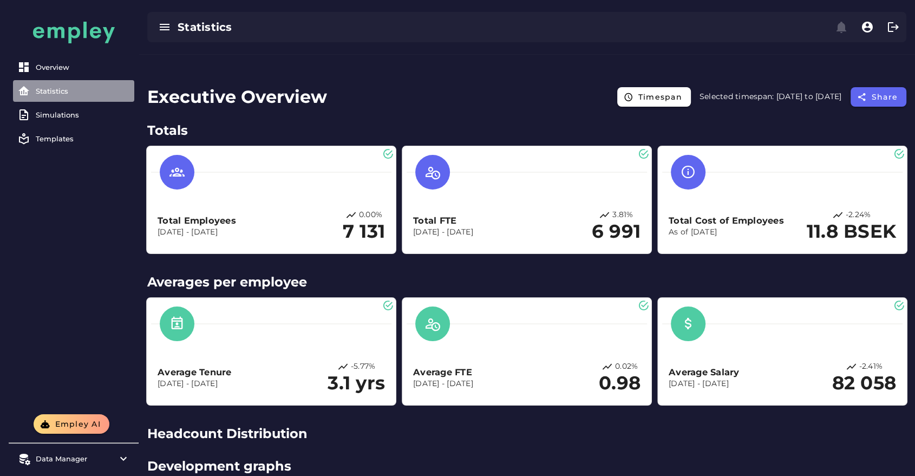
click at [70, 97] on link "Statistics" at bounding box center [73, 91] width 121 height 22
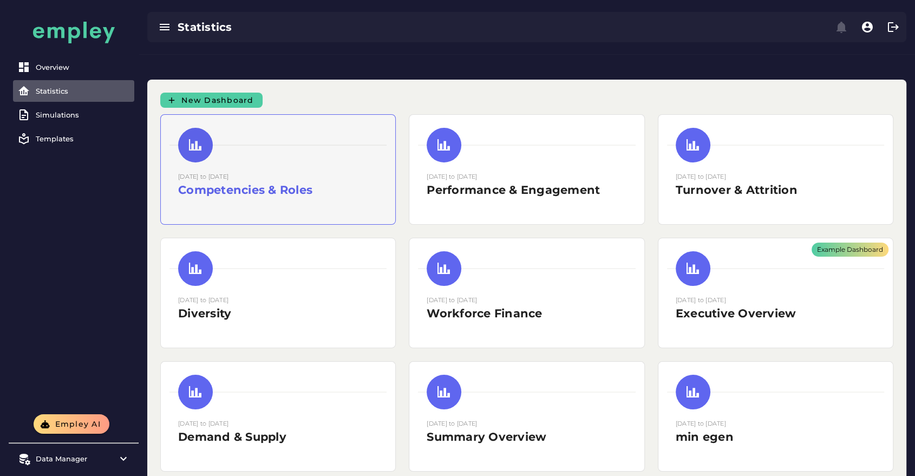
click at [460, 211] on div "[DATE] to [DATE] Competencies & Roles" at bounding box center [776, 292] width 234 height 109
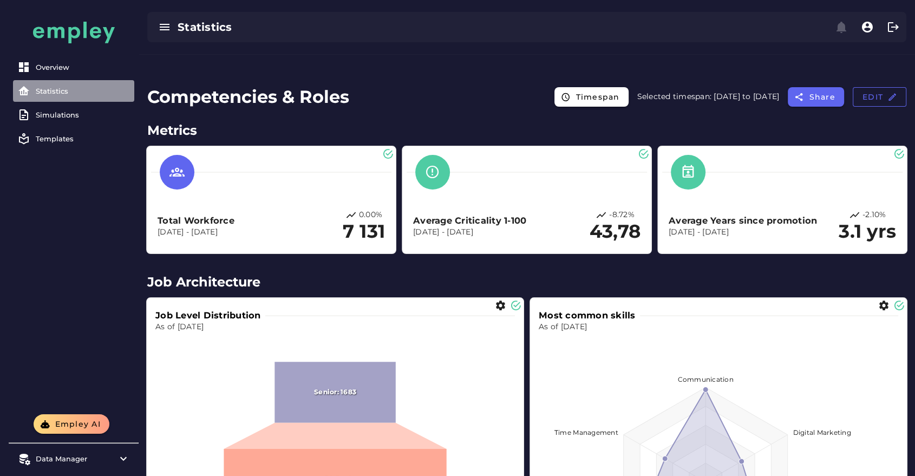
click at [53, 94] on div "Statistics" at bounding box center [83, 91] width 94 height 9
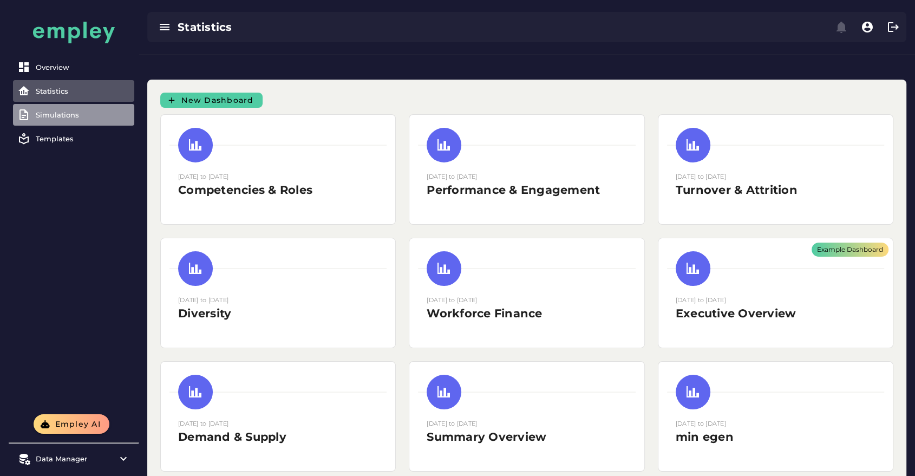
click at [61, 120] on link "Simulations" at bounding box center [73, 115] width 121 height 22
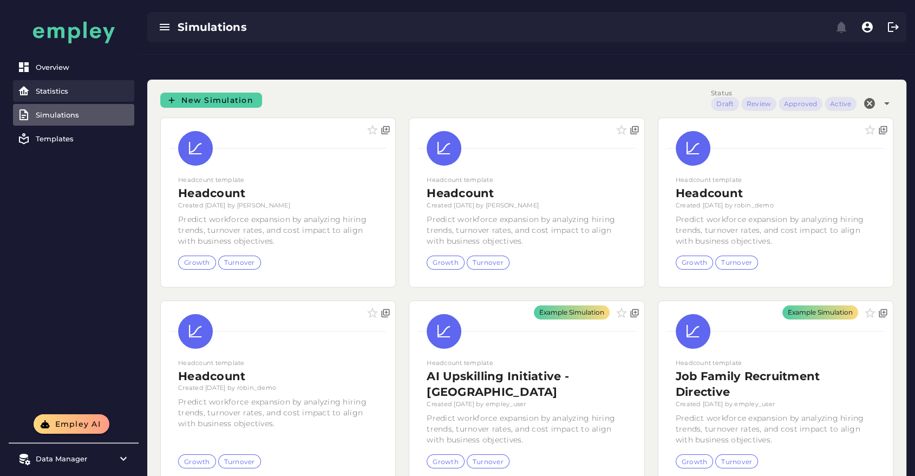
click at [60, 92] on div "Statistics" at bounding box center [83, 91] width 94 height 9
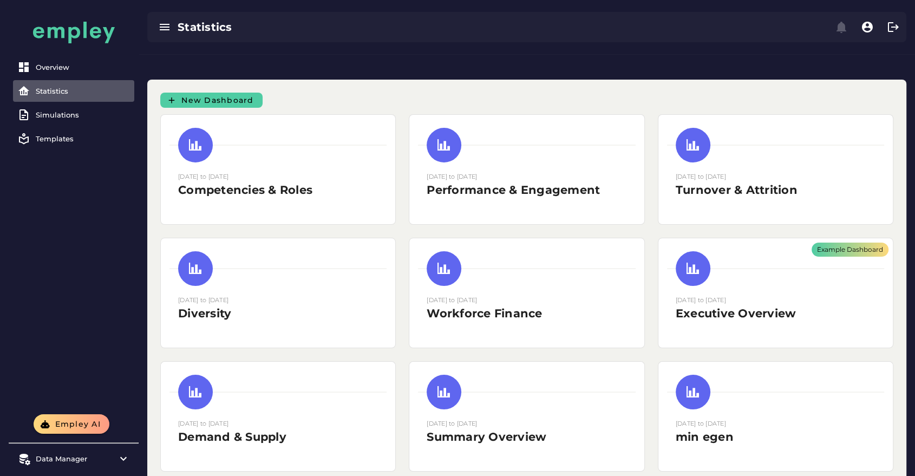
click at [76, 103] on div "Overview Statistics Simulations Templates" at bounding box center [74, 104] width 130 height 104
click at [71, 118] on div "Simulations" at bounding box center [83, 114] width 94 height 9
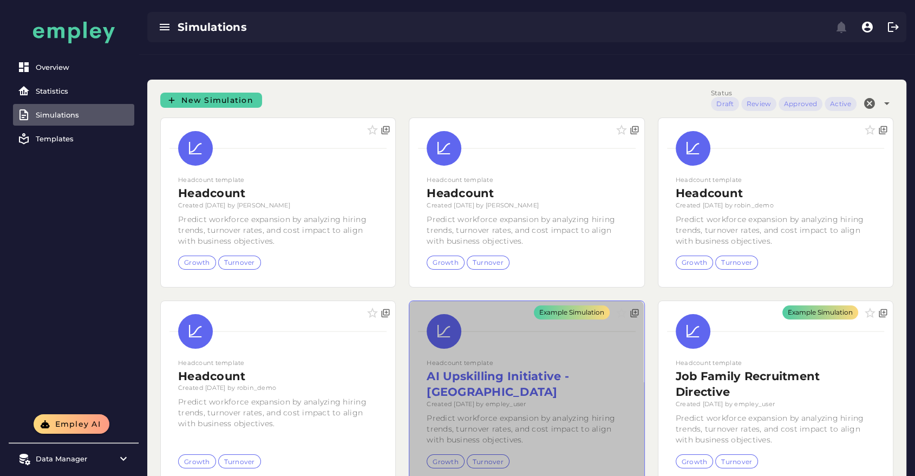
click at [460, 211] on div "Example Simulation" at bounding box center [526, 393] width 234 height 185
